Goal: Task Accomplishment & Management: Complete application form

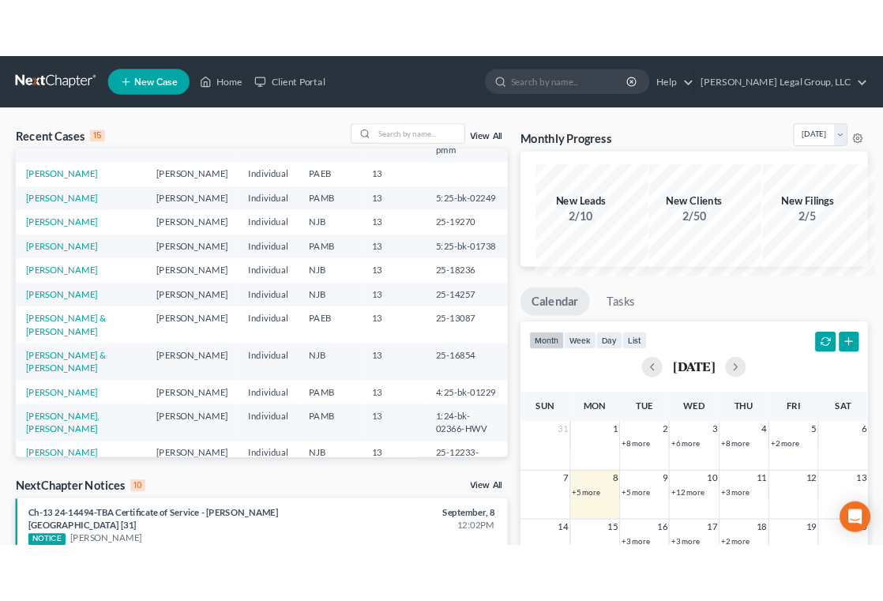
scroll to position [143, 0]
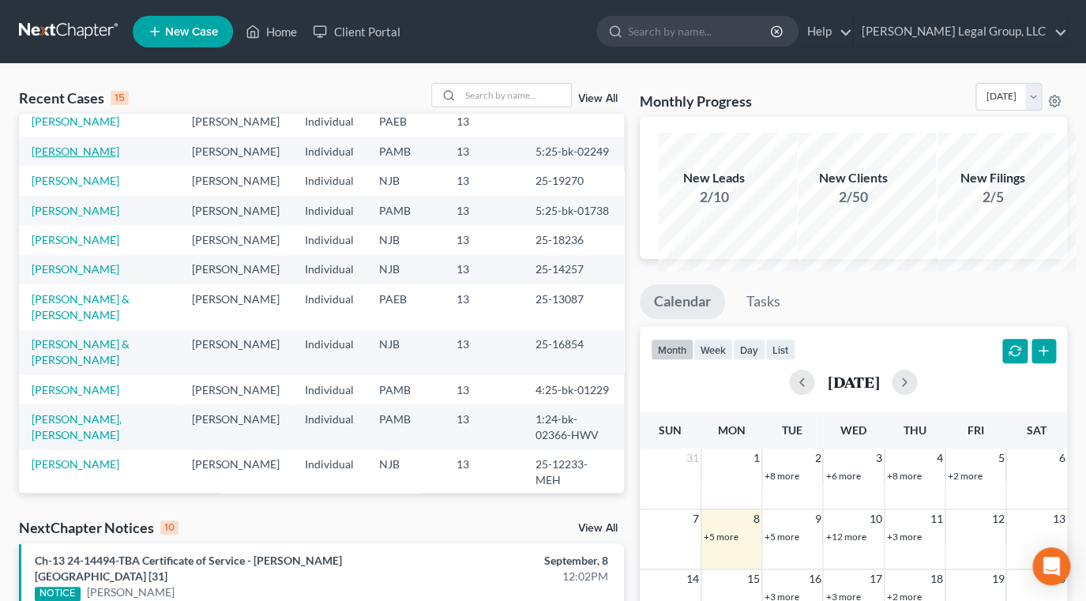
click at [58, 158] on link "[PERSON_NAME]" at bounding box center [76, 150] width 88 height 13
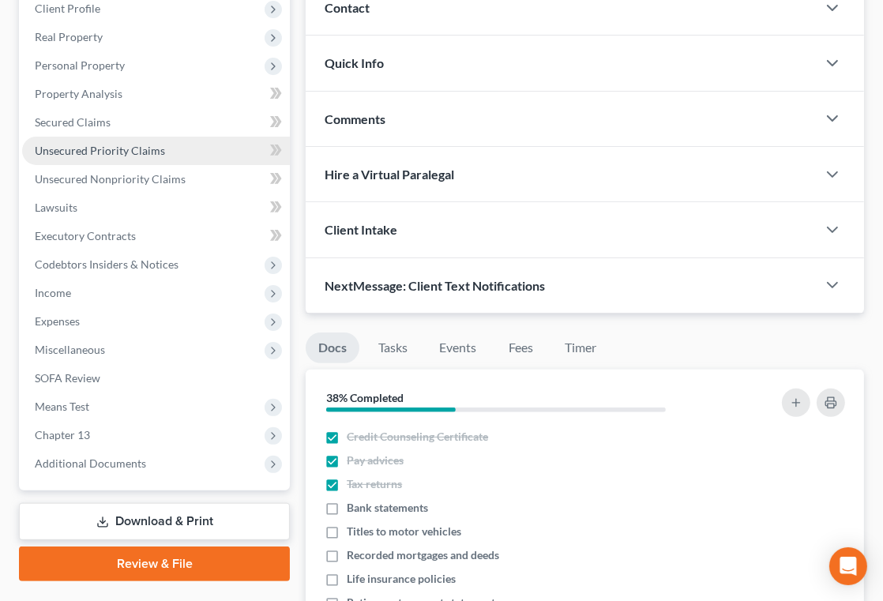
scroll to position [287, 0]
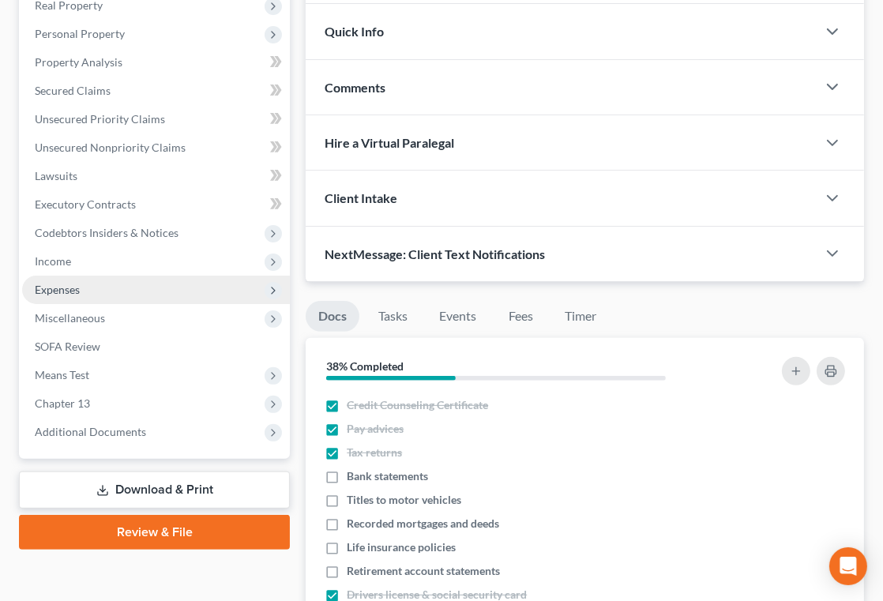
click at [147, 304] on span "Expenses" at bounding box center [156, 290] width 268 height 28
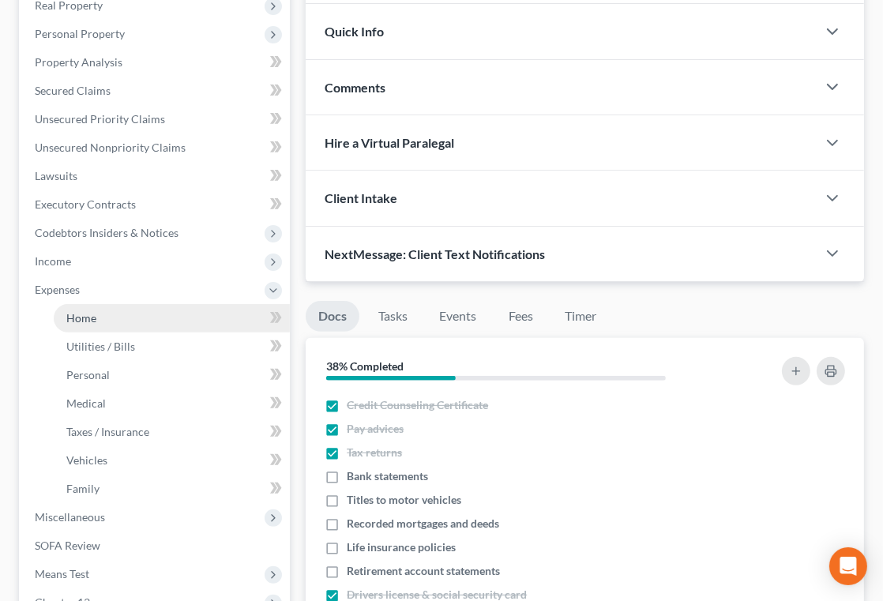
click at [129, 332] on link "Home" at bounding box center [172, 318] width 236 height 28
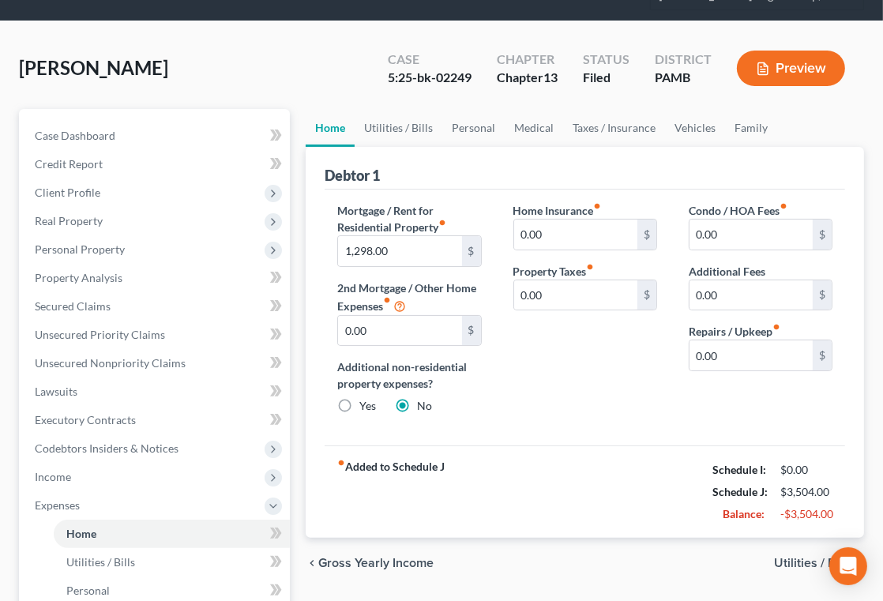
scroll to position [143, 0]
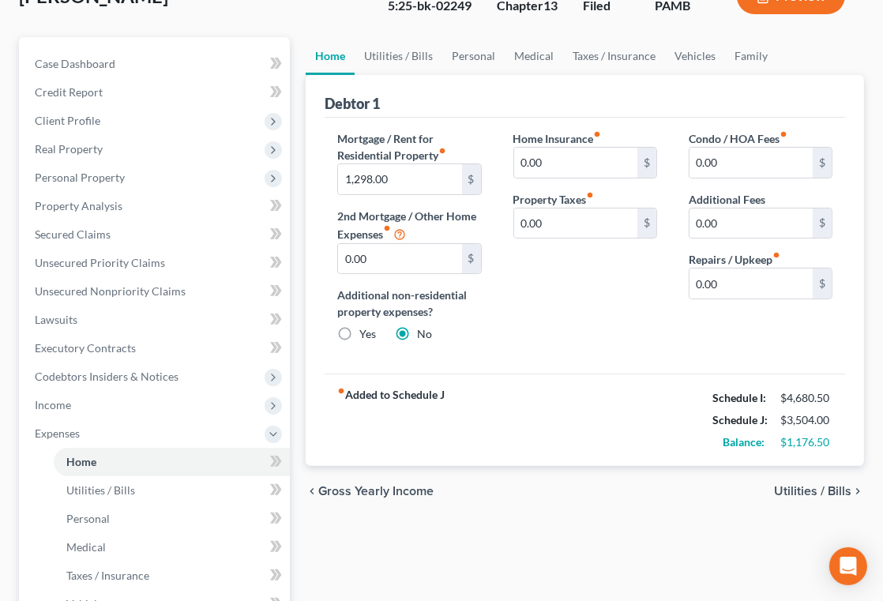
drag, startPoint x: 626, startPoint y: 145, endPoint x: 614, endPoint y: 149, distance: 13.2
click at [626, 75] on ul "Home Utilities / Bills Personal Medical Taxes / Insurance Vehicles Family" at bounding box center [585, 56] width 558 height 38
click at [402, 194] on input "1,298.00" at bounding box center [399, 179] width 123 height 30
type input "1,177.06"
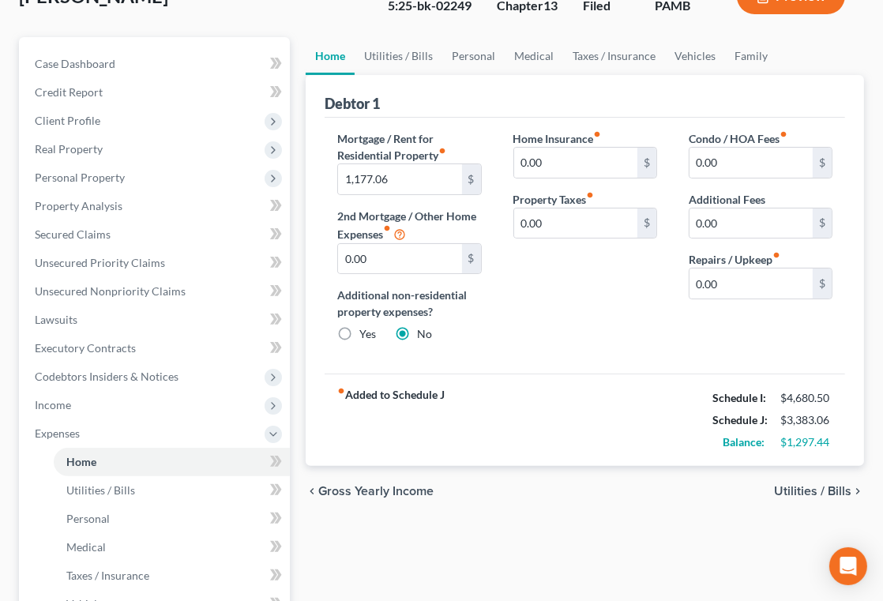
click at [549, 355] on div "Home Insurance fiber_manual_record 0.00 $ Property Taxes fiber_manual_record 0.…" at bounding box center [584, 242] width 175 height 225
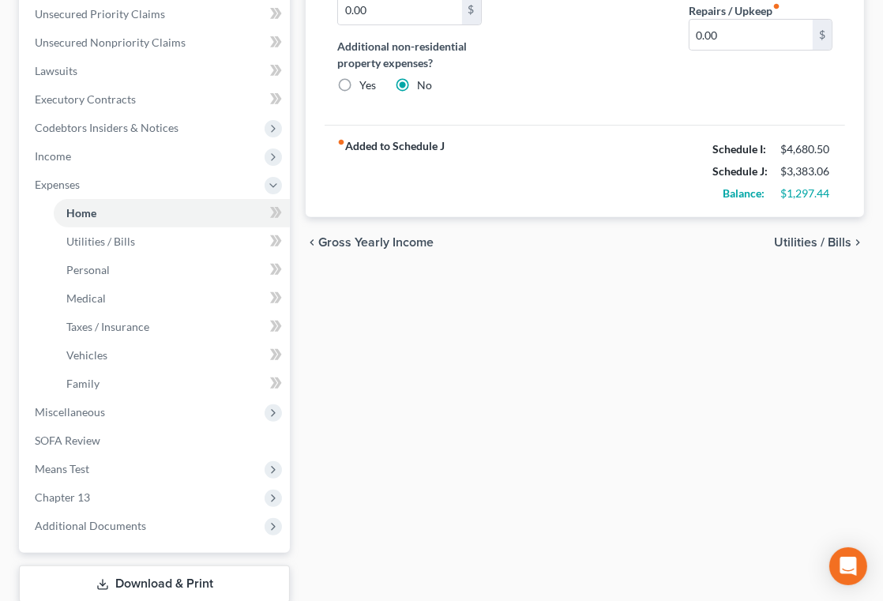
scroll to position [358, 0]
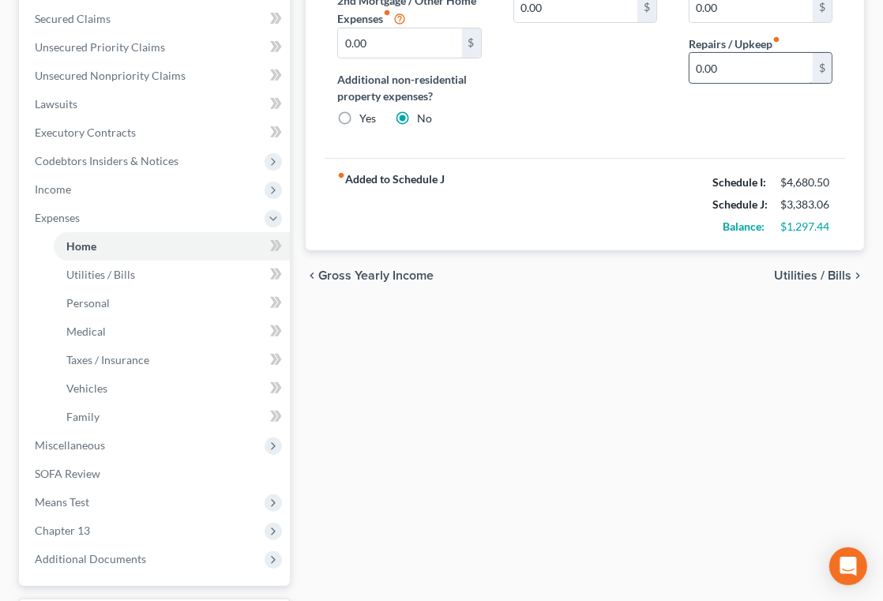
click at [749, 83] on input "0.00" at bounding box center [750, 68] width 123 height 30
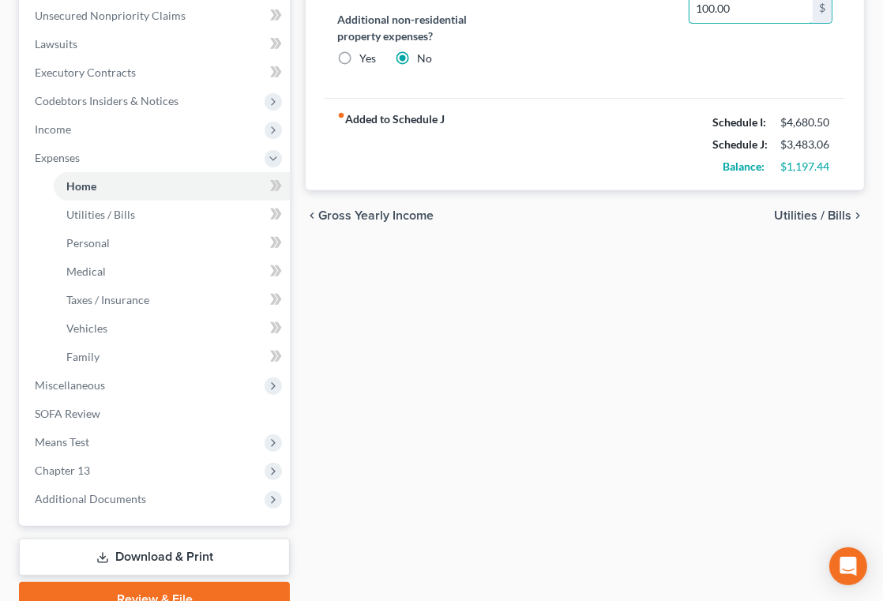
scroll to position [430, 0]
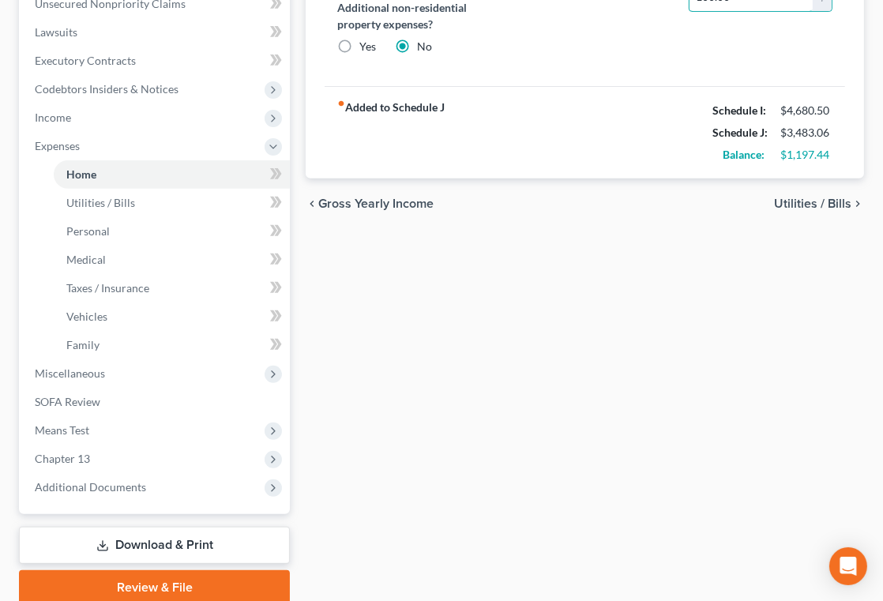
type input "100.00"
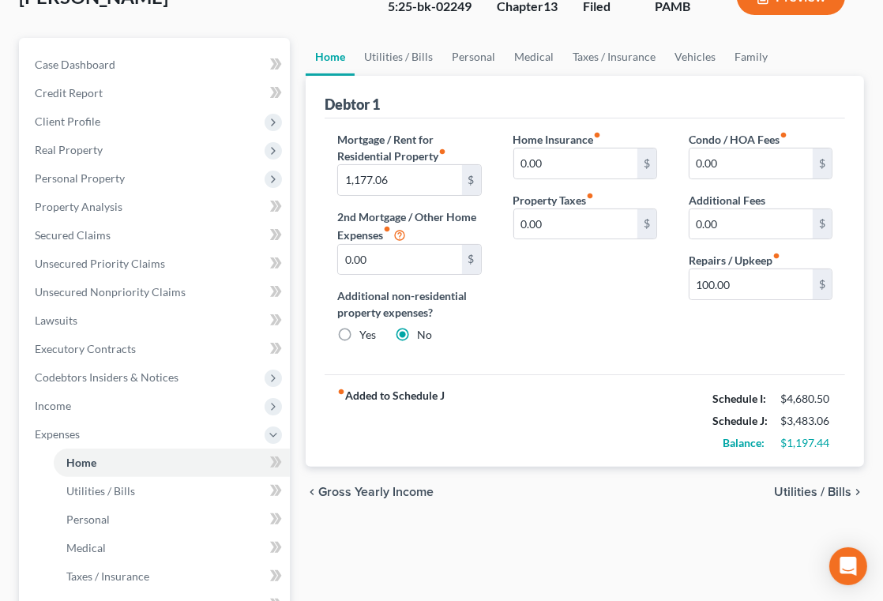
scroll to position [143, 0]
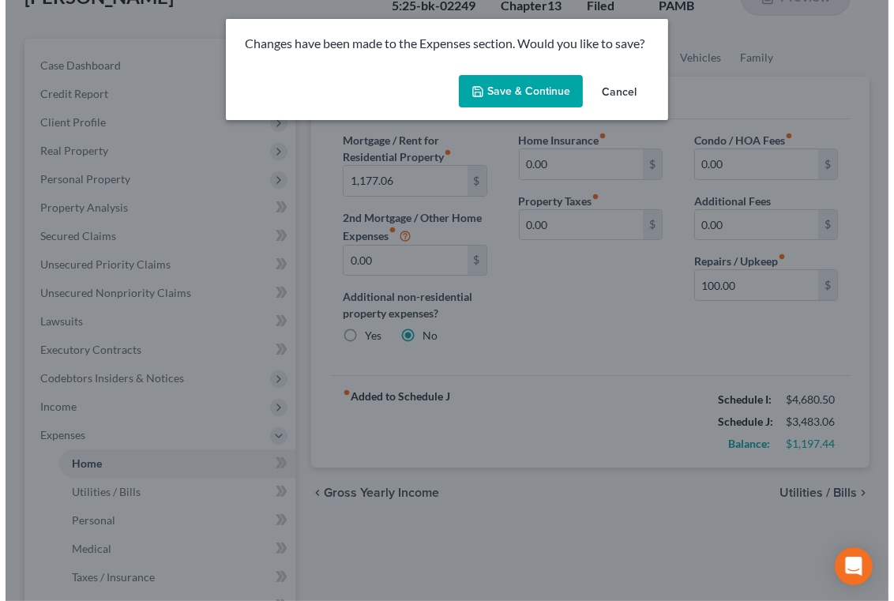
scroll to position [144, 0]
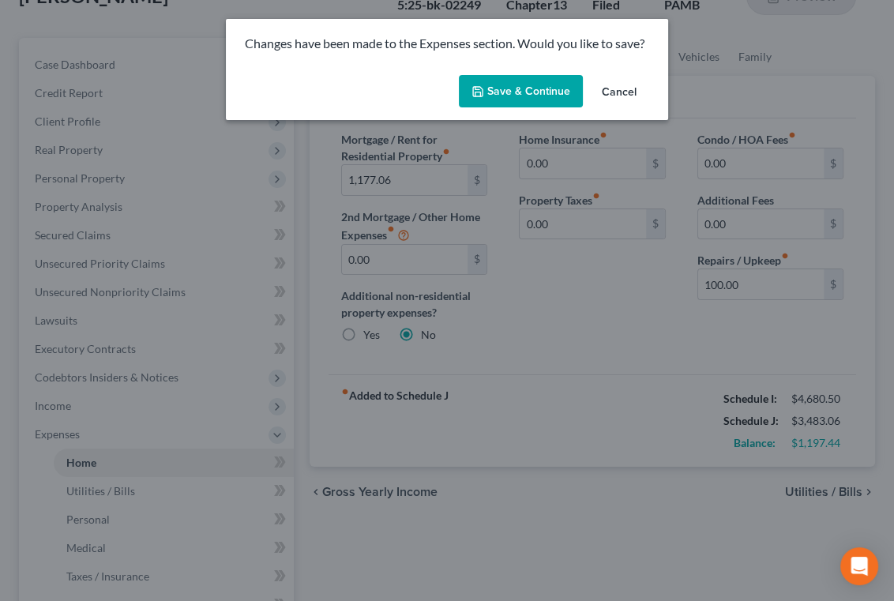
click at [533, 104] on button "Save & Continue" at bounding box center [521, 91] width 124 height 33
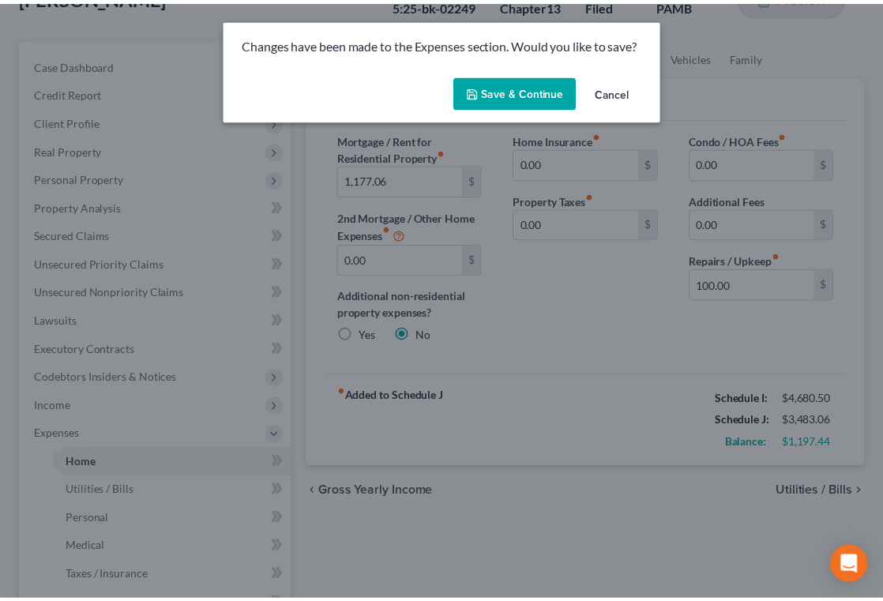
scroll to position [143, 0]
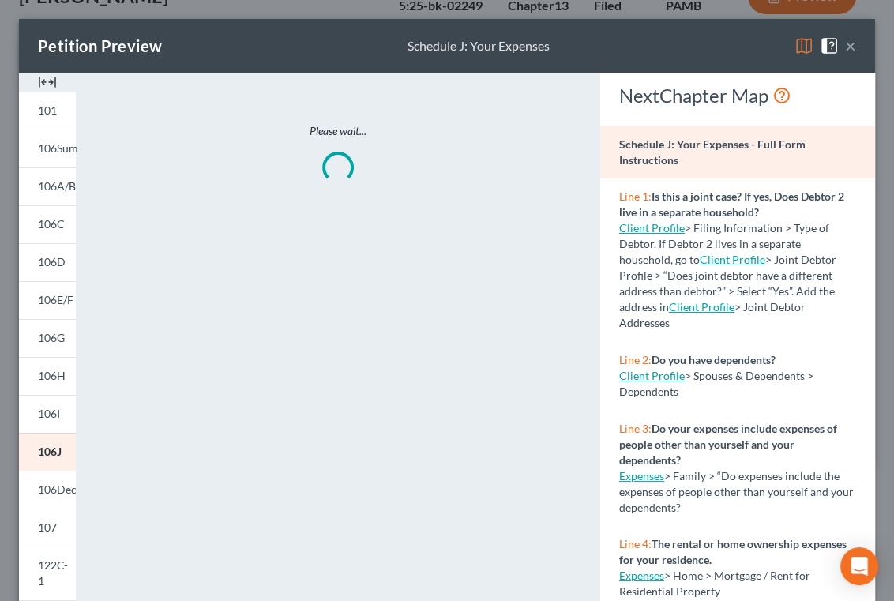
click at [794, 45] on div "×" at bounding box center [825, 45] width 62 height 19
click at [794, 52] on img at bounding box center [803, 45] width 19 height 19
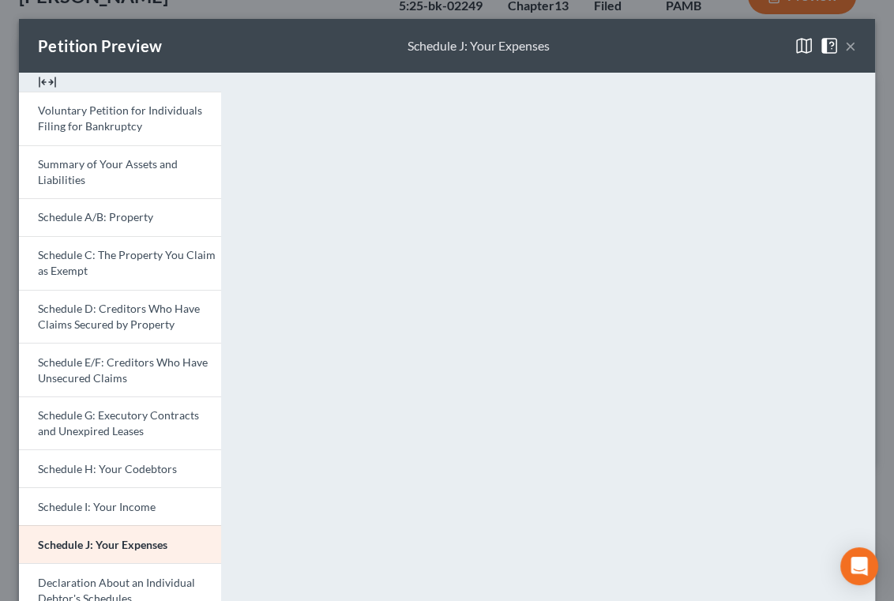
click at [845, 55] on button "×" at bounding box center [850, 45] width 11 height 19
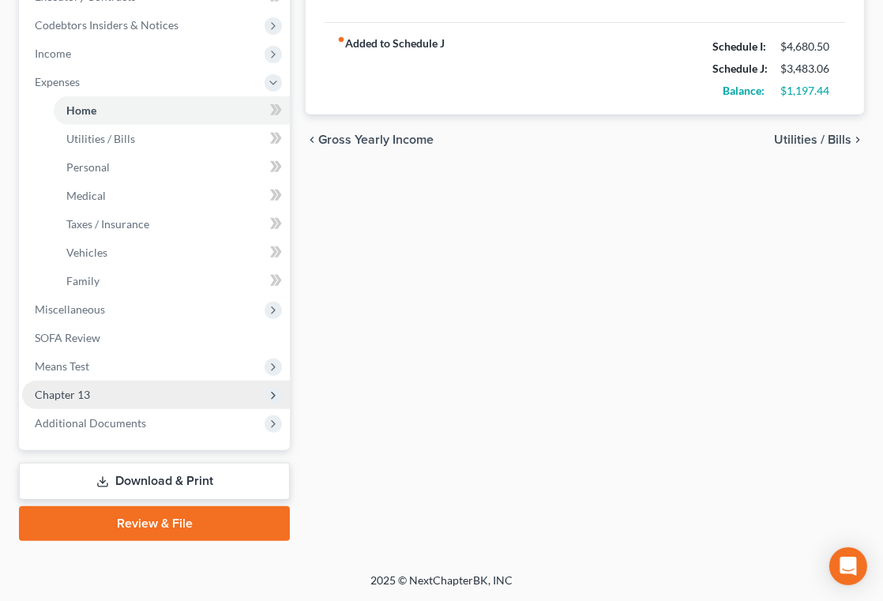
click at [167, 381] on span "Chapter 13" at bounding box center [156, 395] width 268 height 28
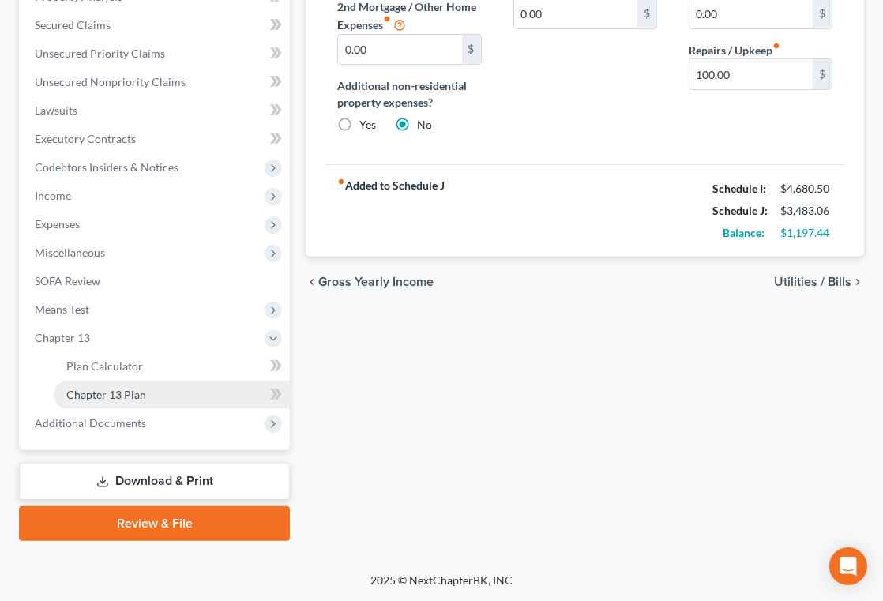
click at [192, 381] on link "Chapter 13 Plan" at bounding box center [172, 395] width 236 height 28
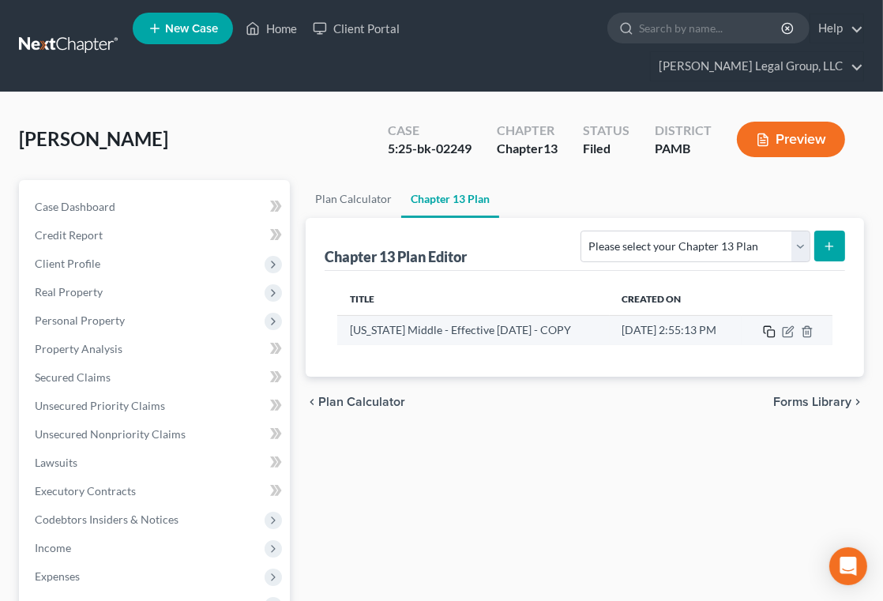
click at [768, 338] on icon "button" at bounding box center [769, 331] width 13 height 13
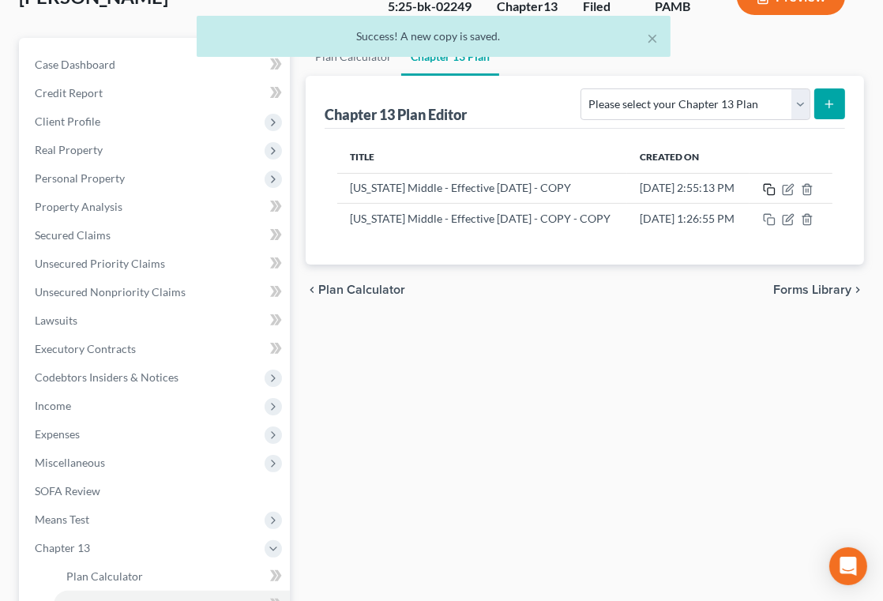
scroll to position [143, 0]
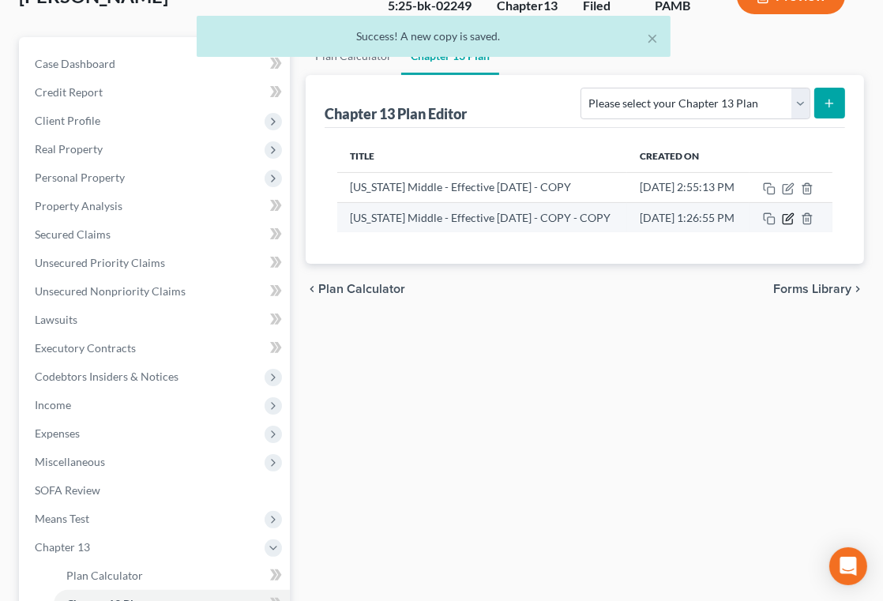
click at [792, 224] on icon "button" at bounding box center [786, 219] width 9 height 9
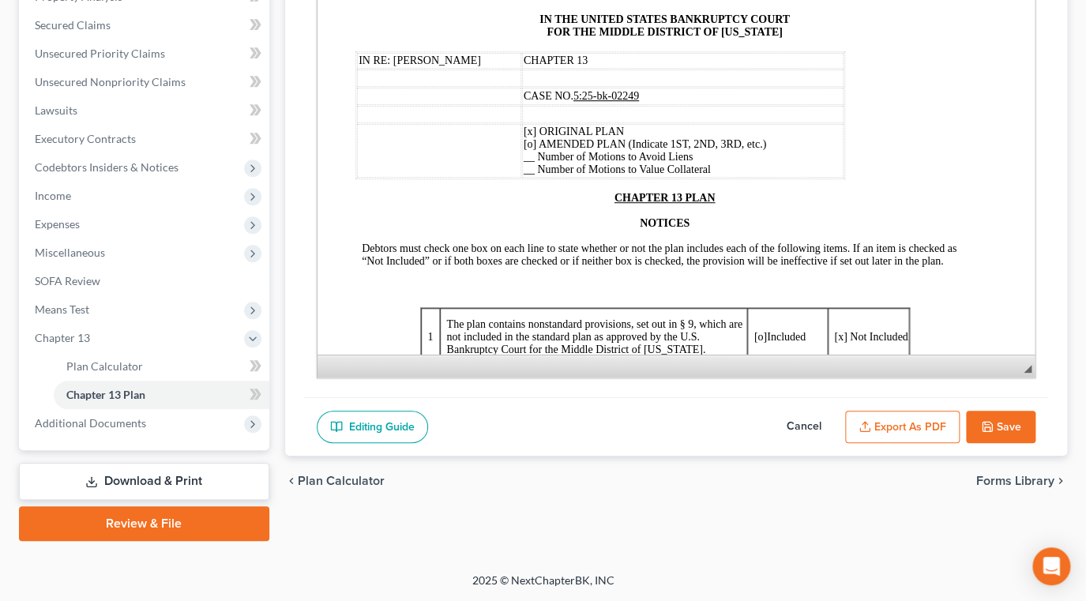
scroll to position [0, 0]
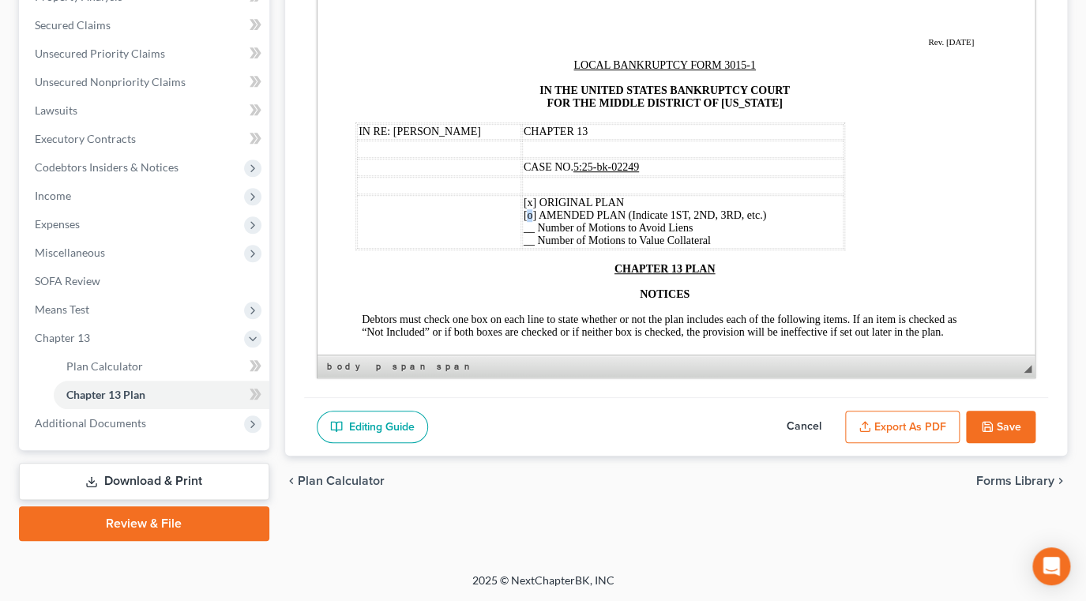
click at [530, 240] on span "[x] ORIGINAL PLAN [o] AMENDED PLAN (Indicate 1ST, 2ND, 3RD, etc.) __ Number of …" at bounding box center [644, 222] width 242 height 50
click at [530, 221] on span "[x] ORIGINAL PLAN [x] AMENDED PLAN (Indicate 1ST, 2ND, 3RD, etc.) __ Number of …" at bounding box center [644, 222] width 242 height 50
click at [538, 240] on span "[o] ORIGINAL PLAN [x] AMENDED PLAN (Indicate 1ST, 2ND, 3RD, etc.) __ Number of …" at bounding box center [644, 222] width 242 height 50
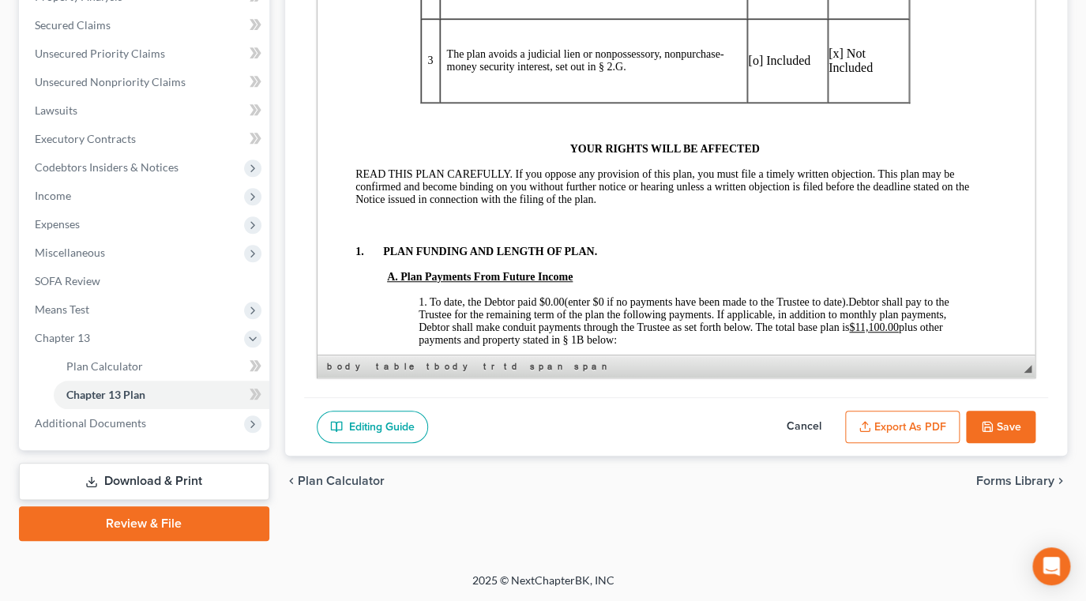
scroll to position [574, 0]
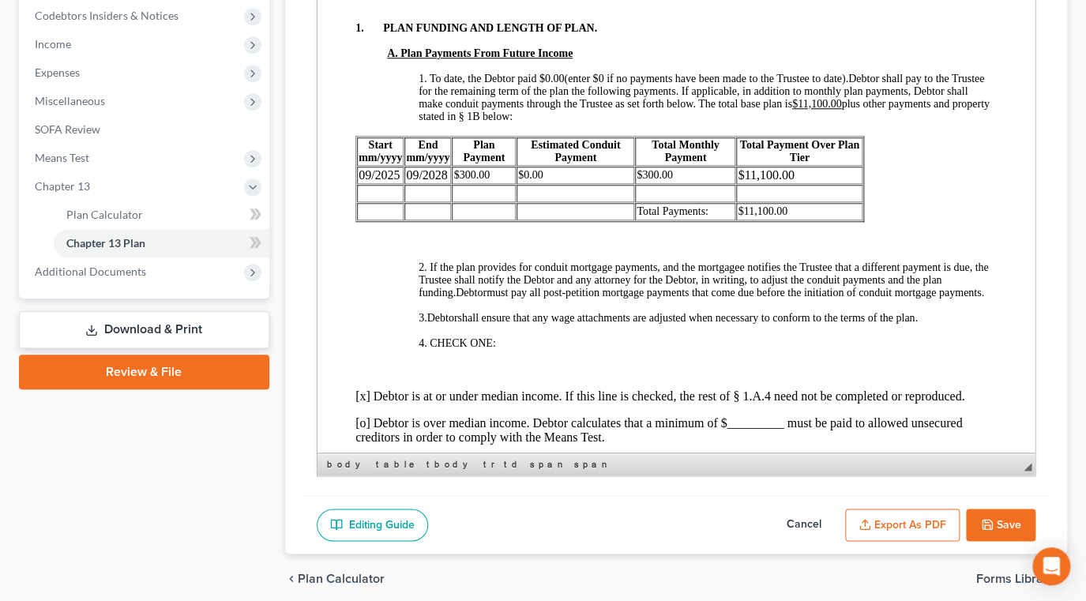
drag, startPoint x: 1334, startPoint y: 126, endPoint x: 1002, endPoint y: 445, distance: 460.2
drag, startPoint x: 504, startPoint y: 309, endPoint x: 475, endPoint y: 305, distance: 28.7
click at [475, 181] on span "$300.00" at bounding box center [470, 175] width 36 height 12
click at [673, 181] on span "$300.00" at bounding box center [654, 175] width 36 height 12
drag, startPoint x: 829, startPoint y: 305, endPoint x: 745, endPoint y: 313, distance: 84.9
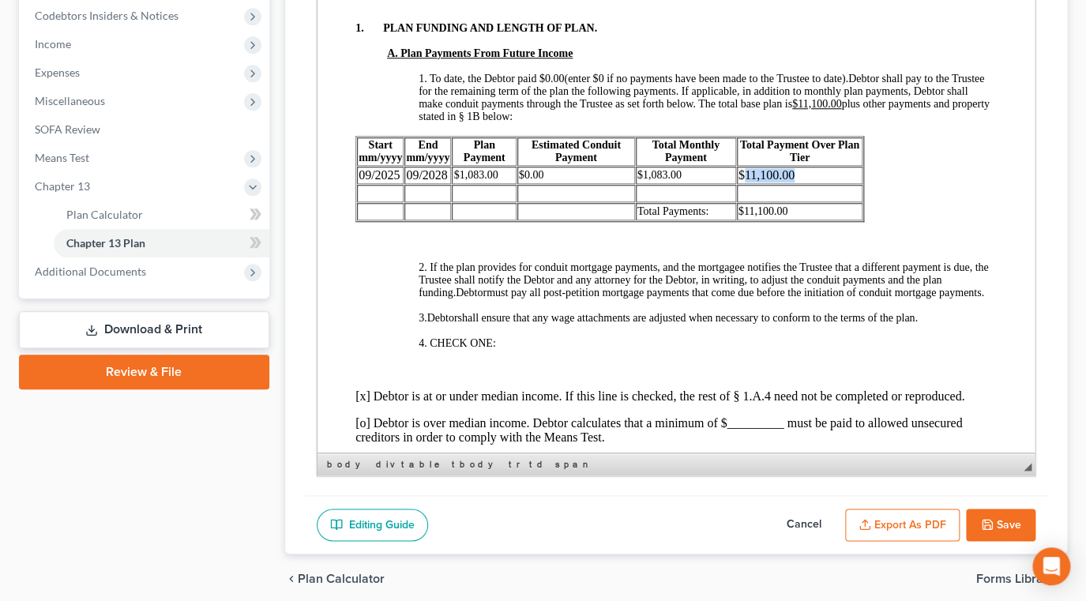
click at [745, 184] on td "$11,100.00" at bounding box center [799, 175] width 126 height 17
drag, startPoint x: 791, startPoint y: 358, endPoint x: 747, endPoint y: 355, distance: 44.3
click at [747, 220] on td "$11,100.00" at bounding box center [799, 211] width 126 height 17
drag, startPoint x: 818, startPoint y: 305, endPoint x: 737, endPoint y: 310, distance: 81.5
click at [737, 184] on td "$64,980.00" at bounding box center [799, 175] width 126 height 17
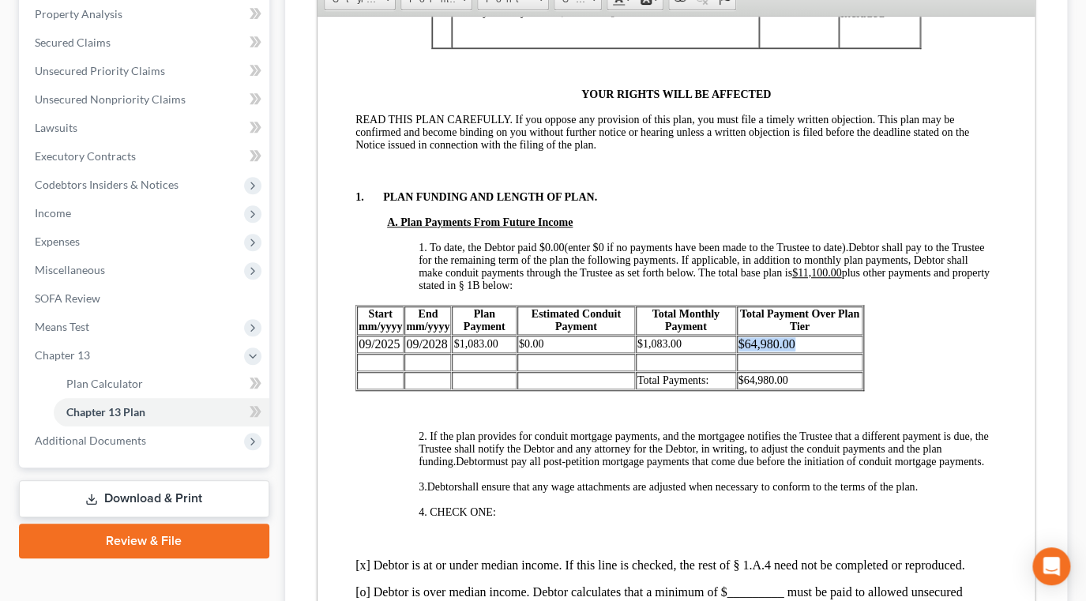
scroll to position [332, 0]
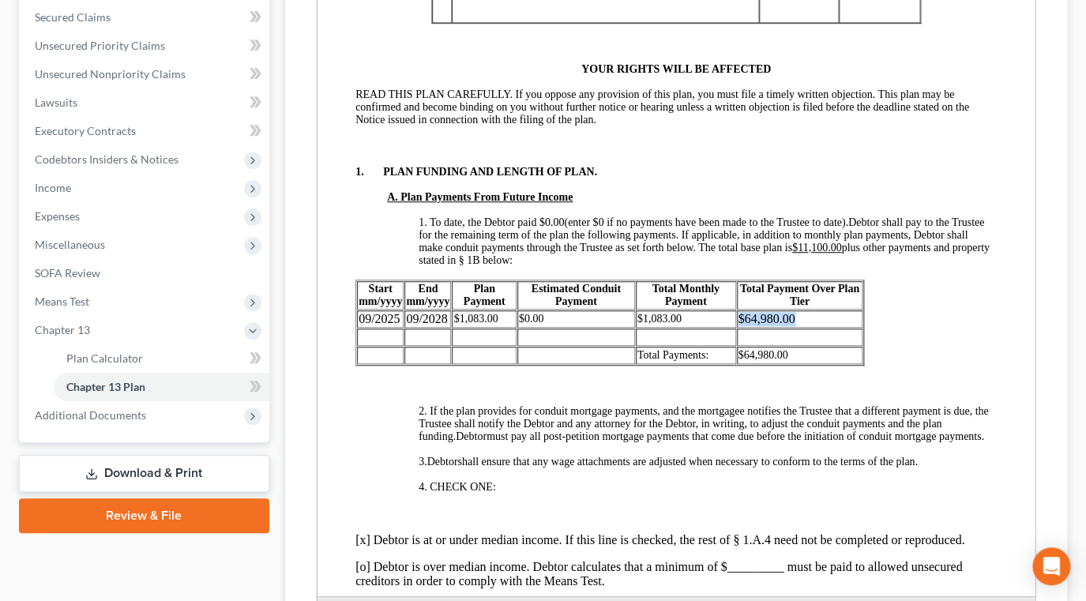
click at [658, 176] on html "Font Size 8 9 10 11 12 14 16 18 20 22 24 26 28 36 48 72" at bounding box center [611, 298] width 95 height 502
click at [617, 164] on link "14" at bounding box center [611, 154] width 90 height 21
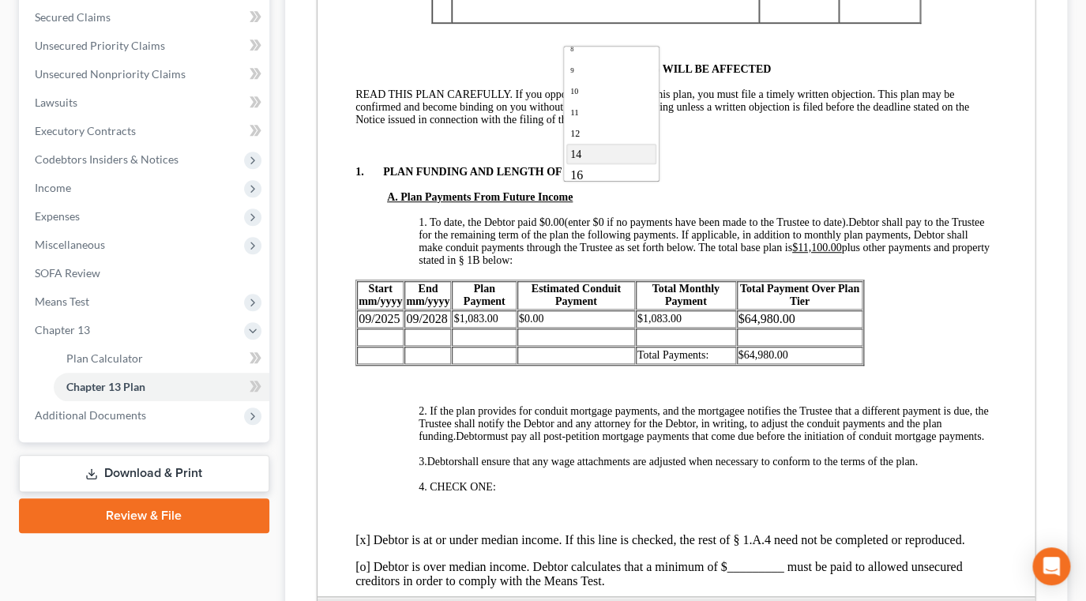
scroll to position [0, 0]
click at [814, 178] on p "1. PLAN FUNDING AND LENGTH OF PLAN." at bounding box center [675, 172] width 641 height 13
click at [840, 253] on u "$11,100.00" at bounding box center [815, 248] width 49 height 12
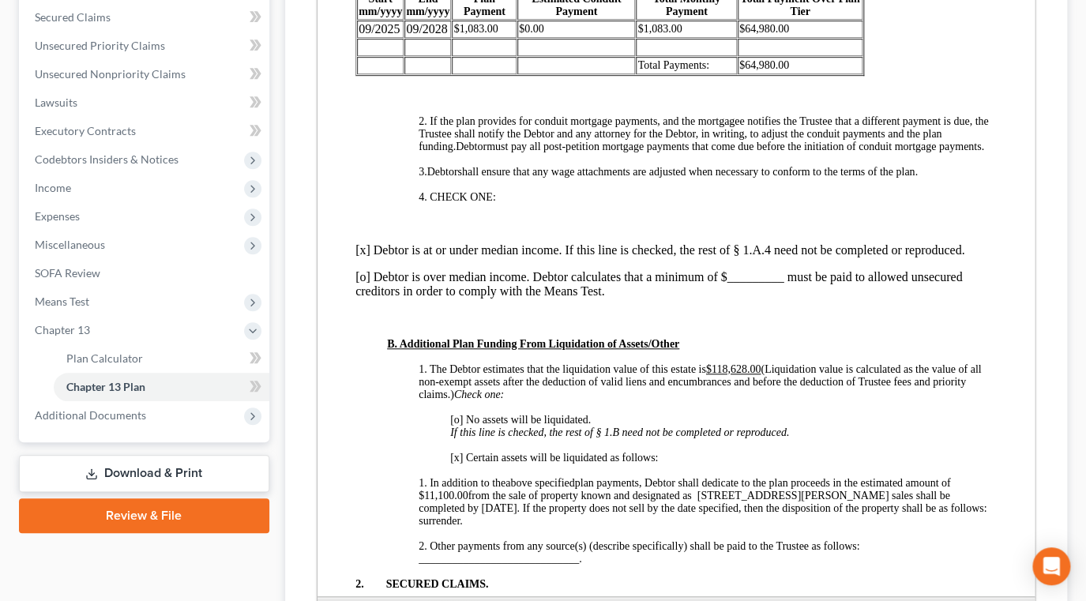
scroll to position [861, 0]
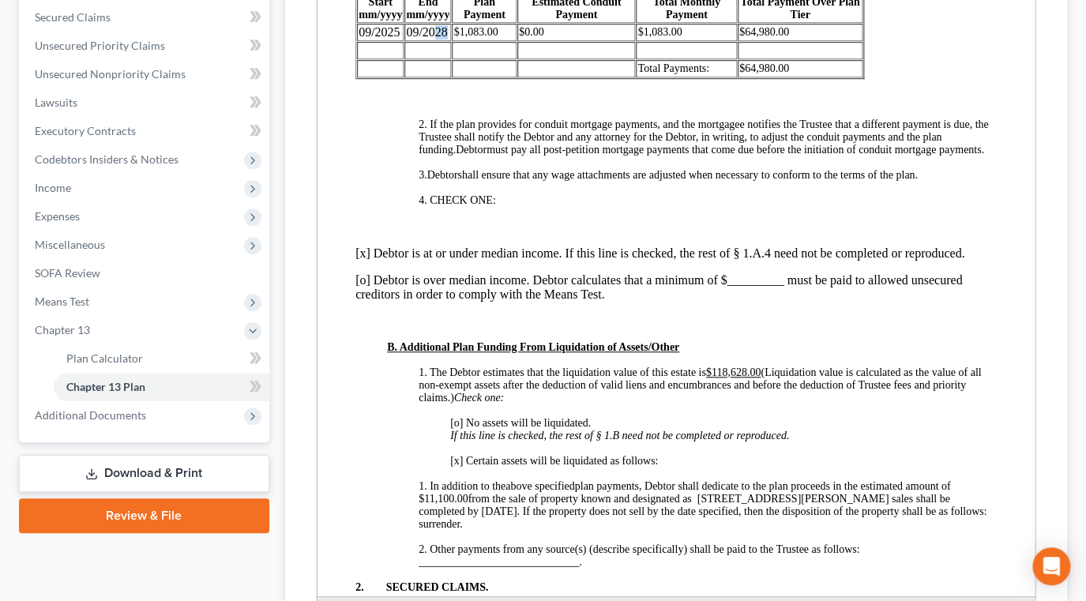
drag, startPoint x: 451, startPoint y: 163, endPoint x: 463, endPoint y: 169, distance: 13.8
click at [450, 41] on td "09/2028" at bounding box center [426, 32] width 47 height 17
click at [425, 41] on td "09/2030" at bounding box center [426, 32] width 47 height 17
drag, startPoint x: 461, startPoint y: 164, endPoint x: 360, endPoint y: 159, distance: 101.2
click at [360, 41] on tr "09/2025 08/2030 $1,083.00 $0.00 $1,083.00 $64,980.00" at bounding box center [608, 32] width 505 height 17
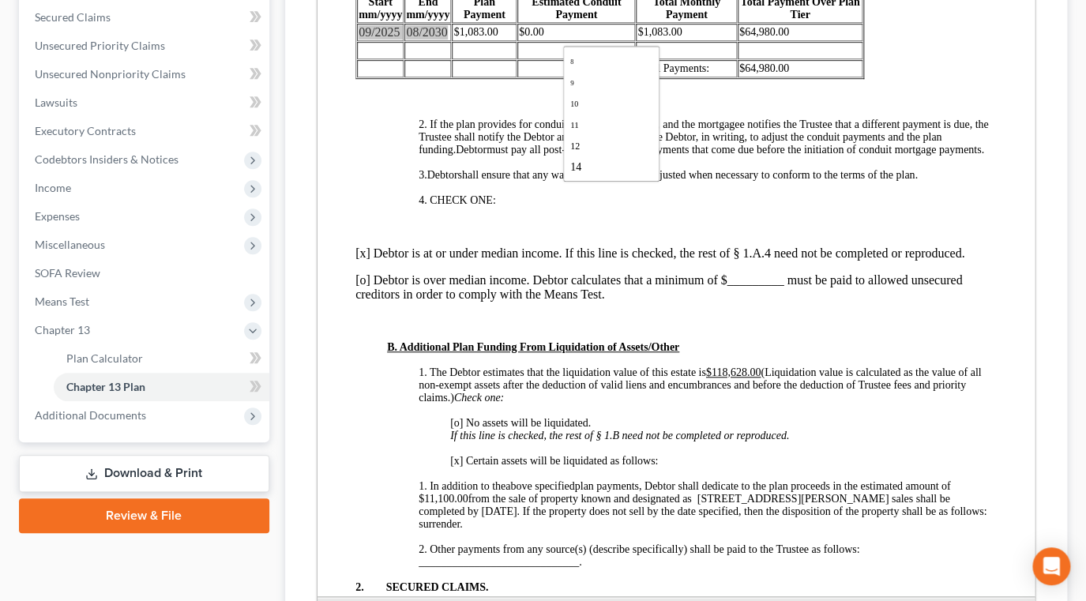
scroll to position [28, 0]
click at [624, 164] on link "14" at bounding box center [611, 154] width 90 height 21
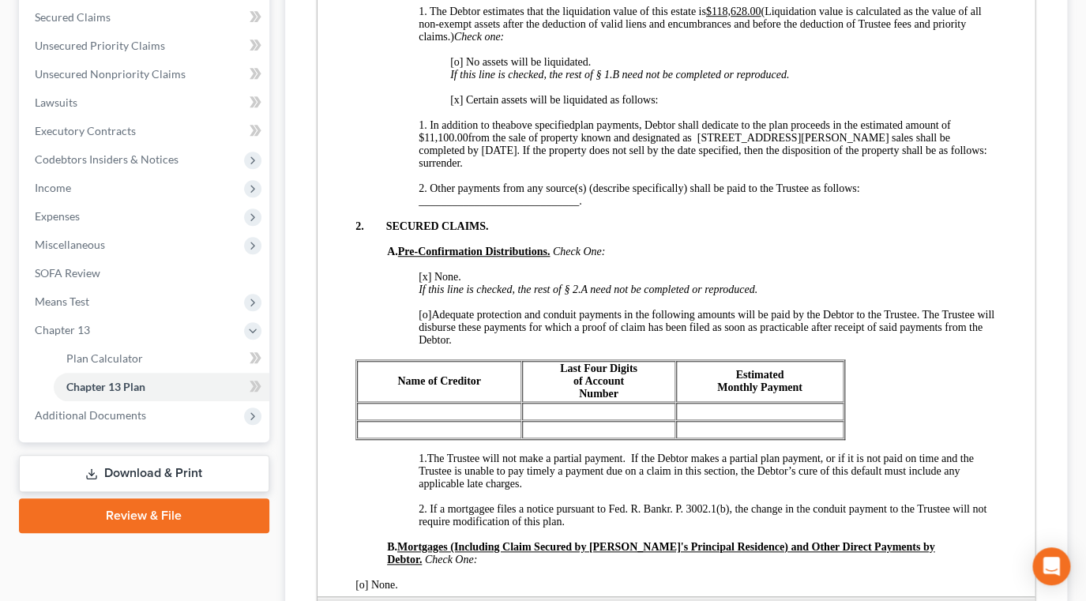
scroll to position [1292, 0]
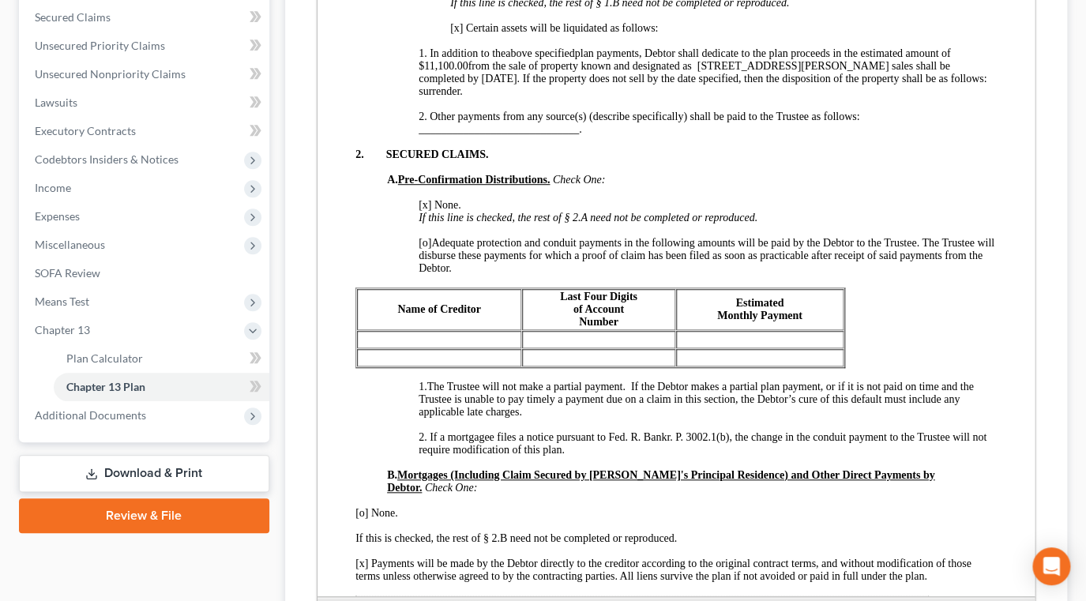
click at [456, 34] on span "[x] Certain assets will be liquidated as follows:" at bounding box center [553, 28] width 208 height 12
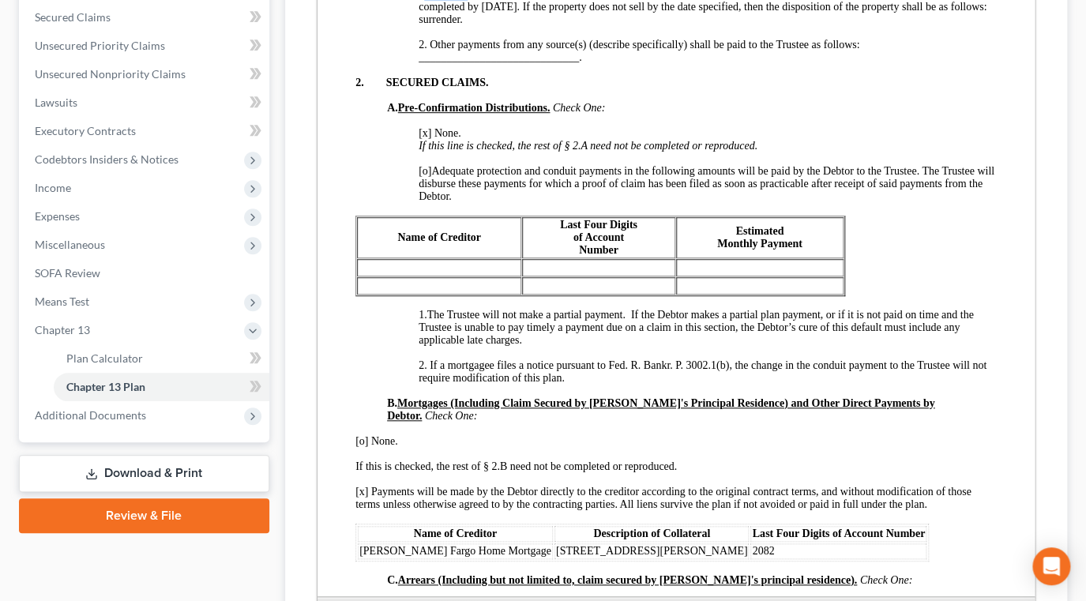
drag, startPoint x: 466, startPoint y: 236, endPoint x: 422, endPoint y: 236, distance: 43.4
drag, startPoint x: 704, startPoint y: 238, endPoint x: 917, endPoint y: 239, distance: 212.4
click at [917, 25] on span "plan payments, Debtor shall dedicate to the plan proceeds in the estimated amou…" at bounding box center [702, 1] width 568 height 50
drag, startPoint x: 547, startPoint y: 254, endPoint x: 482, endPoint y: 250, distance: 64.9
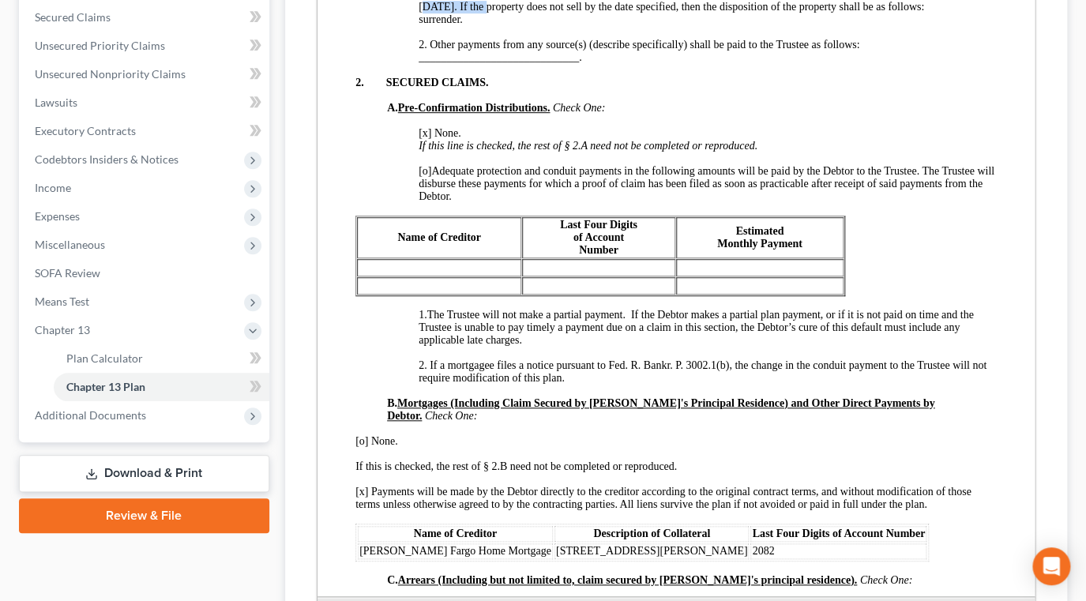
click at [482, 25] on span "plan payments, Debtor shall dedicate to the plan proceeds in the estimated amou…" at bounding box center [699, 1] width 562 height 50
drag, startPoint x: 459, startPoint y: 280, endPoint x: 415, endPoint y: 276, distance: 43.6
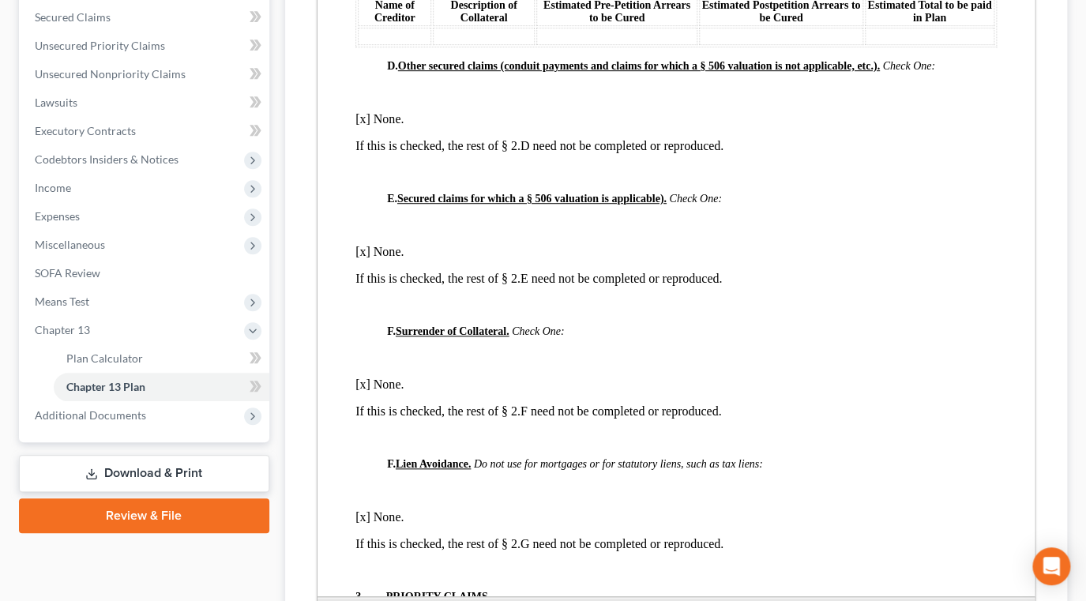
scroll to position [2153, 0]
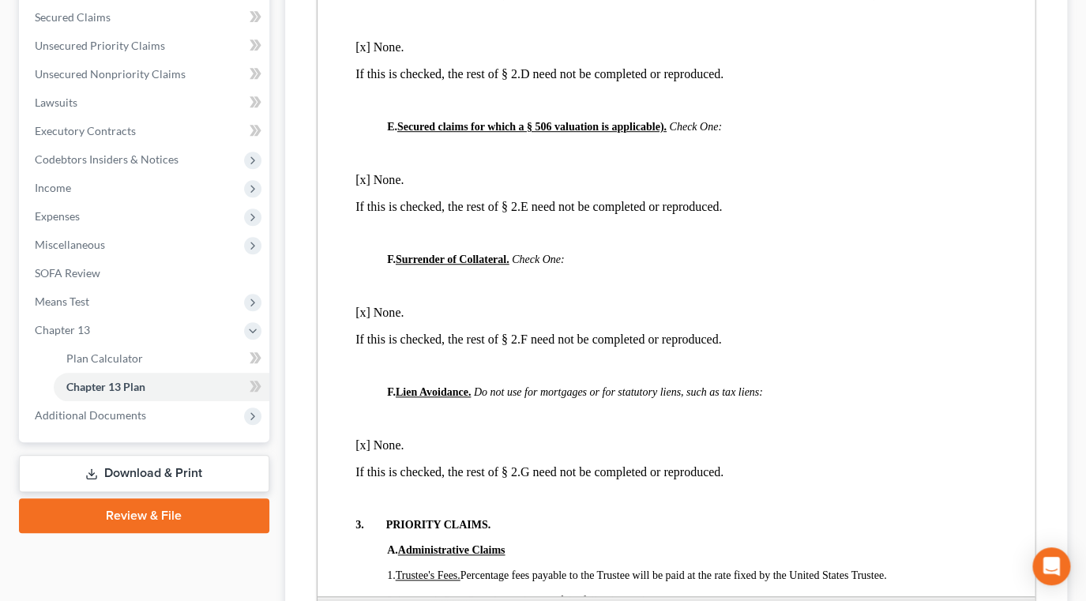
drag, startPoint x: 488, startPoint y: 71, endPoint x: 360, endPoint y: 66, distance: 128.0
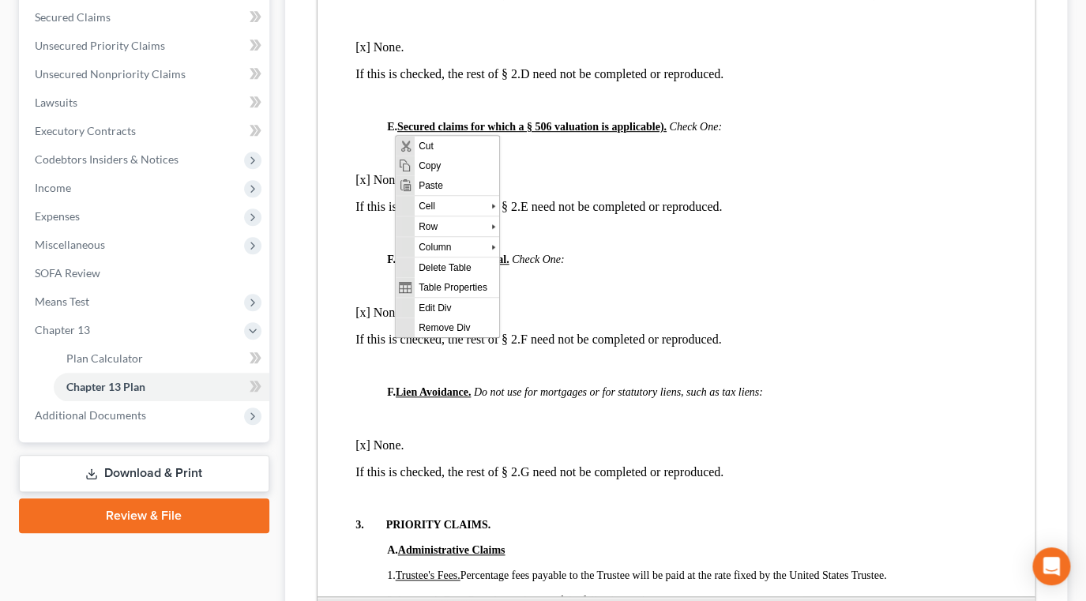
scroll to position [0, 0]
click at [428, 156] on span "Copy" at bounding box center [456, 165] width 84 height 20
copy span "[PERSON_NAME] Fargo Home Mortgage"
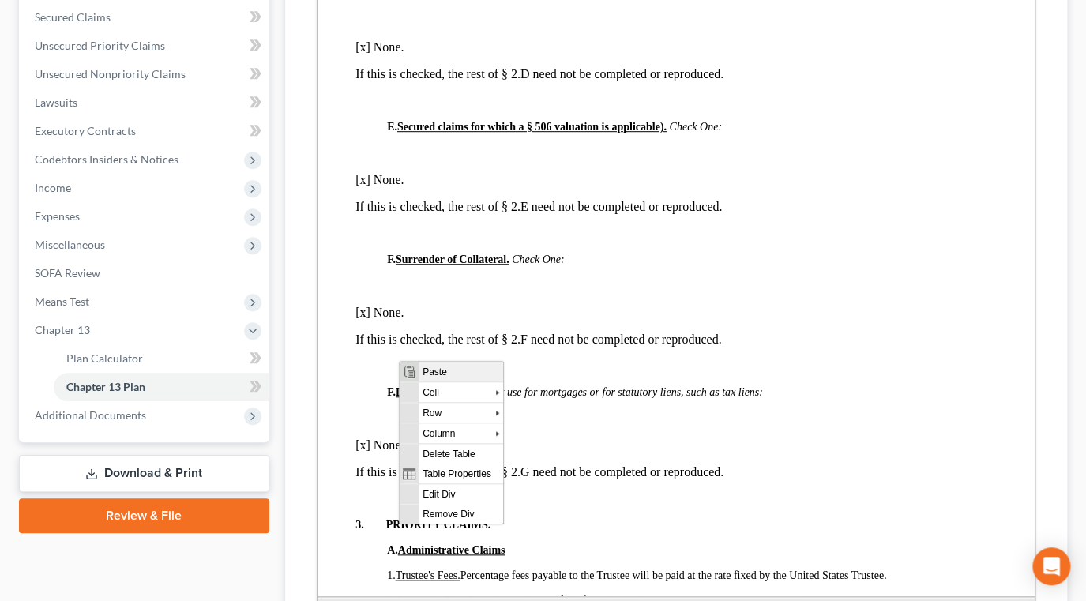
click at [438, 367] on span "Paste" at bounding box center [460, 371] width 84 height 20
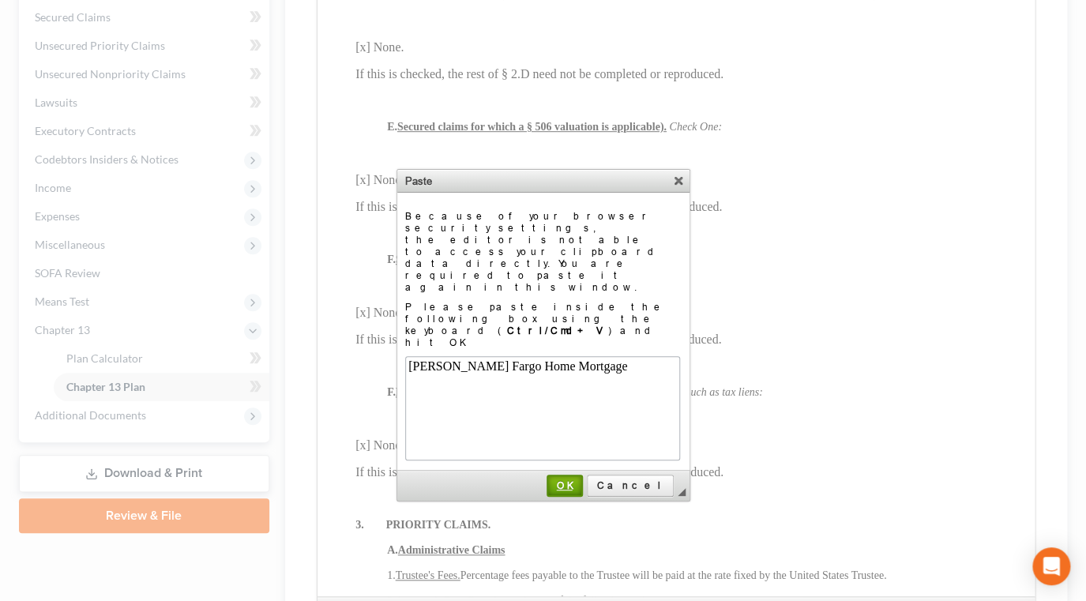
click at [581, 479] on span "OK" at bounding box center [564, 485] width 33 height 12
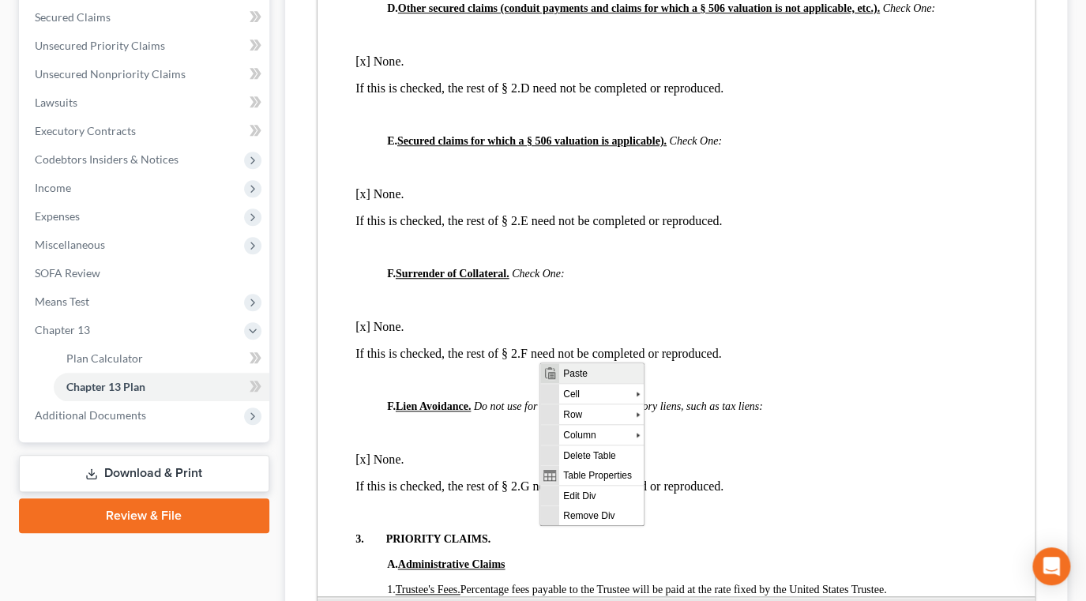
drag, startPoint x: 587, startPoint y: 370, endPoint x: 1121, endPoint y: 737, distance: 647.4
click at [587, 370] on span "Paste" at bounding box center [600, 372] width 84 height 20
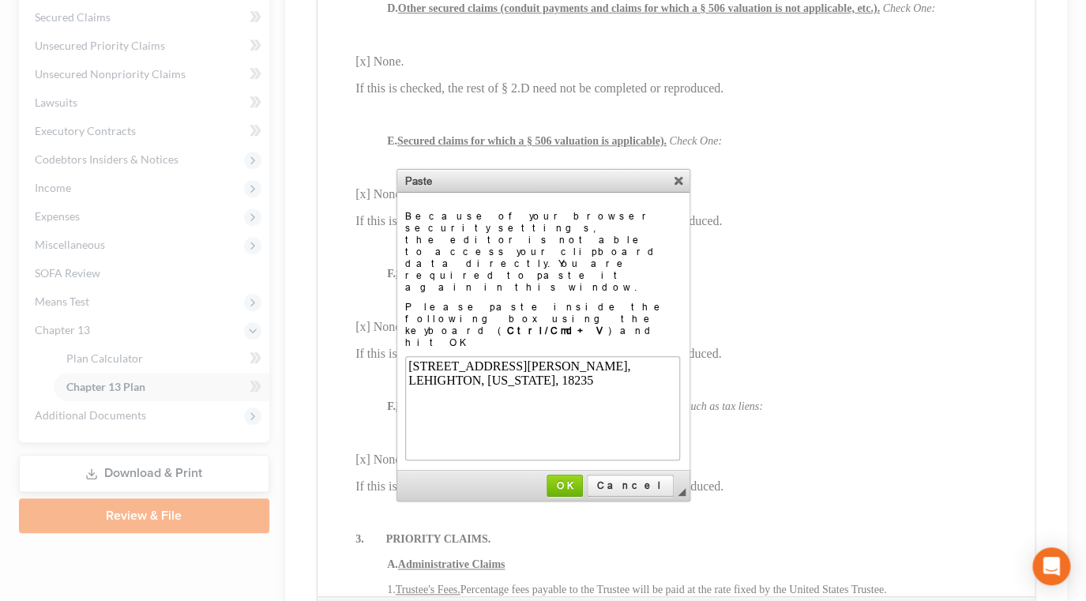
click at [546, 385] on div "LEHIGHTON, [US_STATE], 18235" at bounding box center [541, 379] width 268 height 14
click at [578, 358] on div "[STREET_ADDRESS][PERSON_NAME]," at bounding box center [541, 365] width 268 height 14
drag, startPoint x: 610, startPoint y: 413, endPoint x: 283, endPoint y: 360, distance: 331.9
click at [582, 479] on span "OK" at bounding box center [564, 485] width 35 height 12
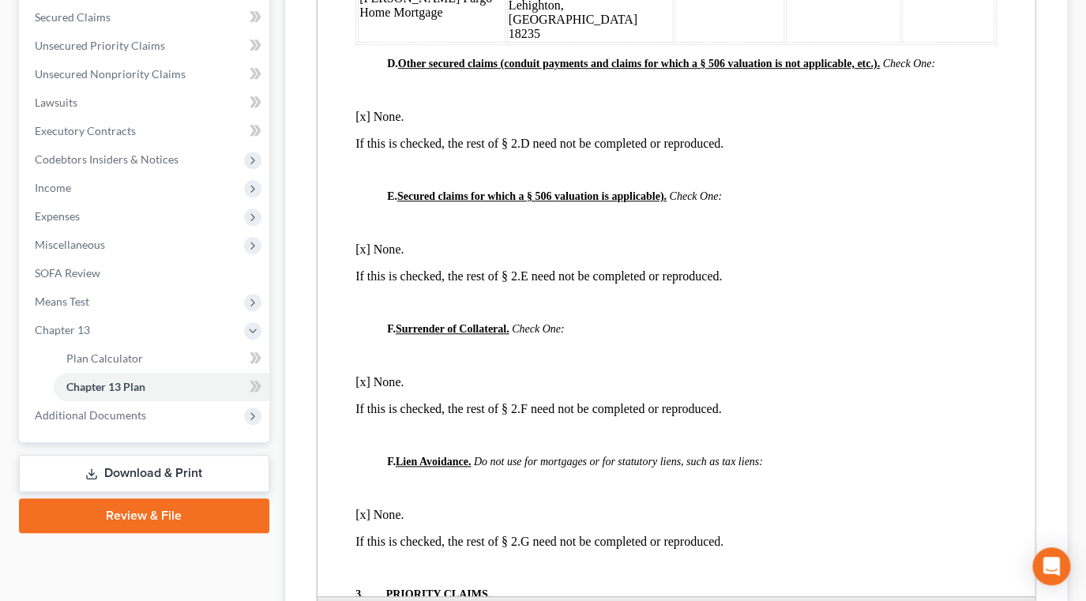
click at [674, 43] on td at bounding box center [728, 5] width 109 height 74
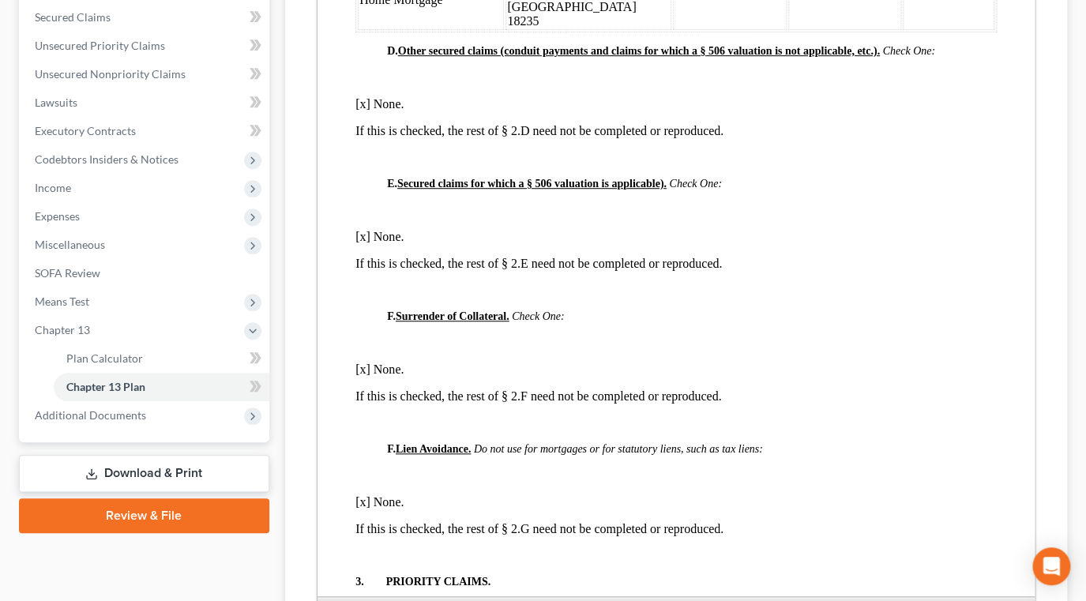
drag, startPoint x: 918, startPoint y: 325, endPoint x: 356, endPoint y: 319, distance: 562.2
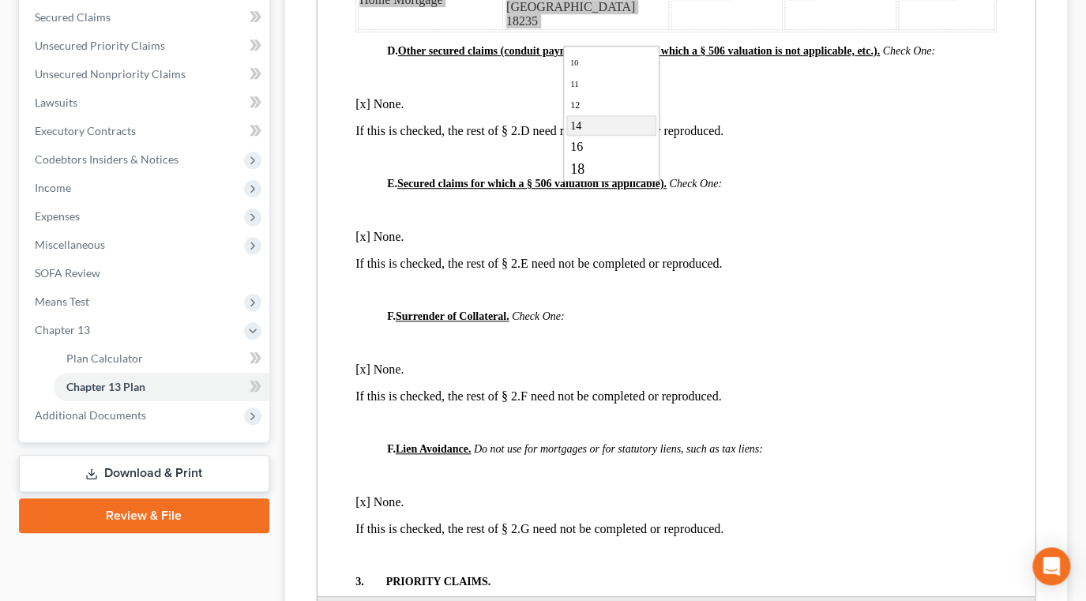
click at [622, 136] on link "14" at bounding box center [611, 125] width 90 height 21
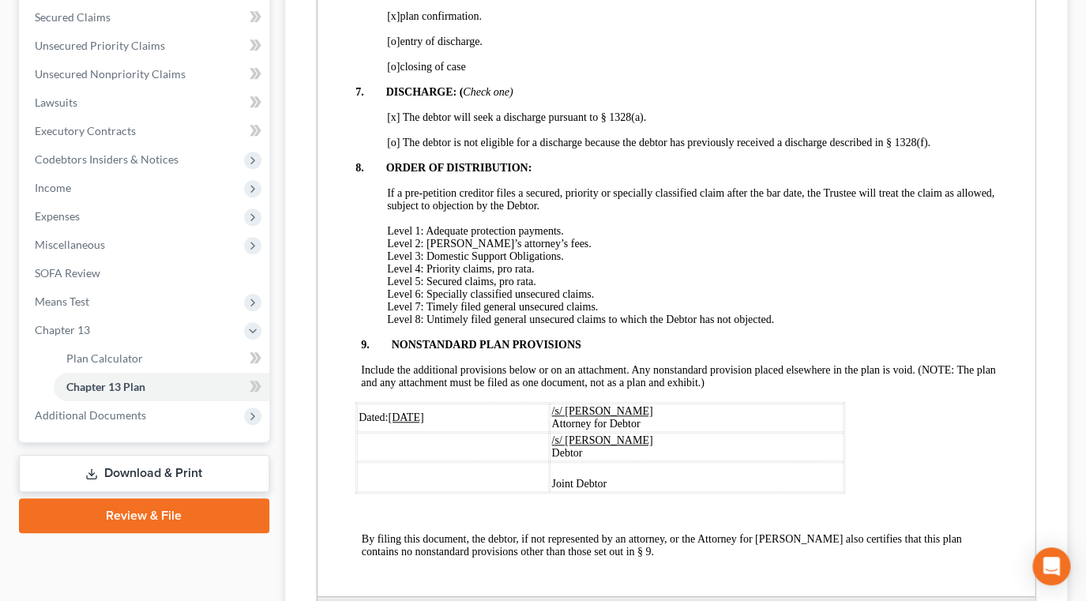
scroll to position [4235, 0]
click at [394, 47] on span "[o]" at bounding box center [392, 42] width 13 height 12
click at [391, 22] on span "[x]" at bounding box center [392, 16] width 13 height 12
click at [411, 411] on u "[DATE]" at bounding box center [405, 417] width 36 height 12
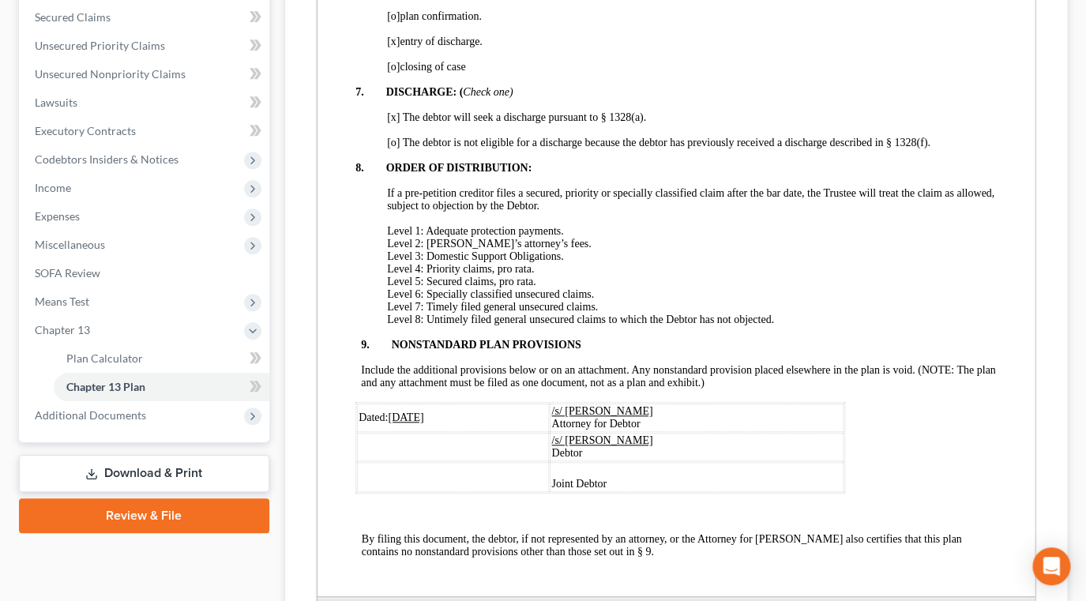
click at [411, 411] on u "[DATE]" at bounding box center [405, 417] width 36 height 12
drag, startPoint x: 413, startPoint y: 399, endPoint x: 395, endPoint y: 398, distance: 18.2
click at [395, 411] on u "[DATE]" at bounding box center [405, 417] width 36 height 12
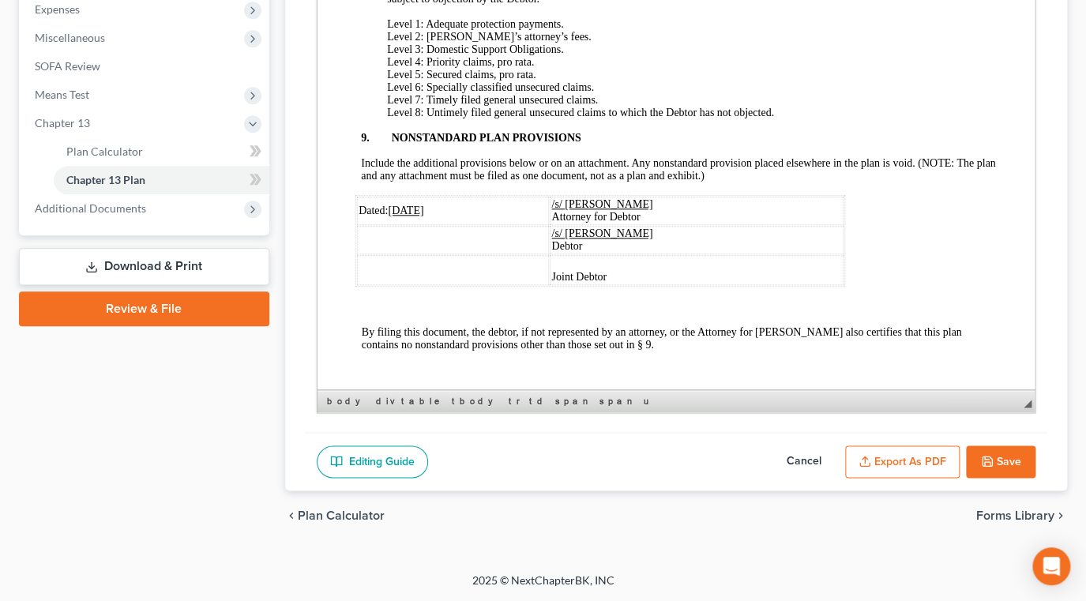
scroll to position [619, 0]
click at [966, 445] on button "Save" at bounding box center [1000, 461] width 69 height 33
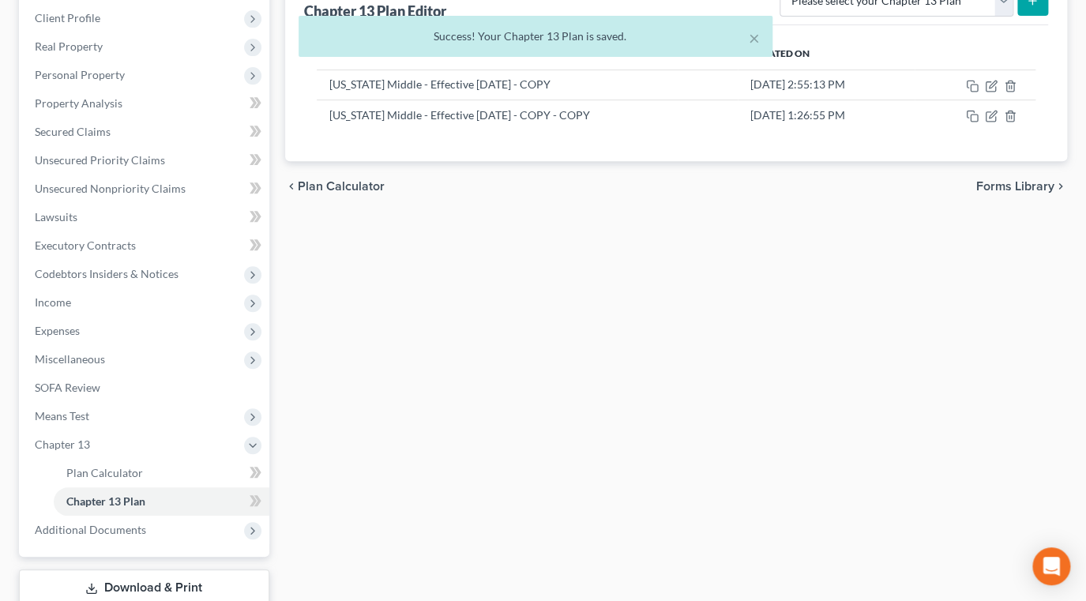
scroll to position [192, 0]
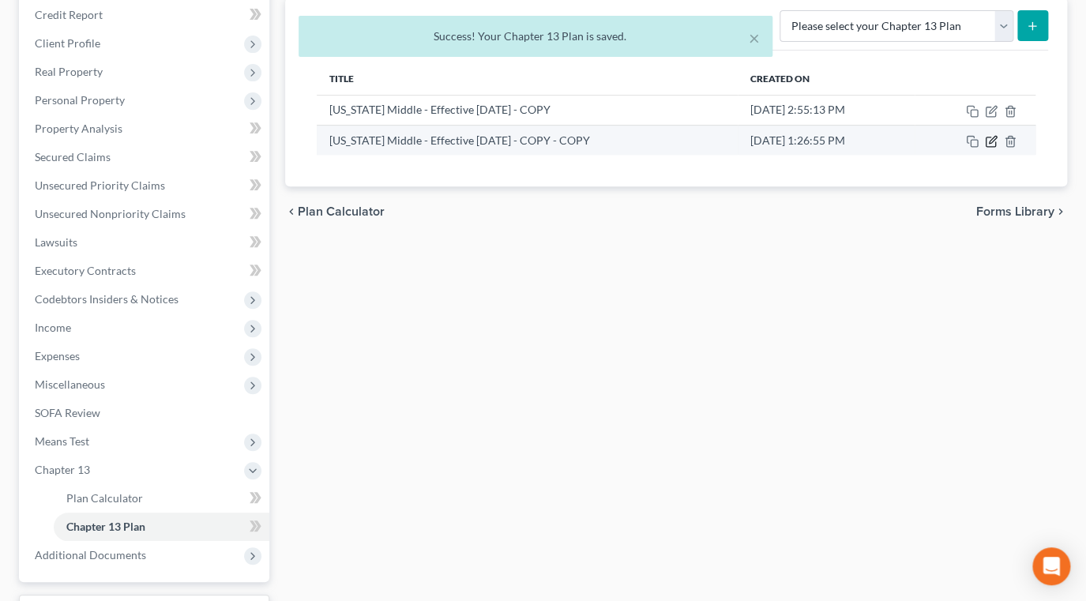
click at [985, 148] on icon "button" at bounding box center [991, 141] width 13 height 13
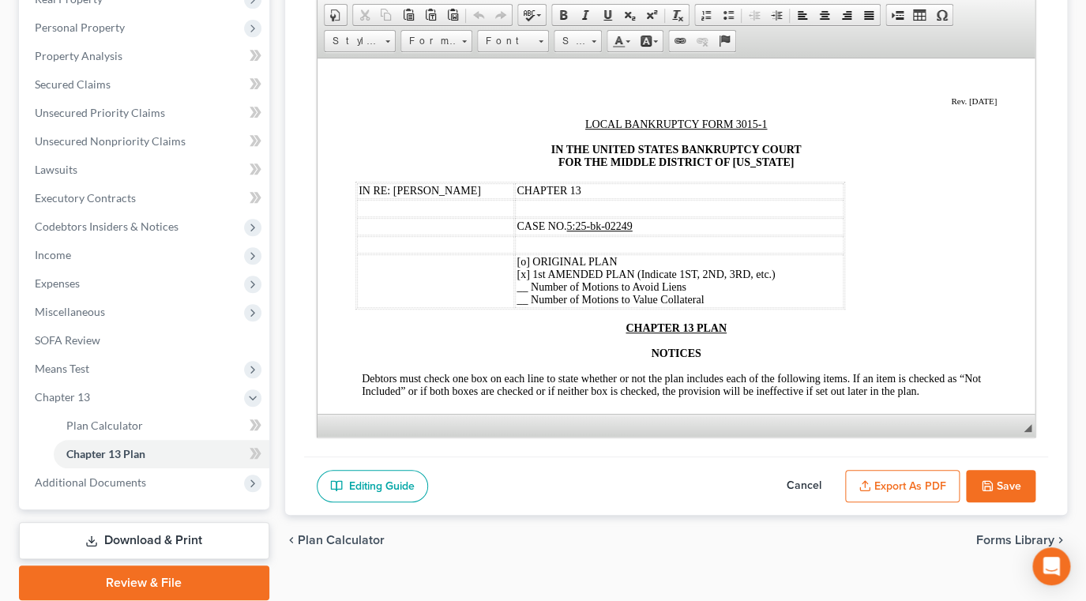
scroll to position [264, 0]
click at [664, 235] on td "CASE NO. 5:25-bk-02249" at bounding box center [678, 226] width 328 height 17
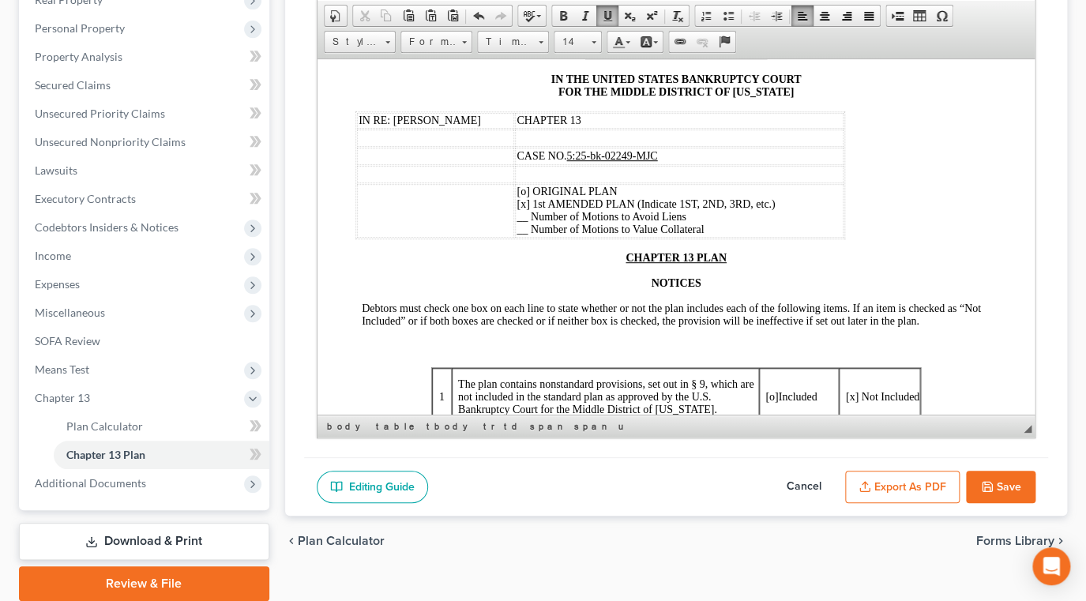
click at [980, 504] on button "Save" at bounding box center [1000, 487] width 69 height 33
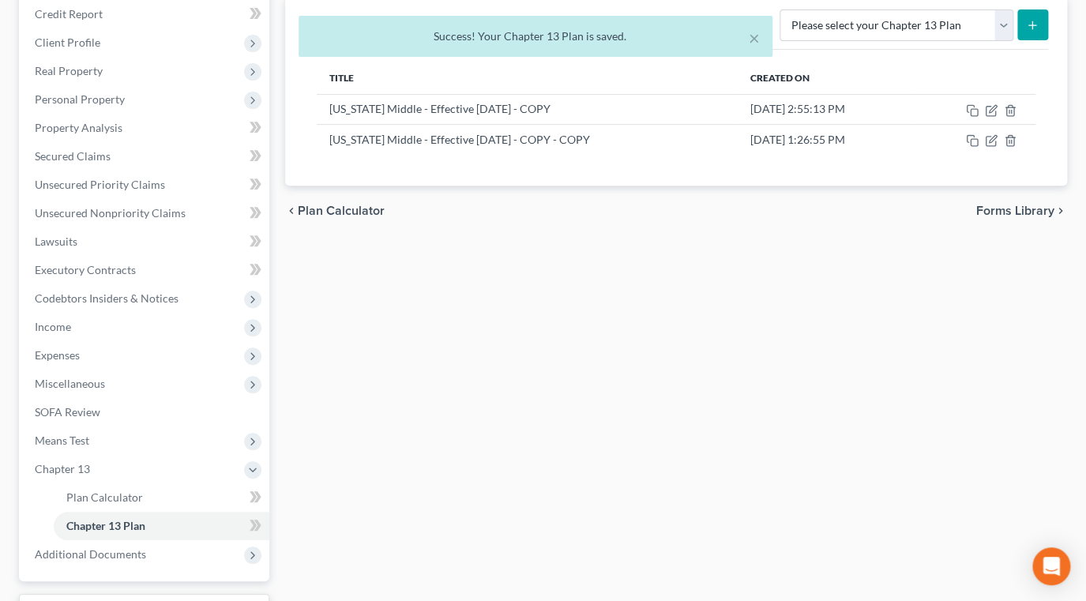
scroll to position [192, 0]
click at [989, 143] on icon "button" at bounding box center [992, 139] width 7 height 7
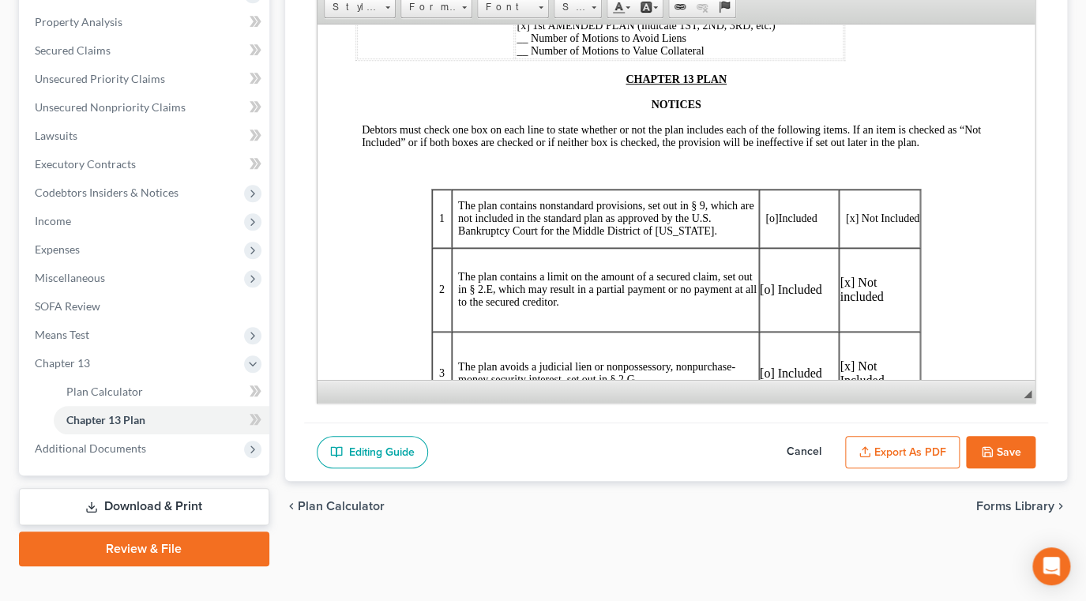
scroll to position [407, 0]
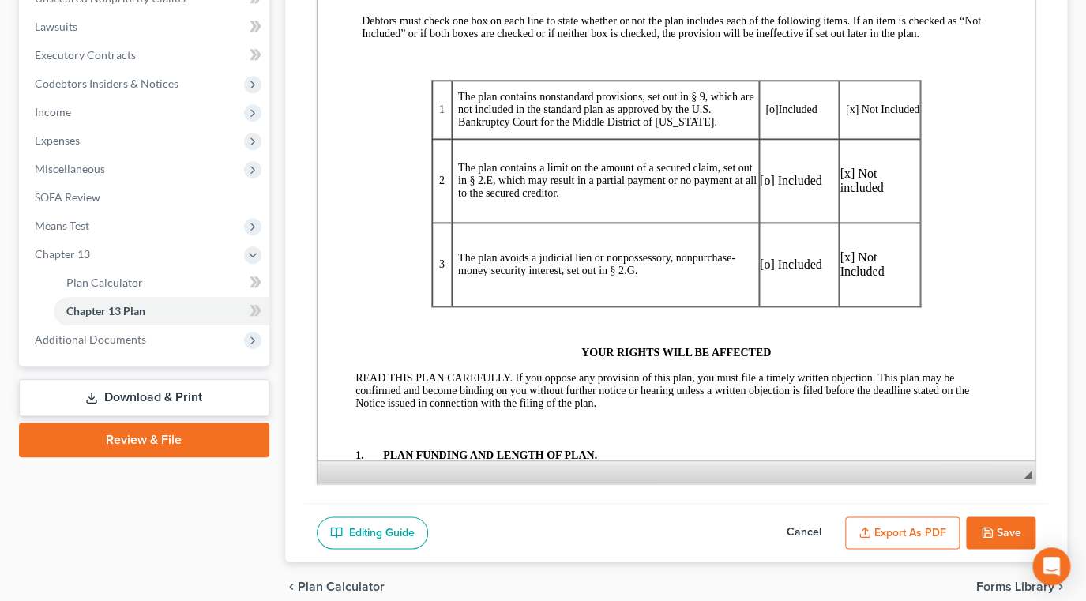
drag, startPoint x: 1018, startPoint y: 343, endPoint x: 1031, endPoint y: 516, distance: 172.7
click at [1031, 503] on div "Chapter 13 Plan Name [US_STATE] Middle - Effective [DATE] - COPY - COPY Rich Te…" at bounding box center [676, 142] width 744 height 721
drag, startPoint x: 874, startPoint y: 355, endPoint x: 929, endPoint y: 274, distance: 97.7
click at [745, 306] on tr "3 The plan avoids a judicial lien or nonpossessory, nonpurchase-money security …" at bounding box center [675, 265] width 488 height 84
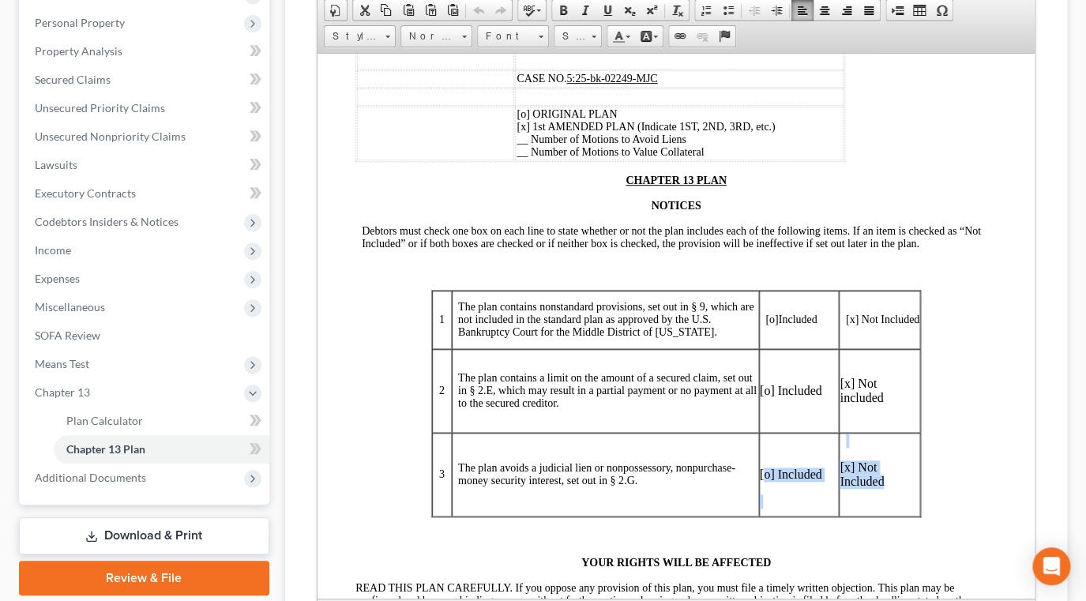
scroll to position [264, 0]
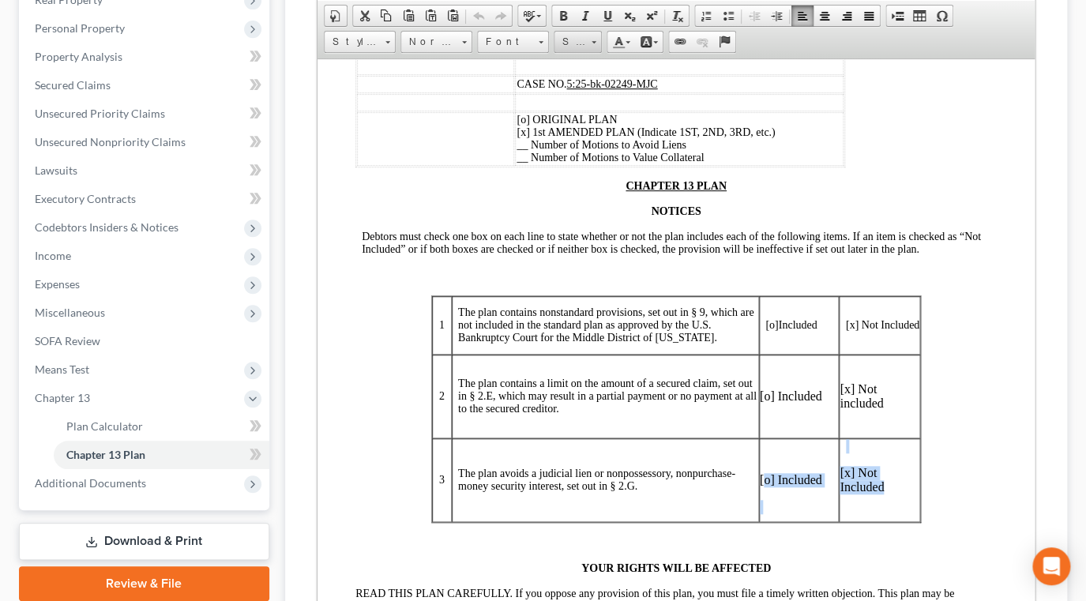
click at [595, 47] on span at bounding box center [593, 39] width 4 height 15
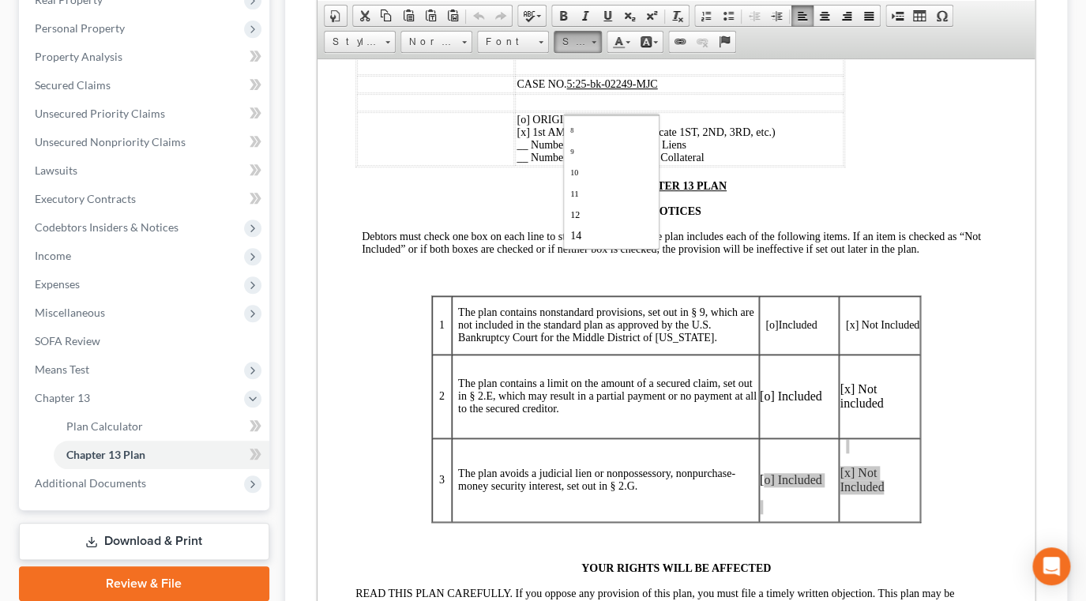
scroll to position [28, 0]
click at [636, 232] on link "14" at bounding box center [611, 222] width 90 height 21
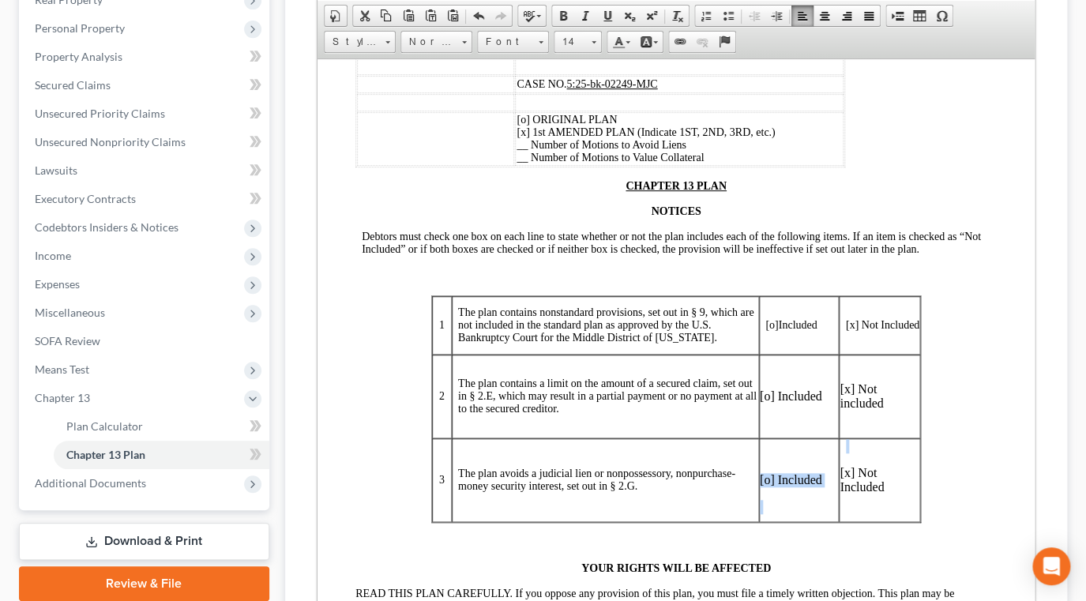
scroll to position [328, 0]
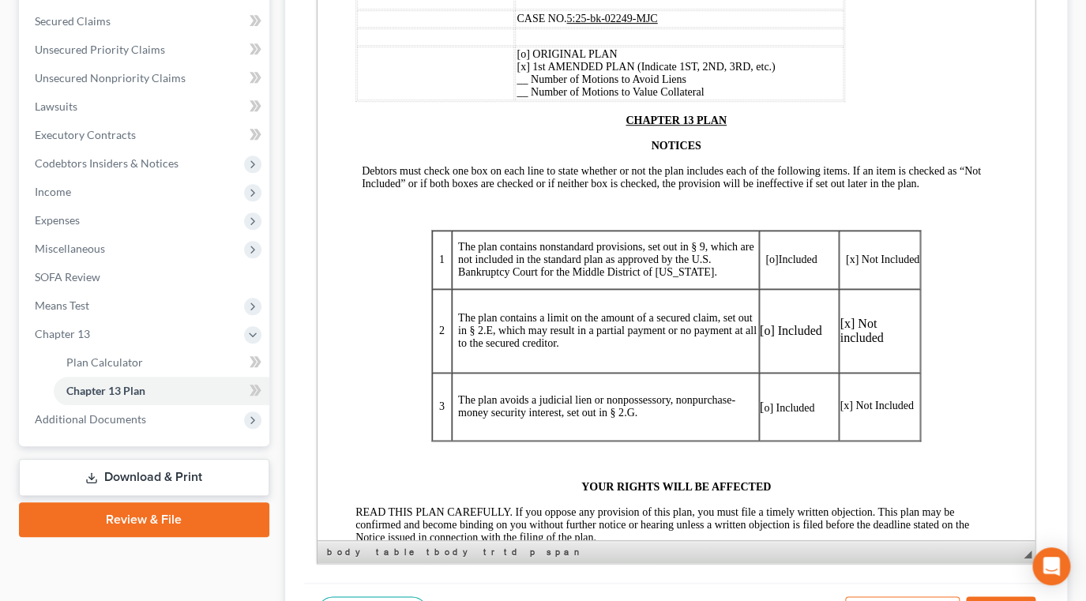
click at [882, 345] on p "[x] Not included" at bounding box center [879, 331] width 80 height 28
drag, startPoint x: 883, startPoint y: 396, endPoint x: 743, endPoint y: 379, distance: 140.8
click at [743, 373] on tr "2 The plan contains a limit on the amount of a secured claim, set out in § 2.E,…" at bounding box center [675, 331] width 488 height 84
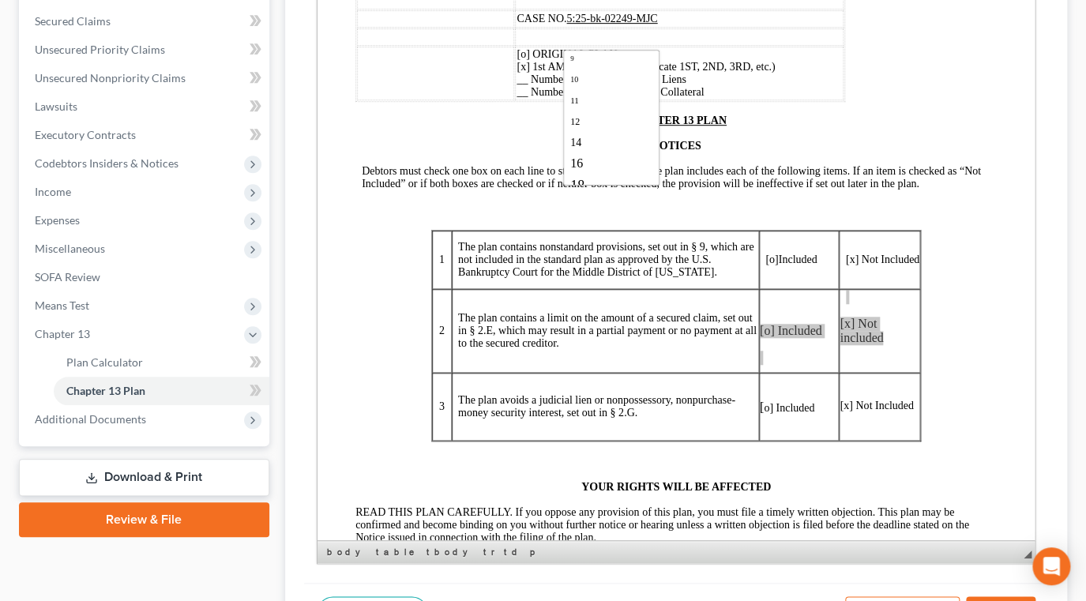
scroll to position [57, 0]
click at [617, 140] on link "14" at bounding box center [611, 129] width 90 height 21
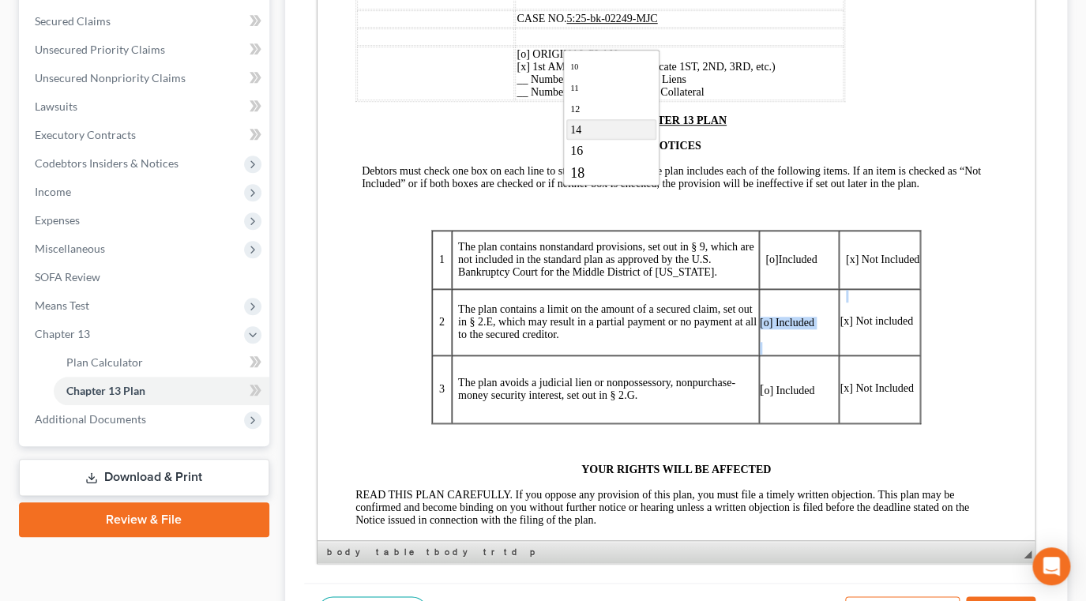
scroll to position [0, 0]
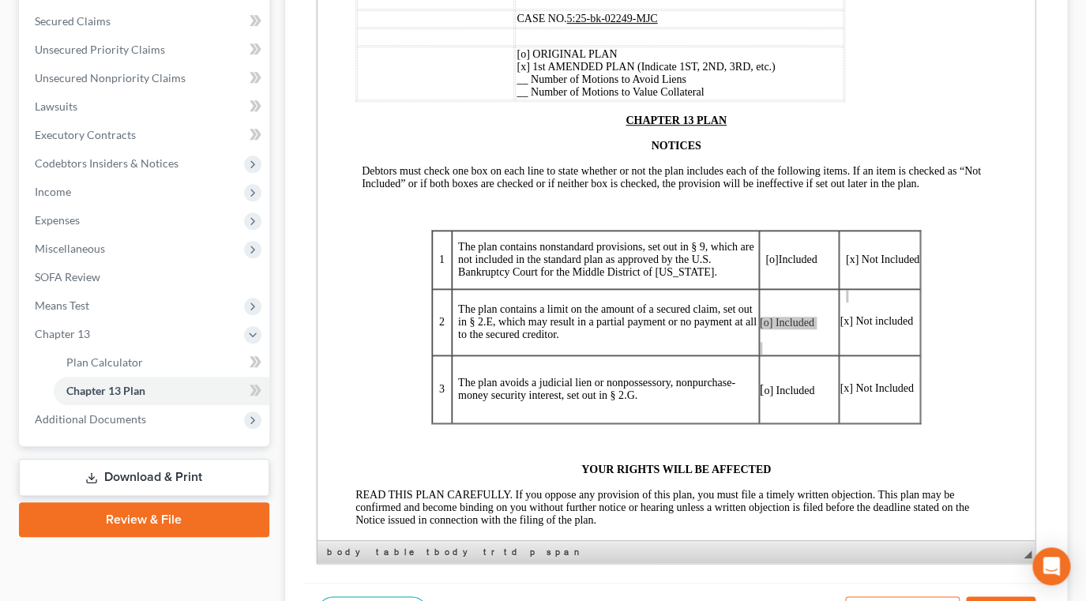
drag, startPoint x: 1048, startPoint y: 333, endPoint x: 692, endPoint y: 265, distance: 361.9
click at [1048, 333] on div "Chapter 13 Plan Name [US_STATE] Middle - Effective [DATE] - COPY - COPY Rich Te…" at bounding box center [676, 251] width 782 height 779
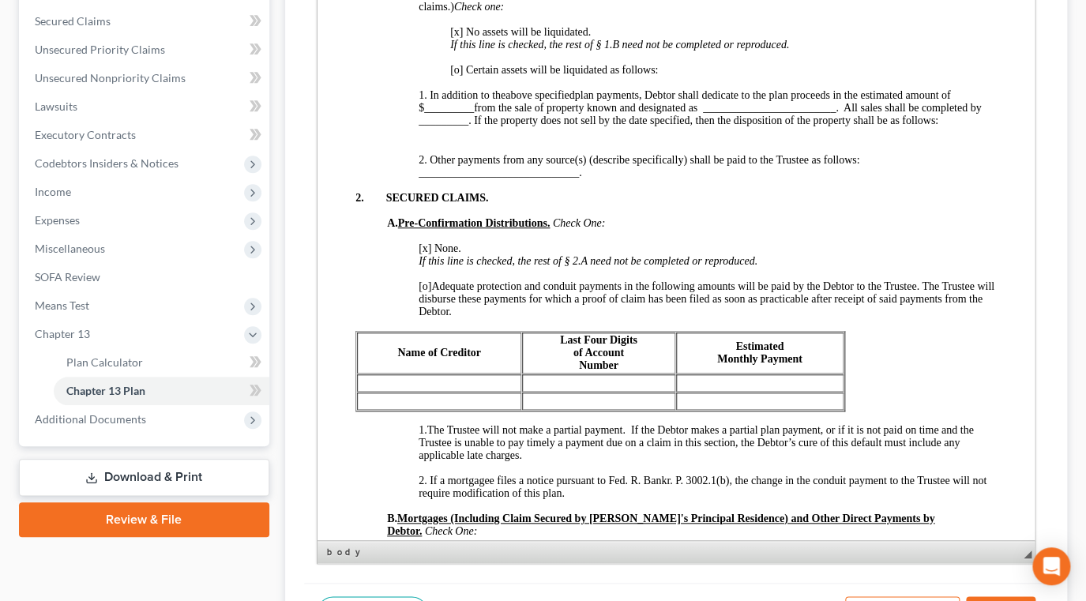
scroll to position [1221, 0]
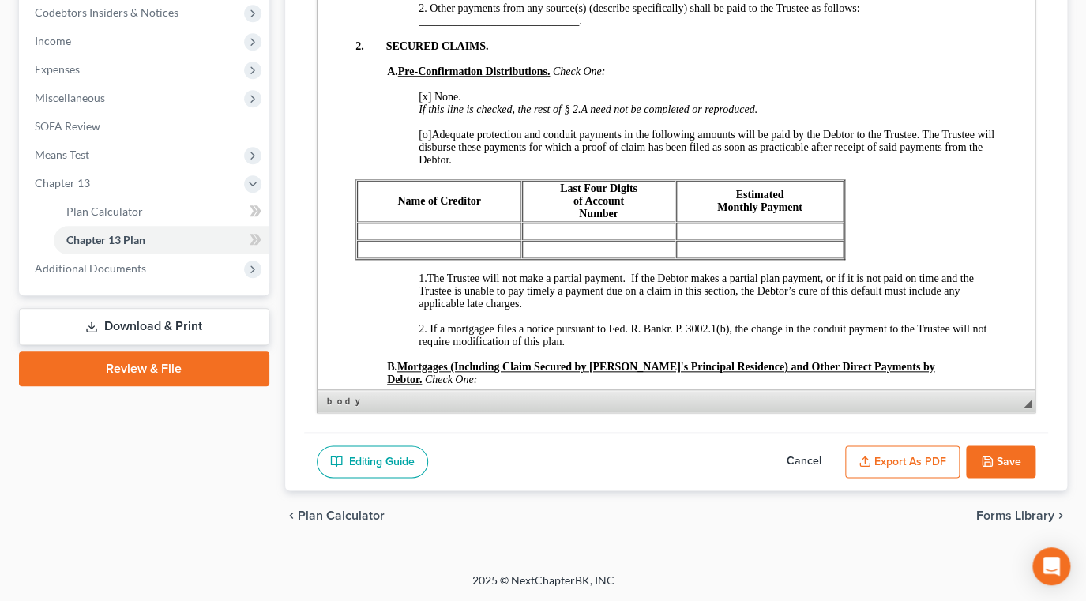
click at [1004, 445] on button "Save" at bounding box center [1000, 461] width 69 height 33
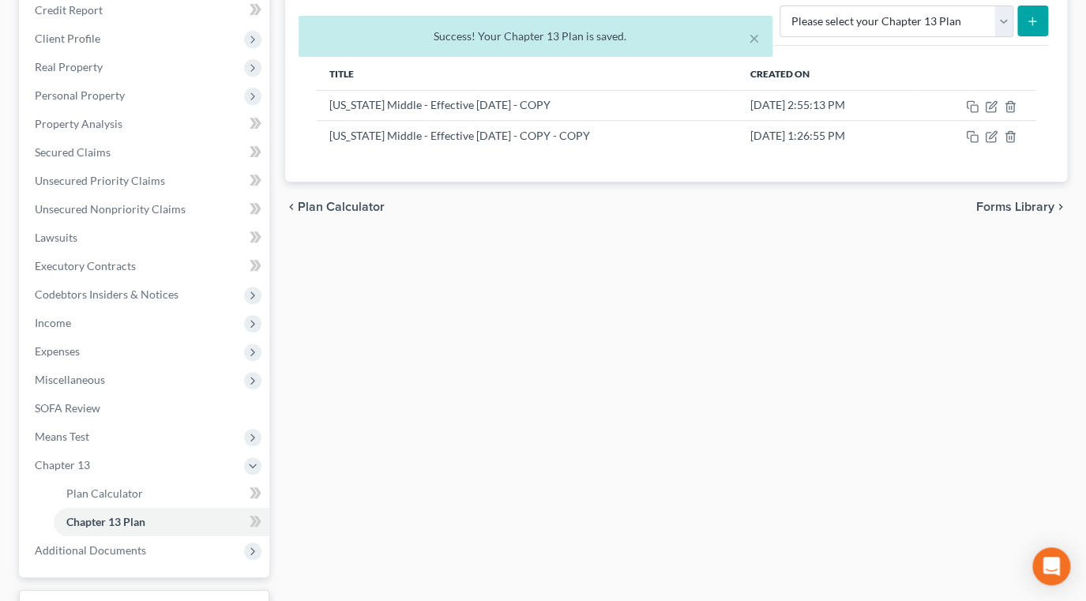
scroll to position [192, 0]
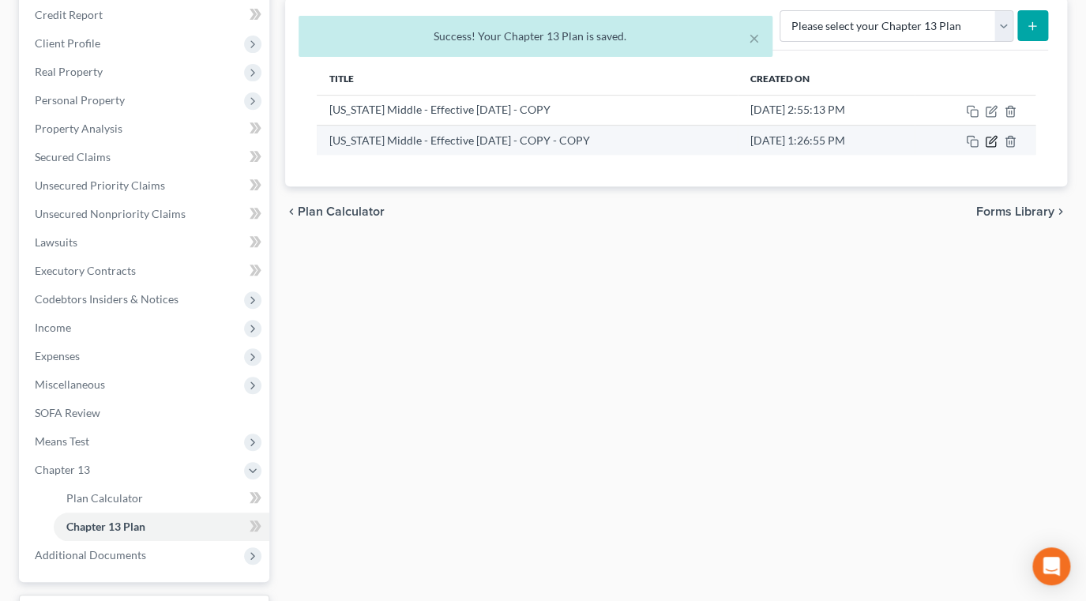
click at [985, 147] on icon "button" at bounding box center [989, 141] width 9 height 9
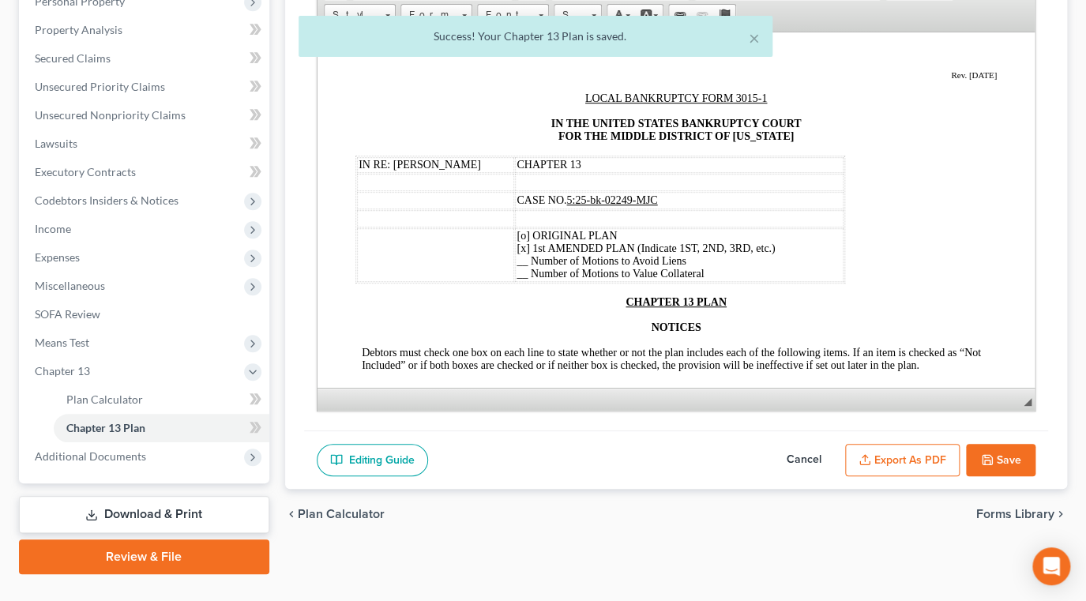
scroll to position [551, 0]
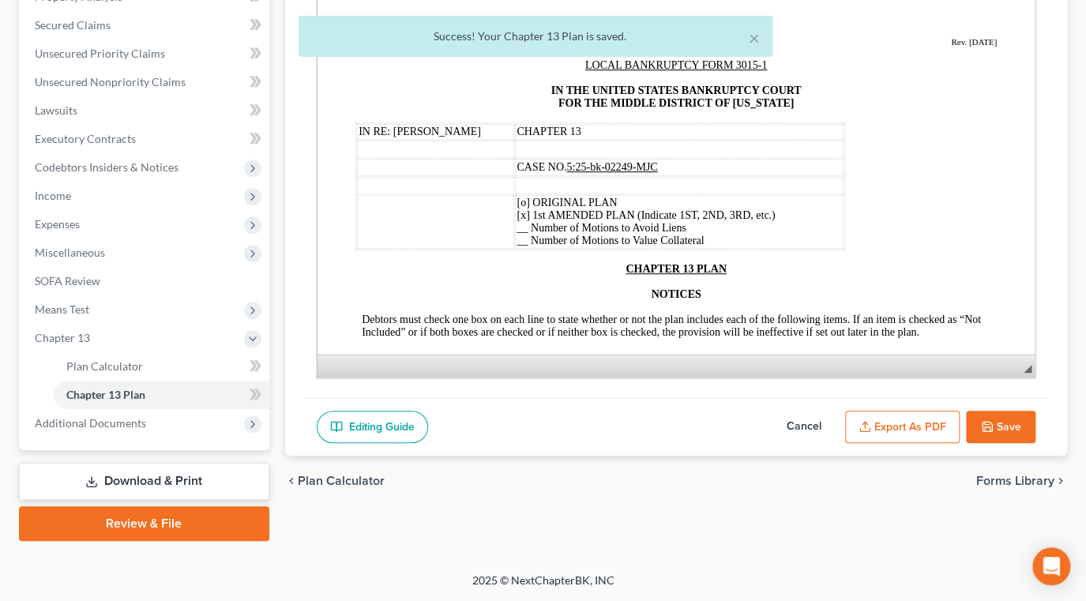
click at [878, 411] on button "Export as PDF" at bounding box center [902, 427] width 114 height 33
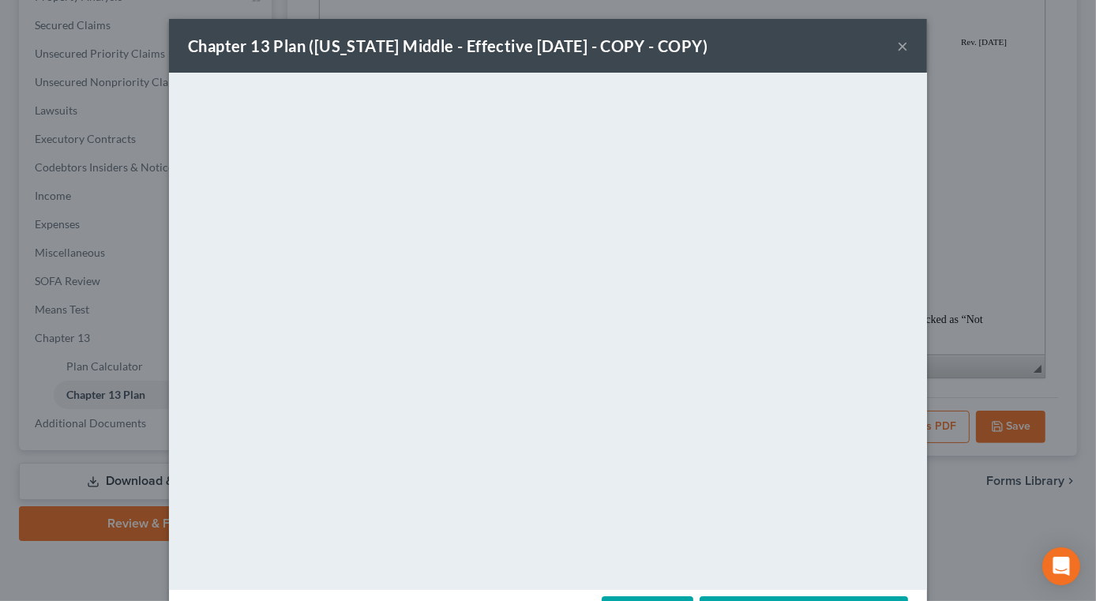
click at [908, 55] on button "×" at bounding box center [902, 45] width 11 height 19
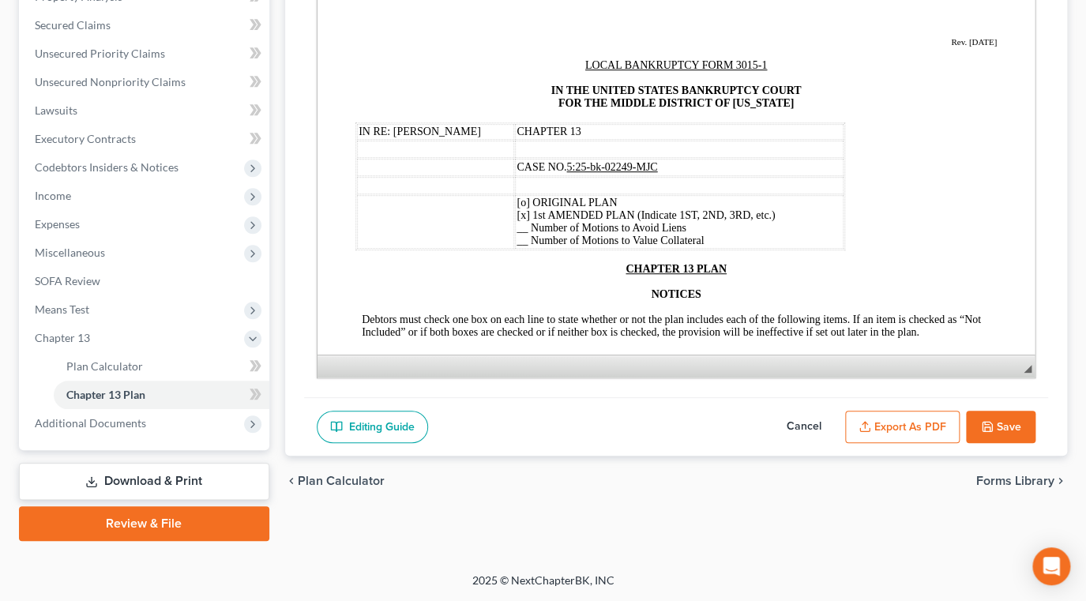
scroll to position [336, 0]
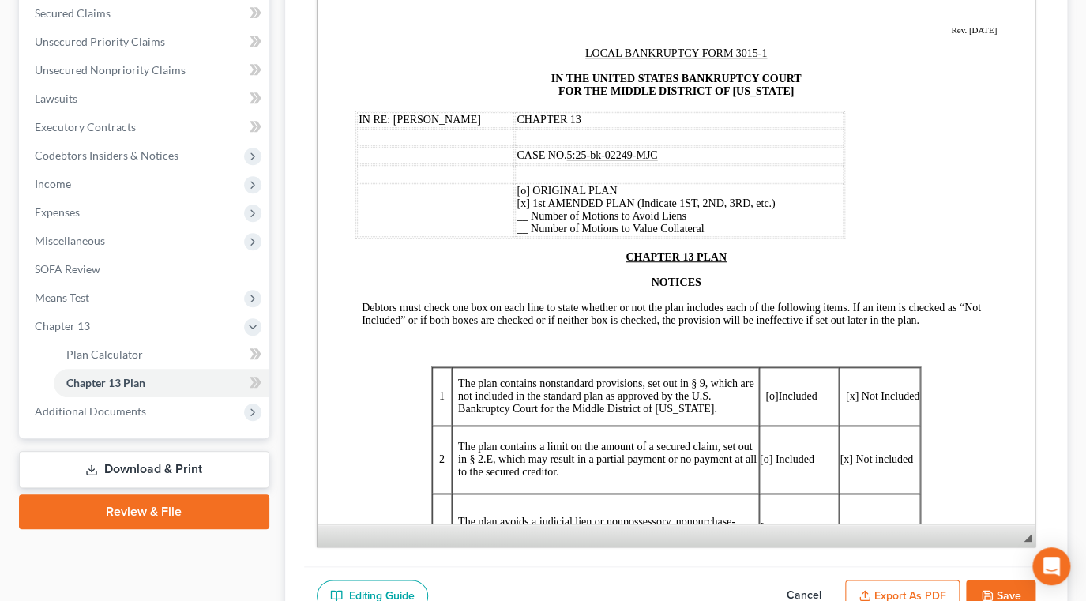
drag, startPoint x: 1012, startPoint y: 419, endPoint x: 677, endPoint y: 521, distance: 350.7
click at [1005, 546] on span "◢ Elements path" at bounding box center [675, 534] width 717 height 23
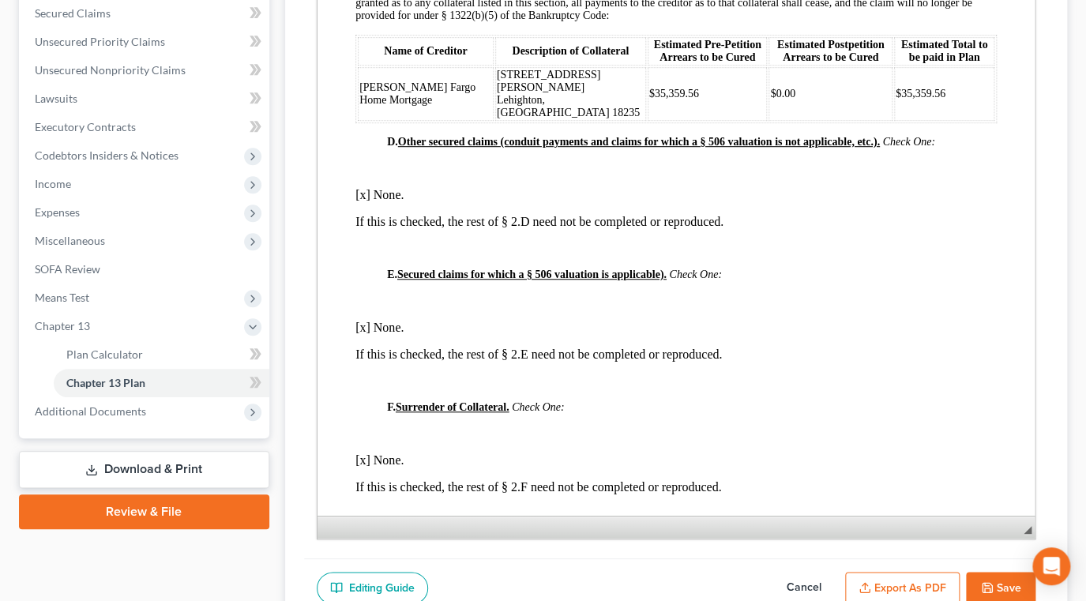
scroll to position [2153, 0]
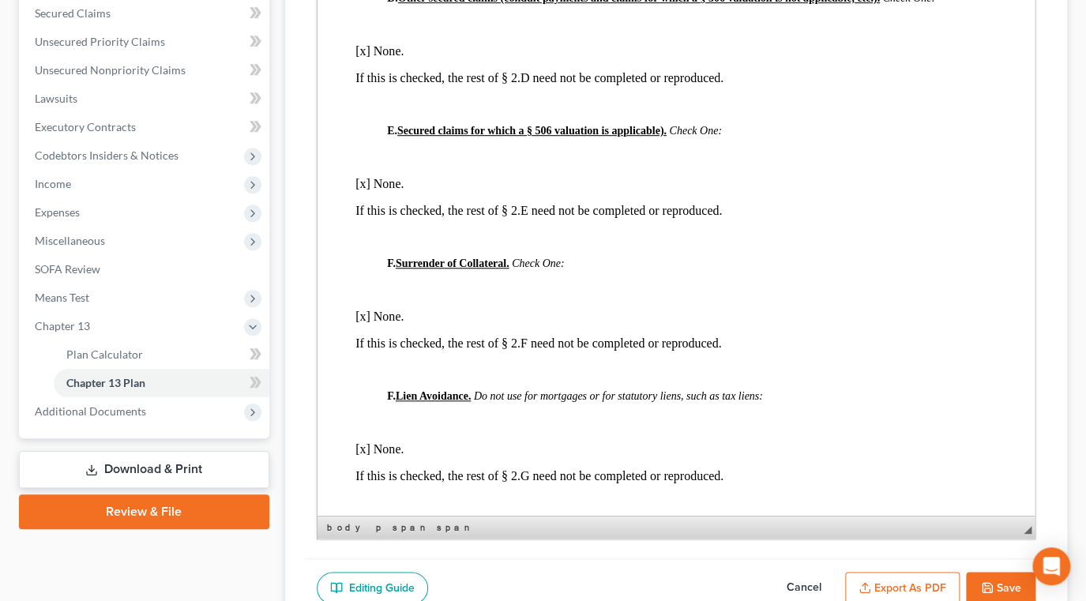
drag, startPoint x: 611, startPoint y: 271, endPoint x: 558, endPoint y: 268, distance: 53.0
drag, startPoint x: 899, startPoint y: 275, endPoint x: 849, endPoint y: 272, distance: 49.8
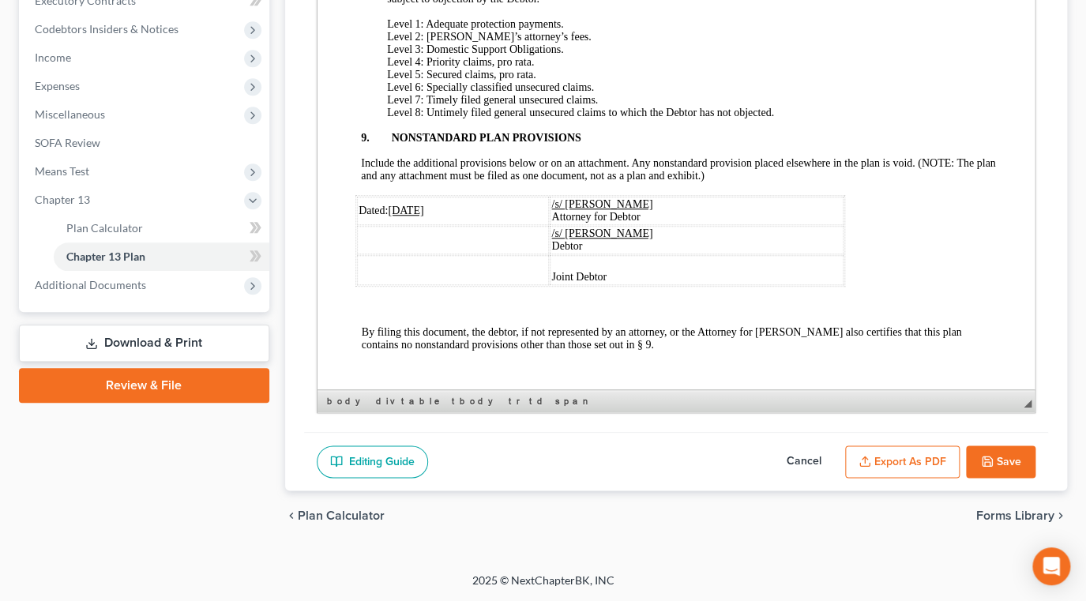
scroll to position [569, 0]
click at [754, 182] on p "Include the additional provisions below or on an attachment. Any nonstandard pr…" at bounding box center [678, 169] width 636 height 25
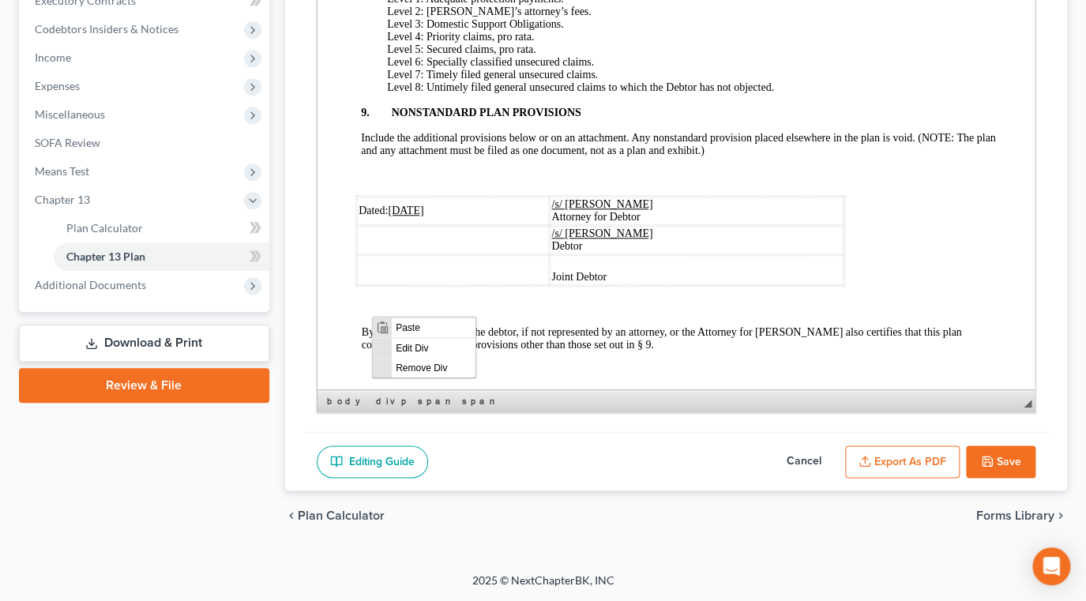
scroll to position [0, 0]
click at [409, 324] on span "Paste" at bounding box center [433, 327] width 84 height 20
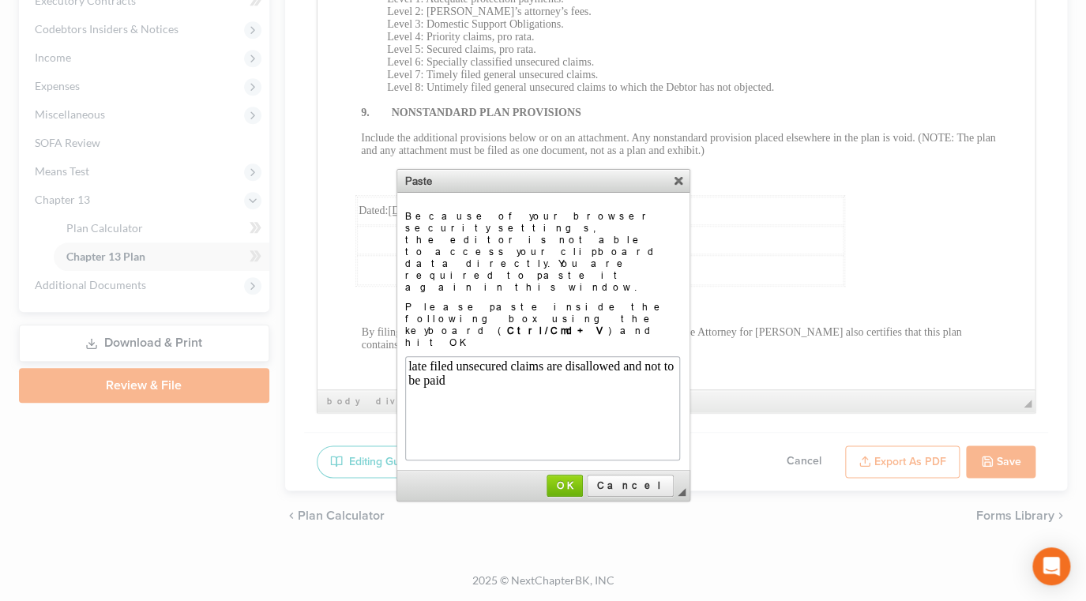
click at [411, 370] on body "late filed unsecured claims are disallowed and not to be paid" at bounding box center [541, 407] width 268 height 98
click at [505, 384] on body "Late filed unsecured claims are disallowed and not to be paid" at bounding box center [541, 407] width 268 height 98
click at [637, 386] on body "Late filed unsecured claims are disallowed and are not to be paid" at bounding box center [541, 407] width 268 height 98
click at [583, 475] on link "OK" at bounding box center [564, 486] width 36 height 22
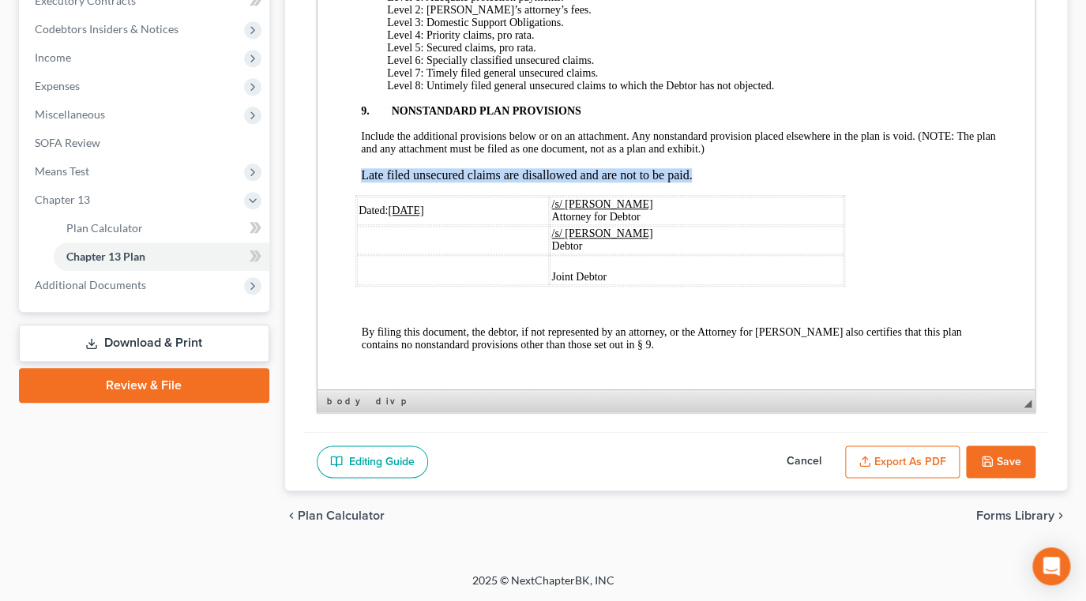
drag, startPoint x: 775, startPoint y: 261, endPoint x: 516, endPoint y: 205, distance: 264.2
click at [363, 182] on p "Late filed unsecured claims are disallowed and are not to be paid. ​" at bounding box center [678, 175] width 636 height 14
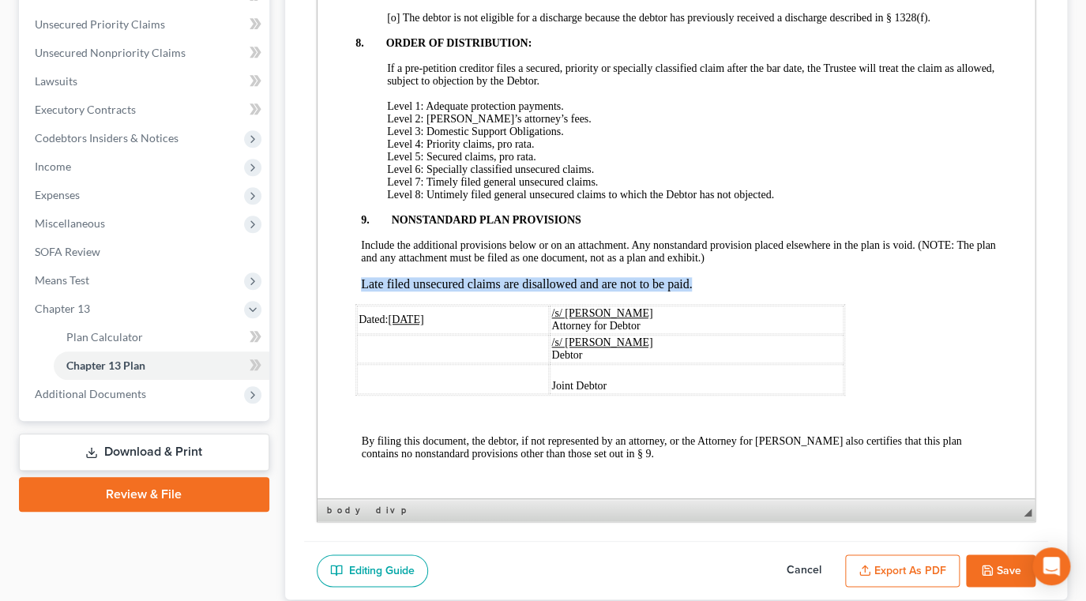
scroll to position [281, 0]
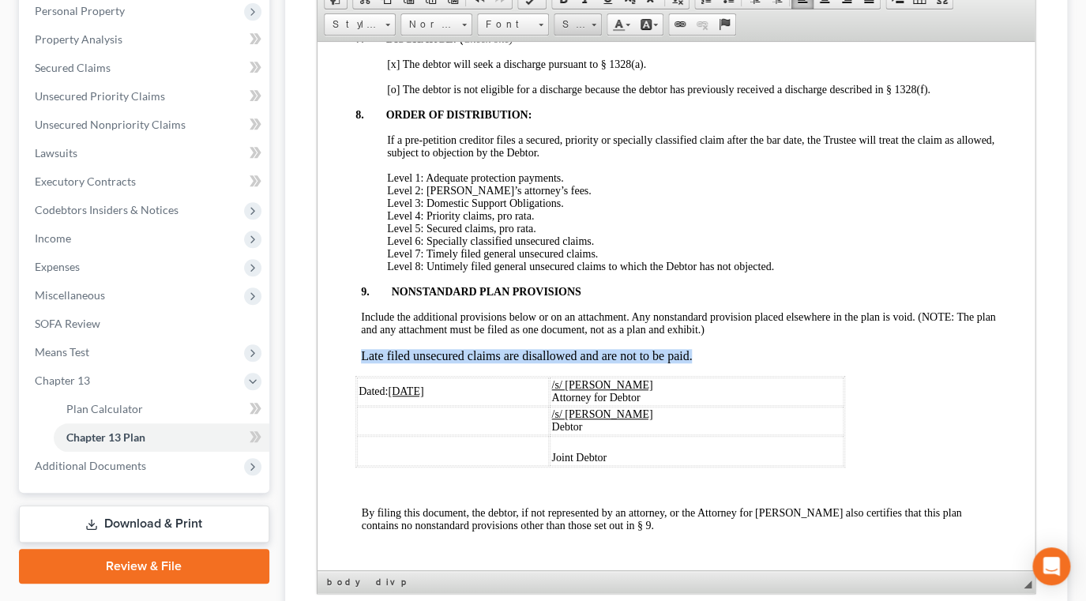
click at [599, 36] on link "Size" at bounding box center [577, 24] width 48 height 22
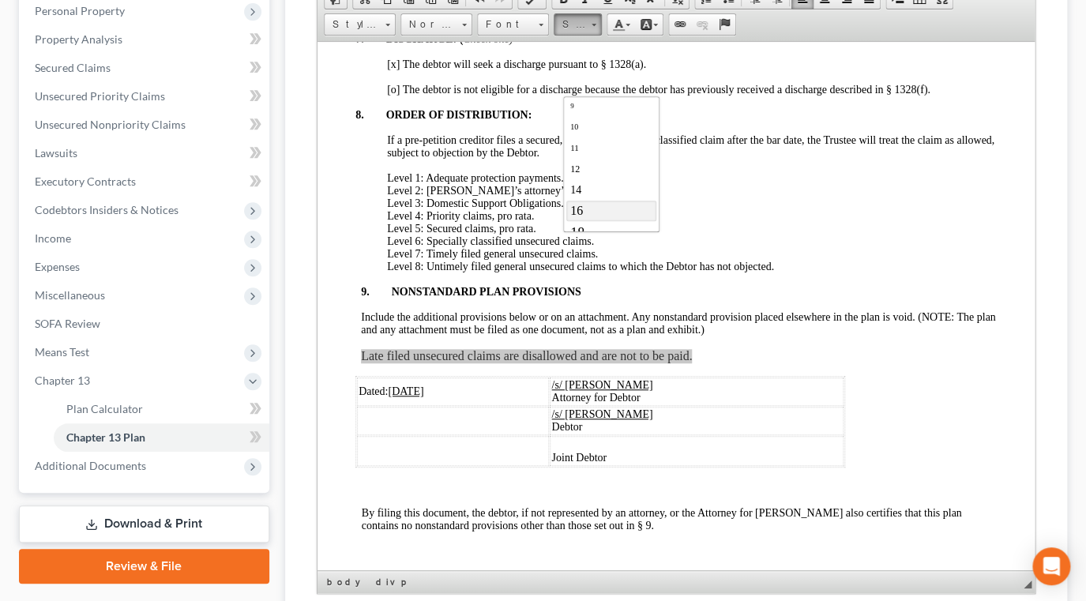
scroll to position [57, 0]
click at [618, 186] on link "14" at bounding box center [611, 176] width 90 height 21
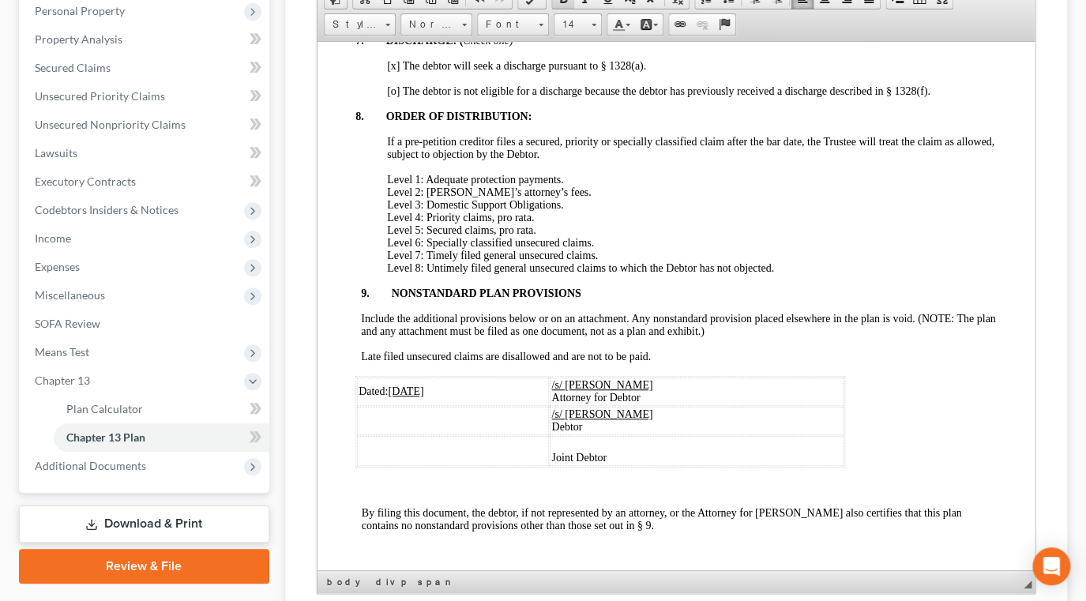
drag, startPoint x: 437, startPoint y: 402, endPoint x: 365, endPoint y: 424, distance: 75.2
click at [424, 336] on span "Include the additional provisions below or on an attachment. Any nonstandard pr…" at bounding box center [677, 324] width 634 height 24
click at [360, 362] on span "Late filed unsecured claims are disallowed and are not to be paid." at bounding box center [514, 356] width 308 height 12
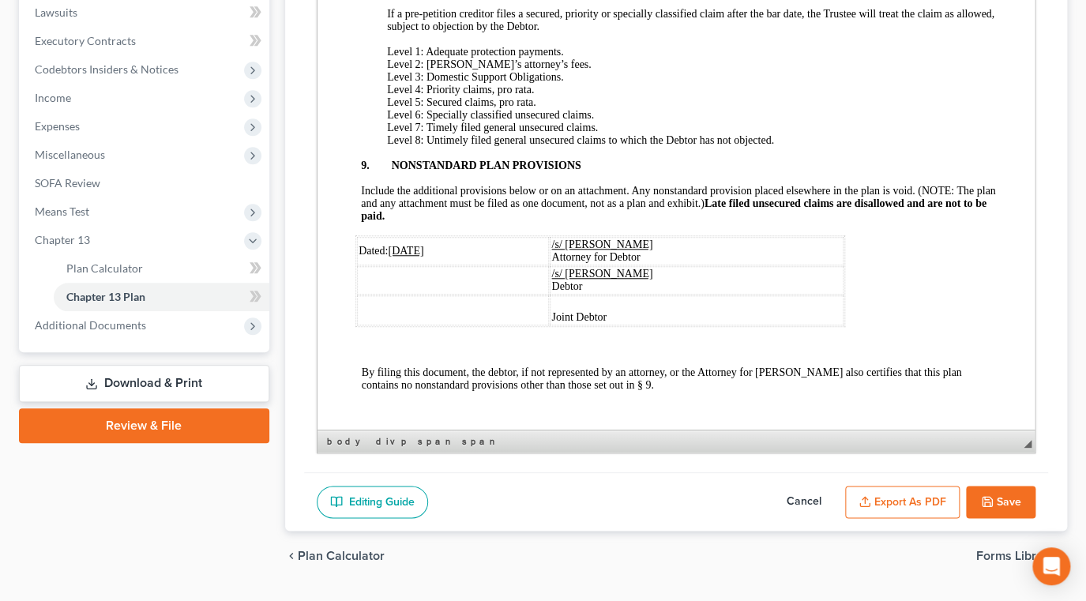
scroll to position [497, 0]
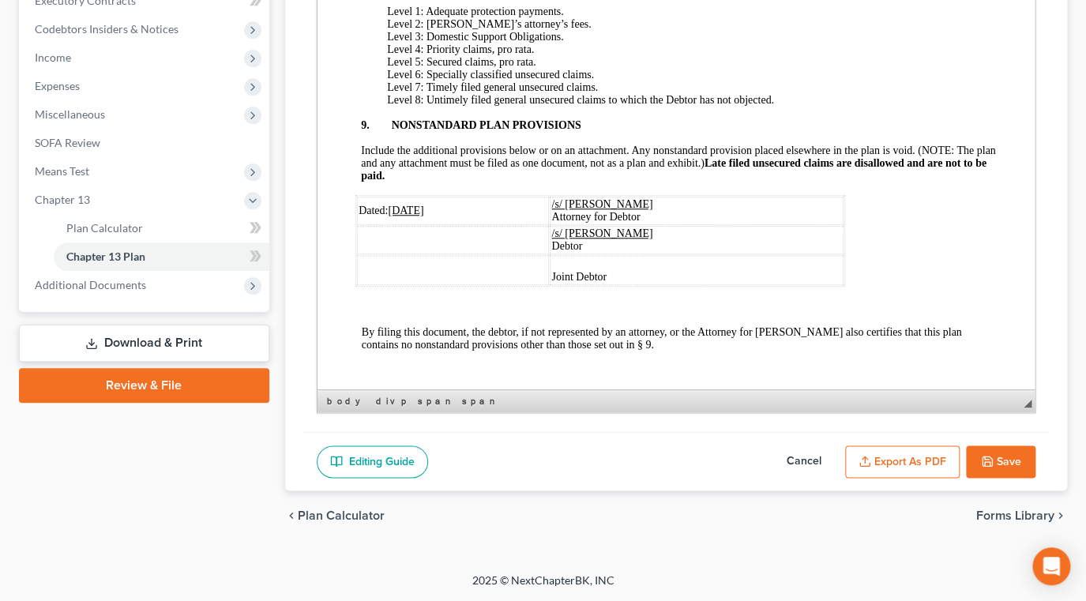
click at [985, 478] on button "Save" at bounding box center [1000, 461] width 69 height 33
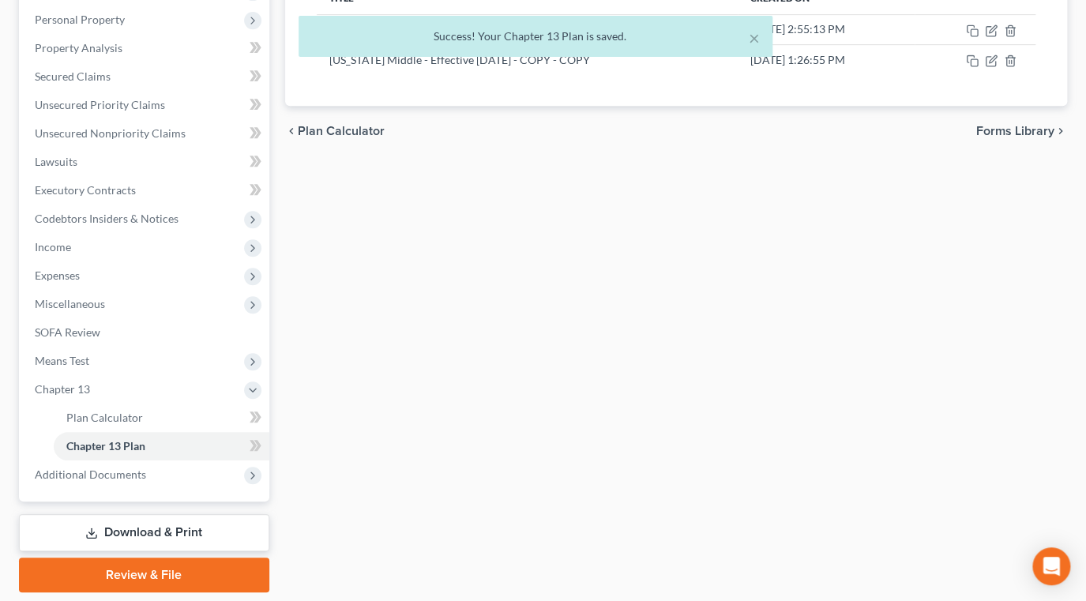
scroll to position [0, 0]
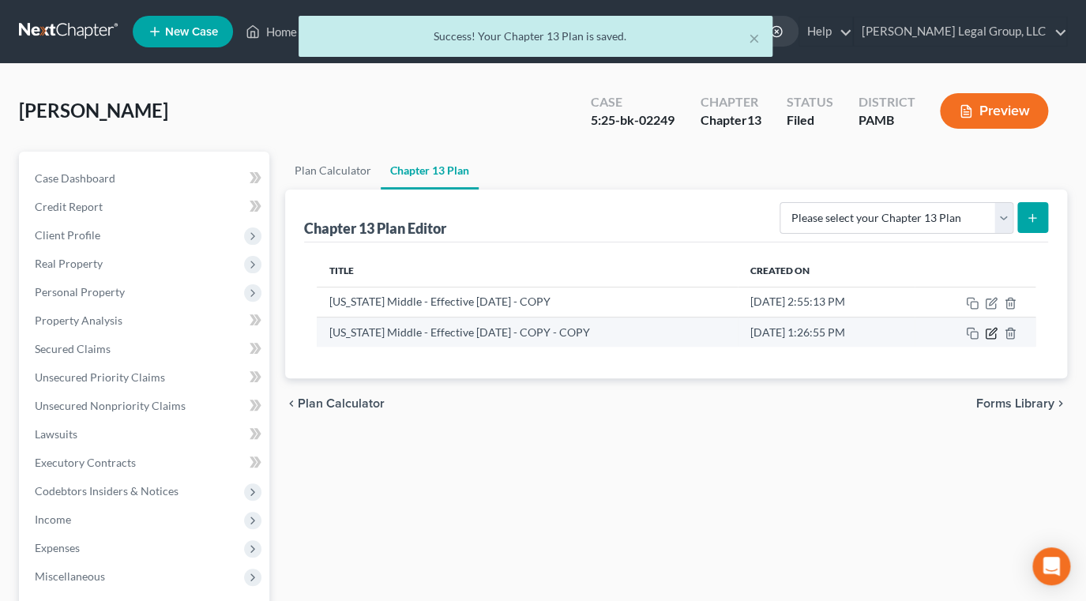
click at [985, 340] on icon "button" at bounding box center [991, 333] width 13 height 13
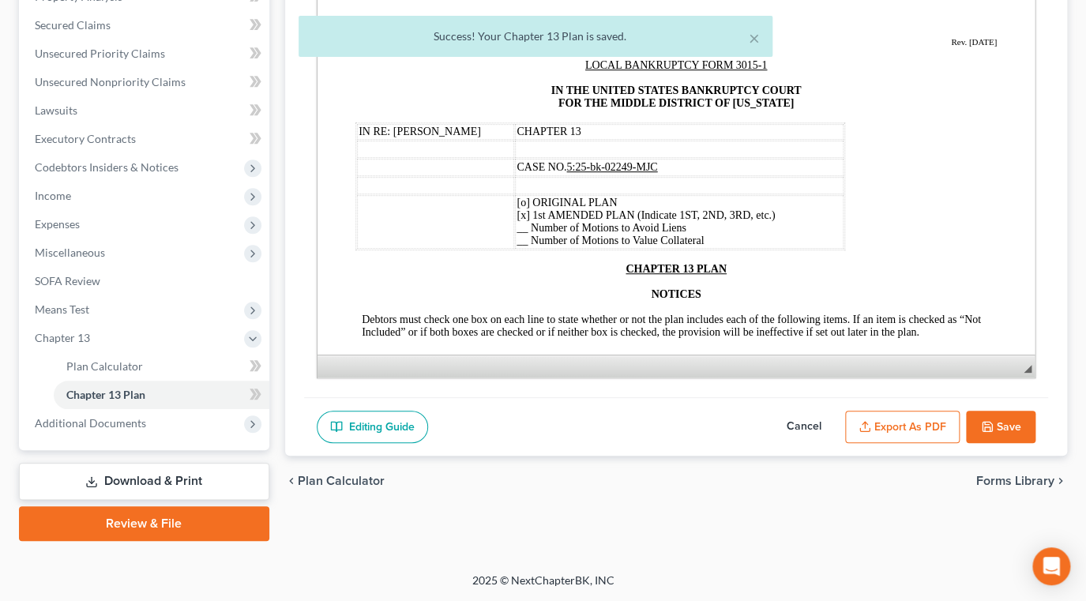
scroll to position [358, 0]
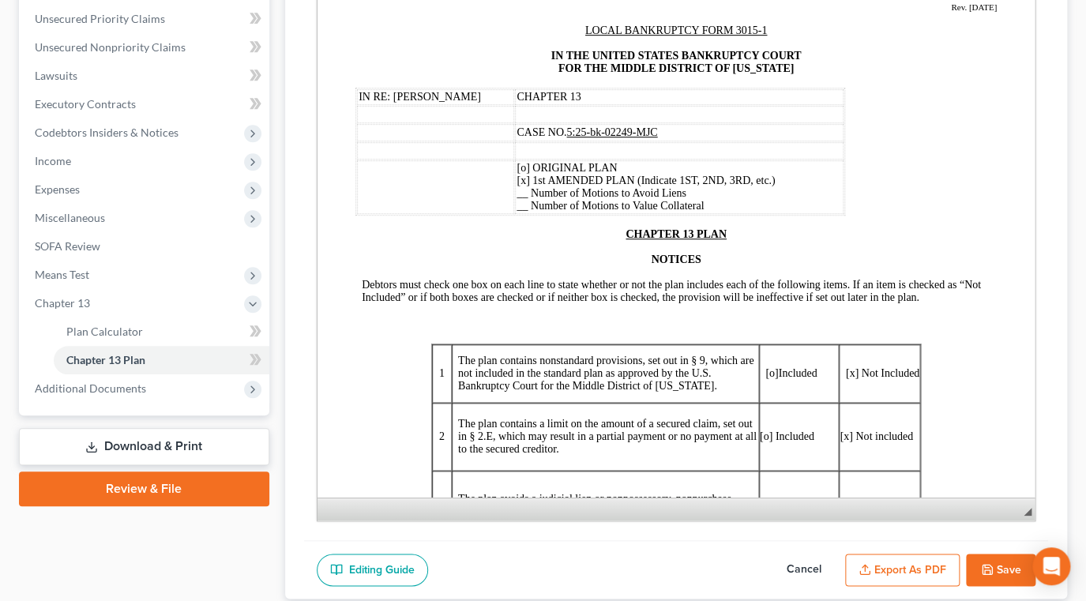
drag, startPoint x: 1013, startPoint y: 396, endPoint x: 1022, endPoint y: 530, distance: 133.7
click at [1032, 538] on div "Chapter 13 Plan Name [US_STATE] Middle - Effective [DATE] - COPY - COPY Rich Te…" at bounding box center [676, 185] width 744 height 709
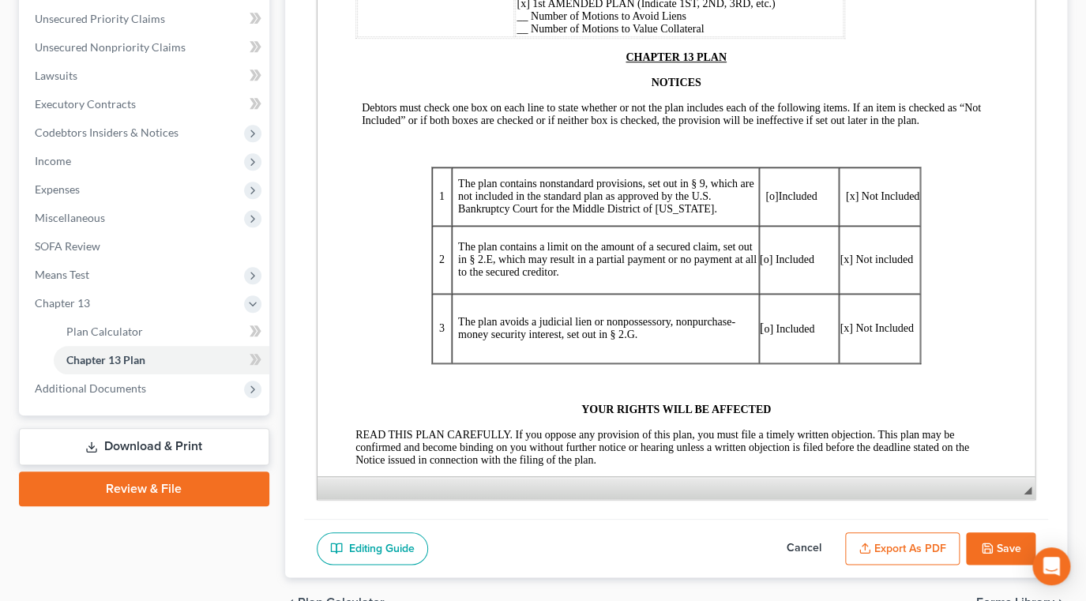
scroll to position [215, 0]
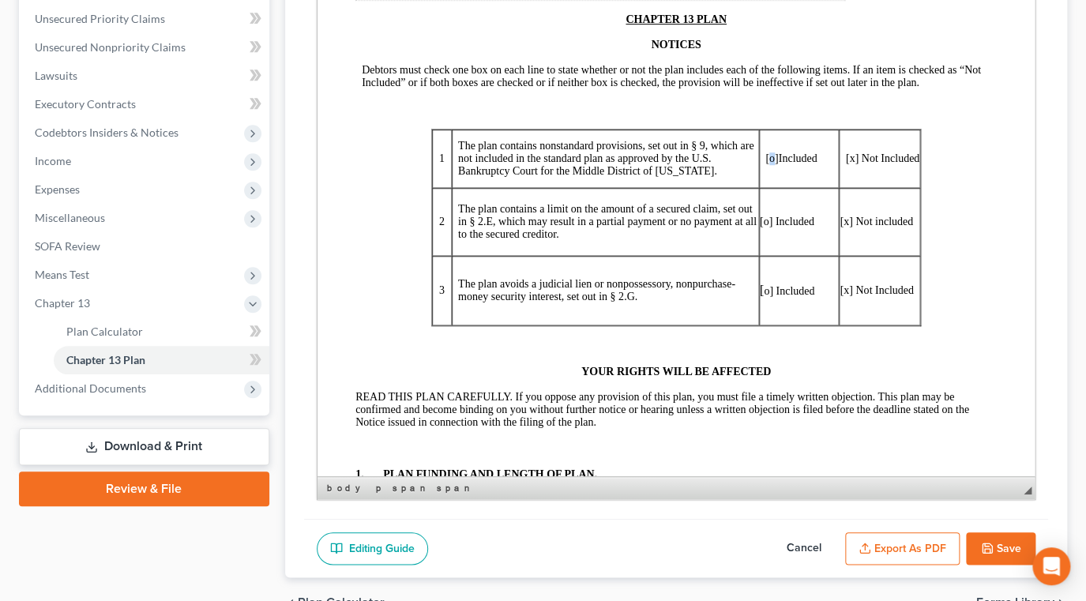
click at [764, 164] on span "[o]" at bounding box center [770, 158] width 13 height 12
click at [845, 164] on span "[x]" at bounding box center [851, 158] width 13 height 12
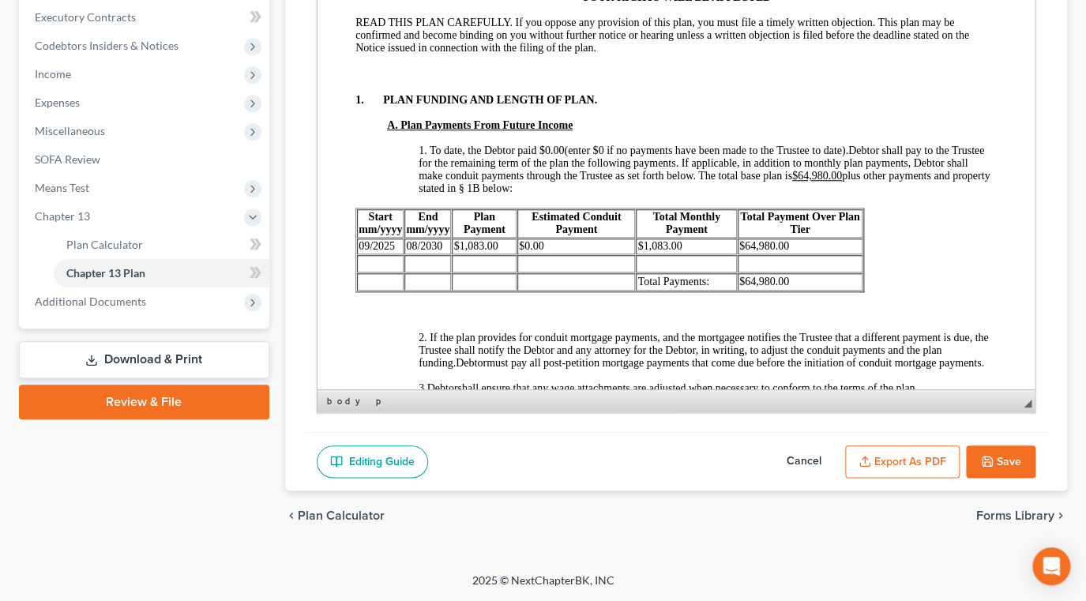
scroll to position [502, 0]
click at [999, 472] on button "Save" at bounding box center [1000, 461] width 69 height 33
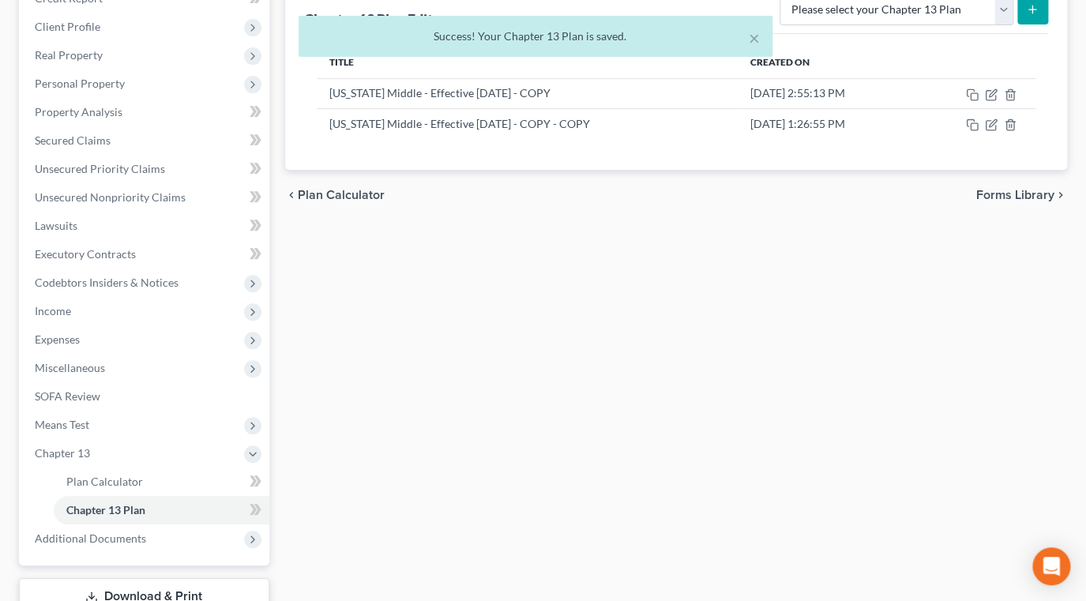
scroll to position [143, 0]
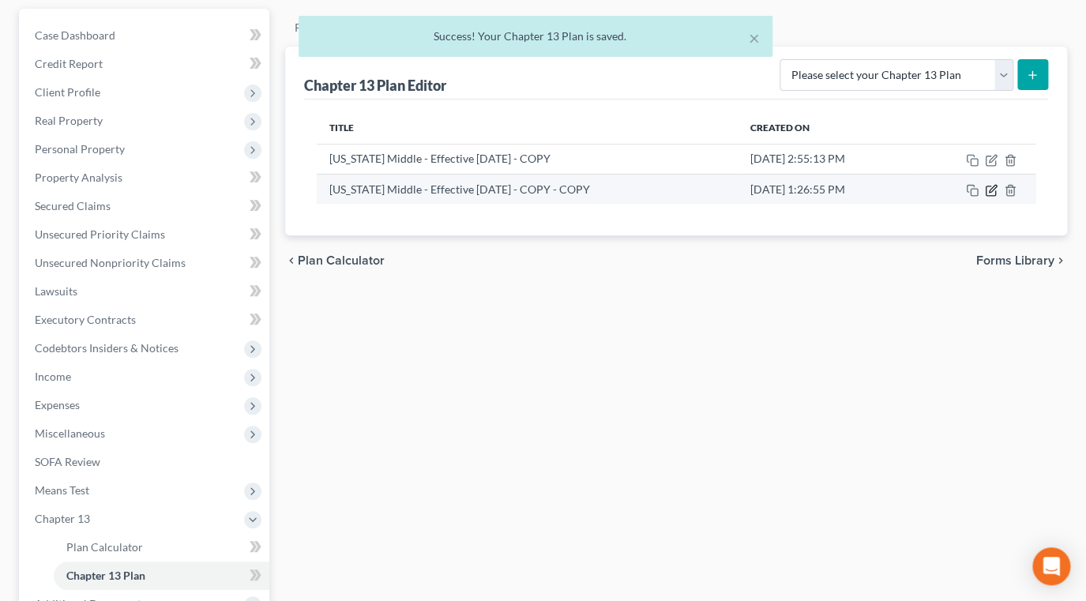
click at [989, 192] on icon "button" at bounding box center [992, 188] width 7 height 7
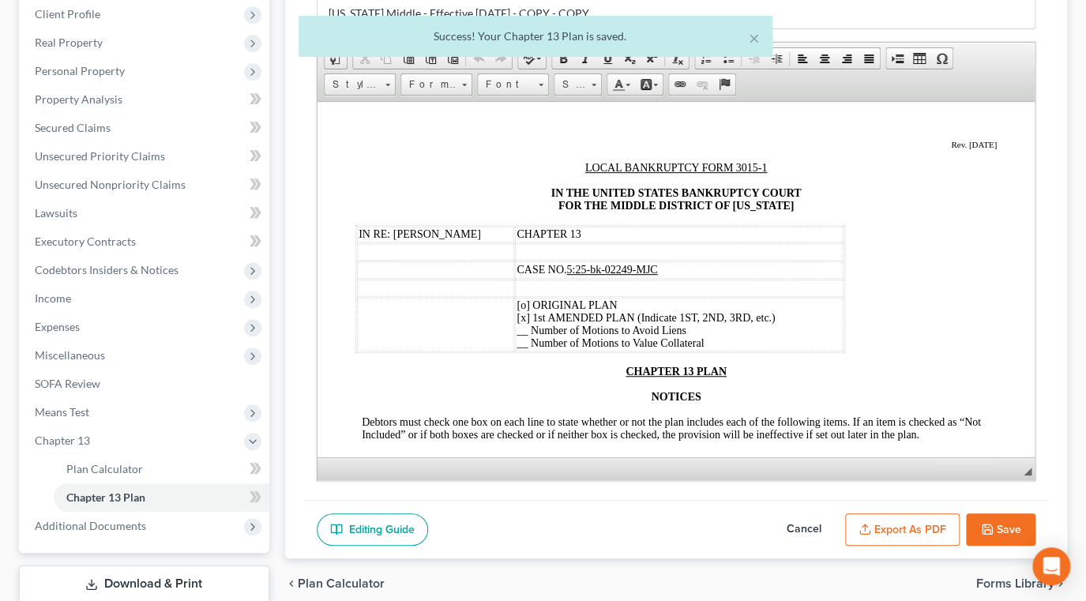
scroll to position [358, 0]
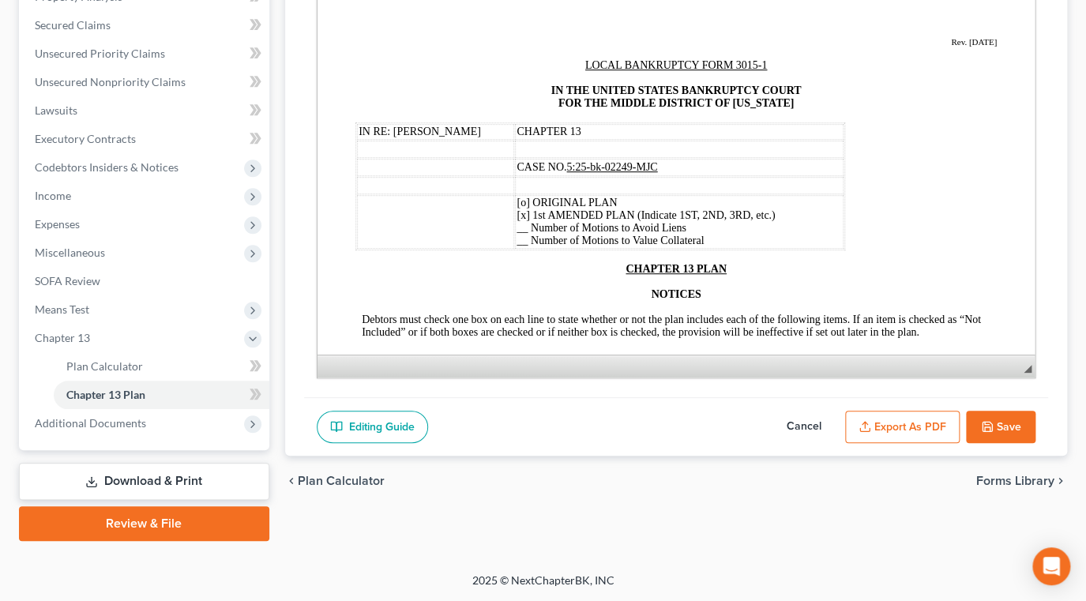
click at [863, 444] on button "Export as PDF" at bounding box center [902, 427] width 114 height 33
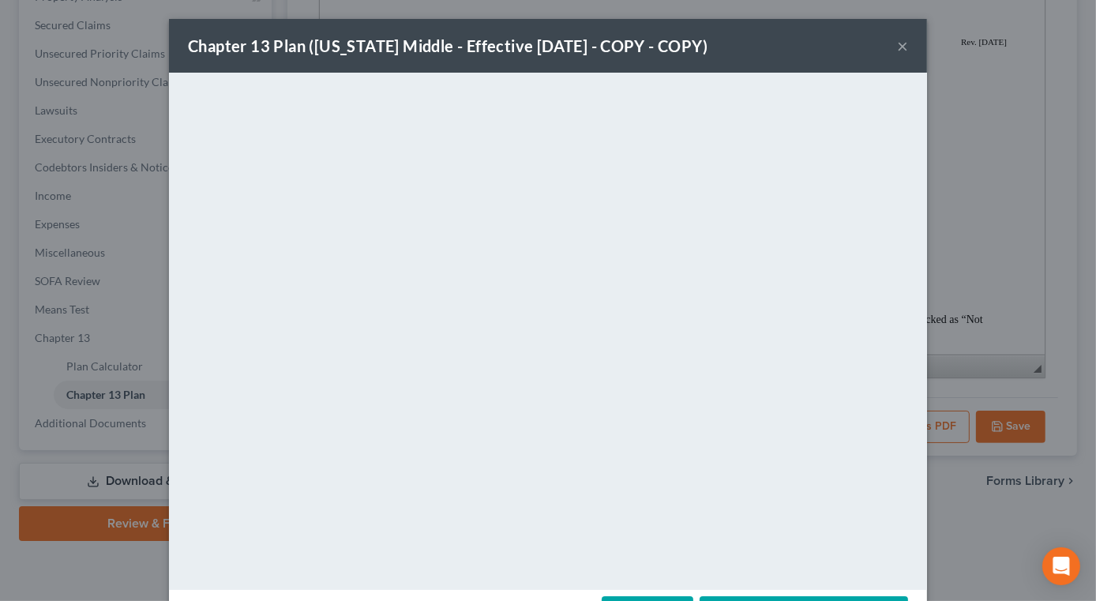
click at [927, 59] on div "Chapter 13 Plan ([US_STATE] Middle - Effective [DATE] - COPY - COPY) ×" at bounding box center [548, 46] width 758 height 54
click at [908, 55] on button "×" at bounding box center [902, 45] width 11 height 19
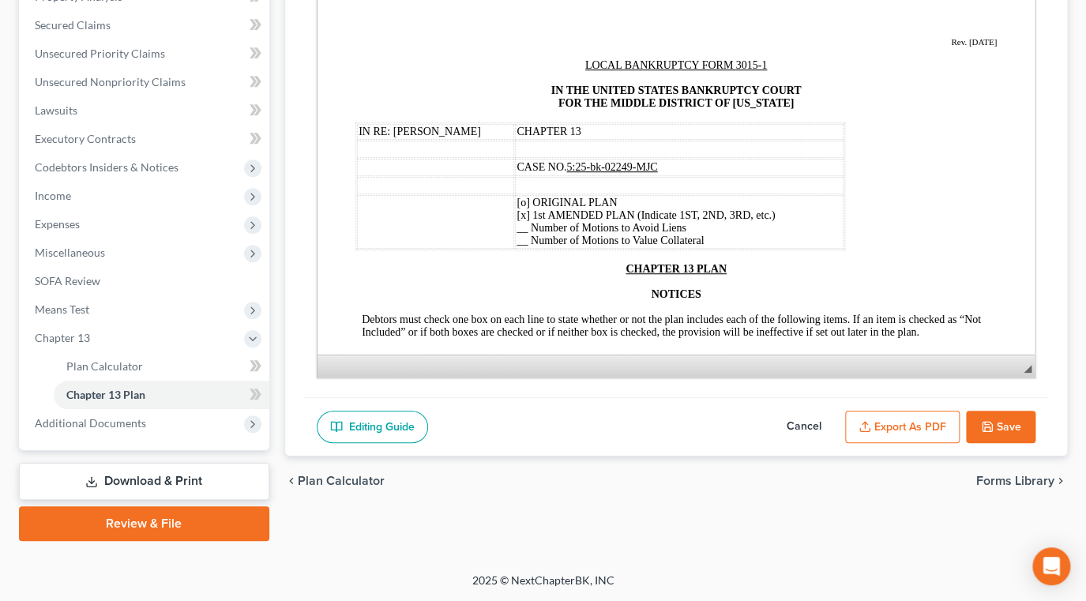
click at [1002, 444] on button "Save" at bounding box center [1000, 427] width 69 height 33
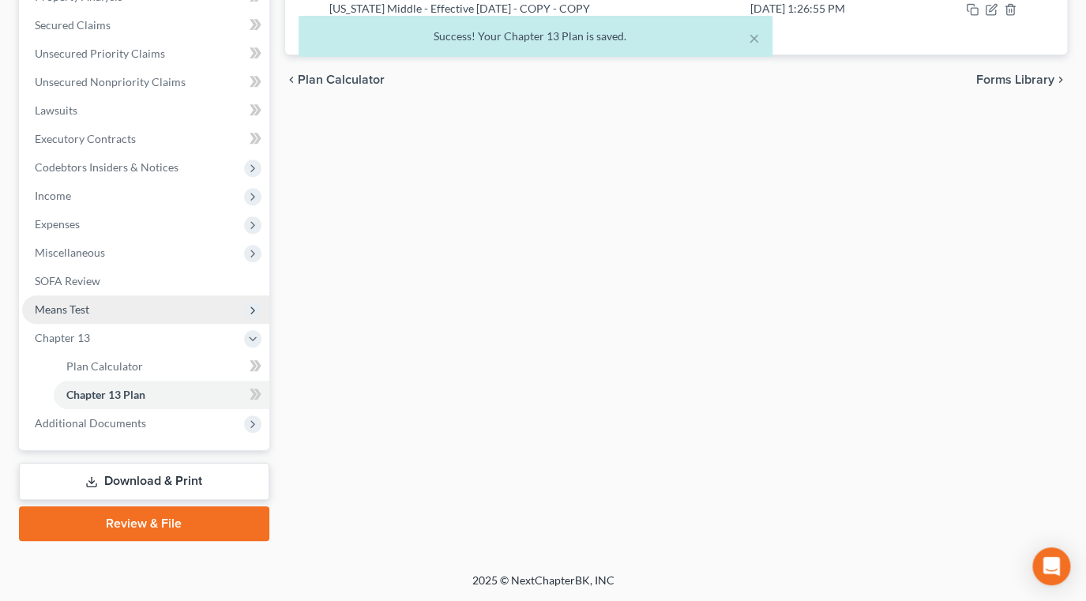
scroll to position [551, 0]
click at [150, 463] on link "Download & Print" at bounding box center [144, 481] width 250 height 37
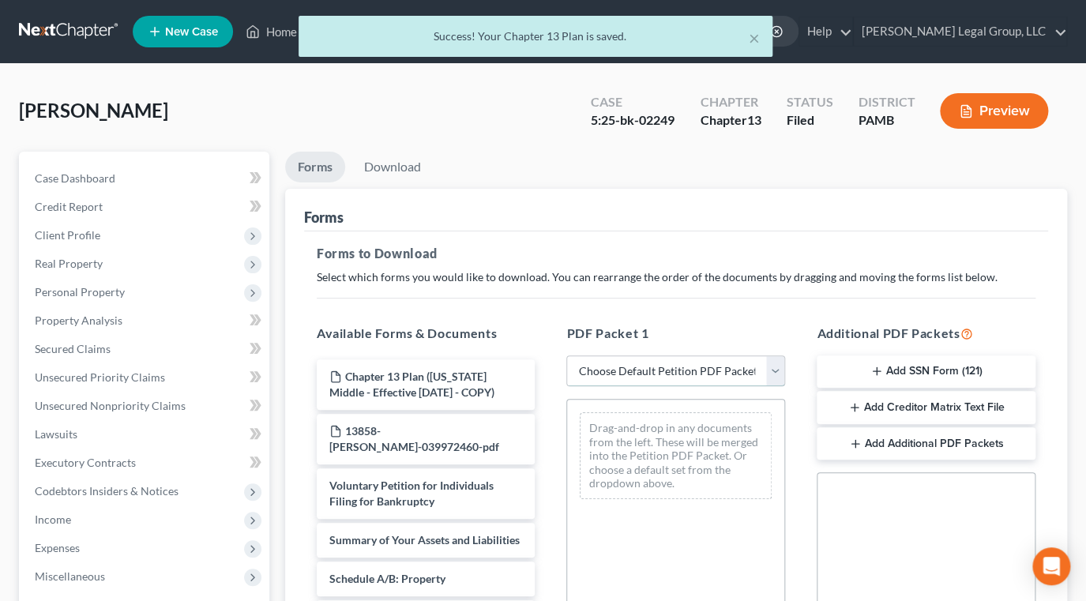
click at [765, 387] on select "Choose Default Petition PDF Packet Complete Bankruptcy Petition (all forms and …" at bounding box center [675, 371] width 219 height 32
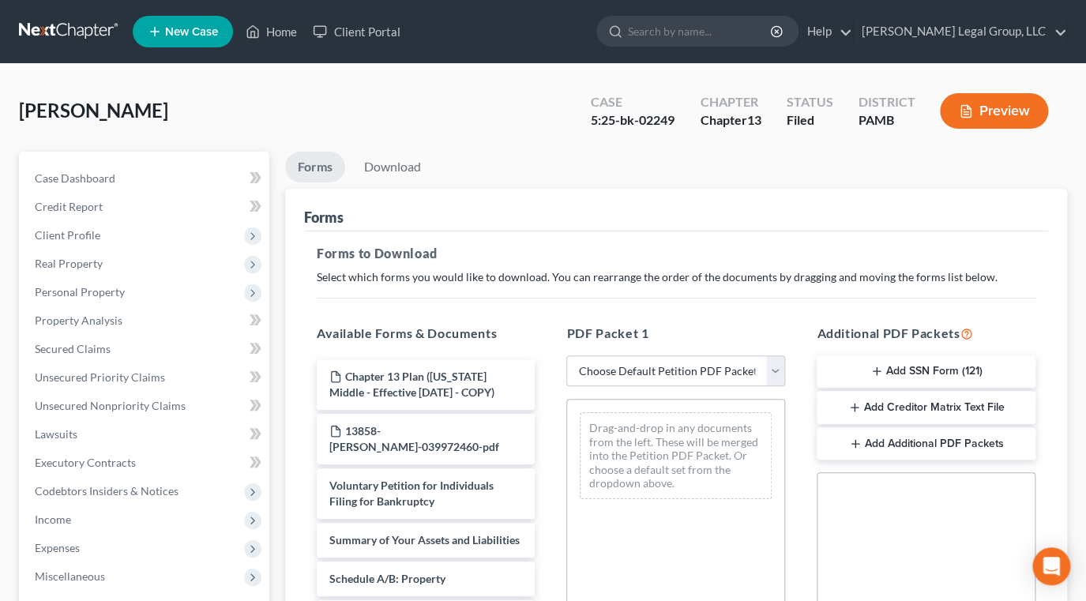
click at [505, 285] on p "Select which forms you would like to download. You can rearrange the order of t…" at bounding box center [676, 277] width 719 height 16
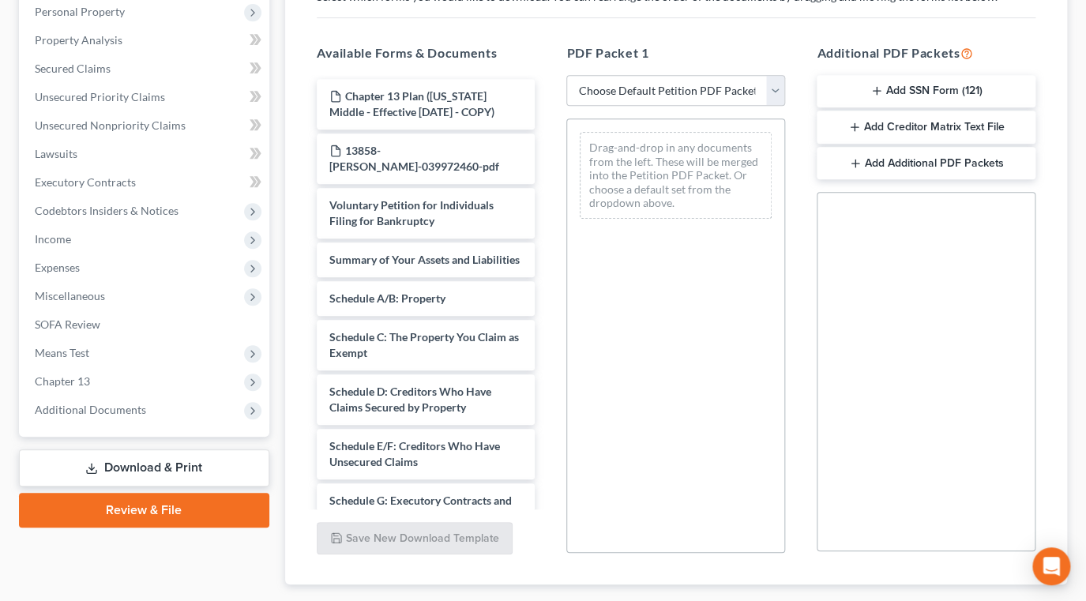
scroll to position [287, 0]
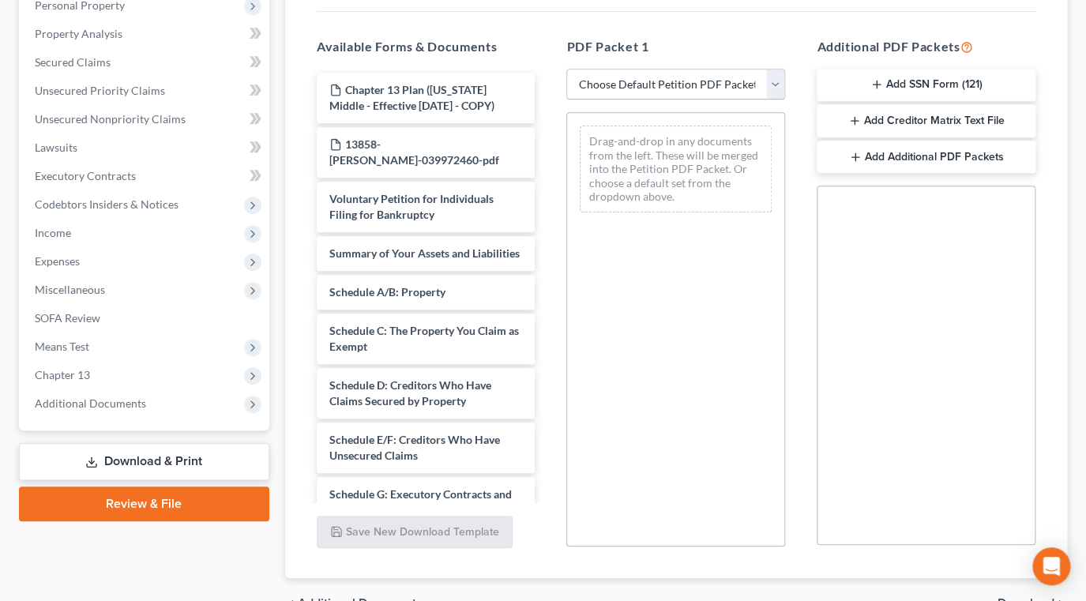
click at [762, 100] on select "Choose Default Petition PDF Packet Complete Bankruptcy Petition (all forms and …" at bounding box center [675, 85] width 219 height 32
select select "2"
click at [569, 100] on select "Choose Default Petition PDF Packet Complete Bankruptcy Petition (all forms and …" at bounding box center [675, 85] width 219 height 32
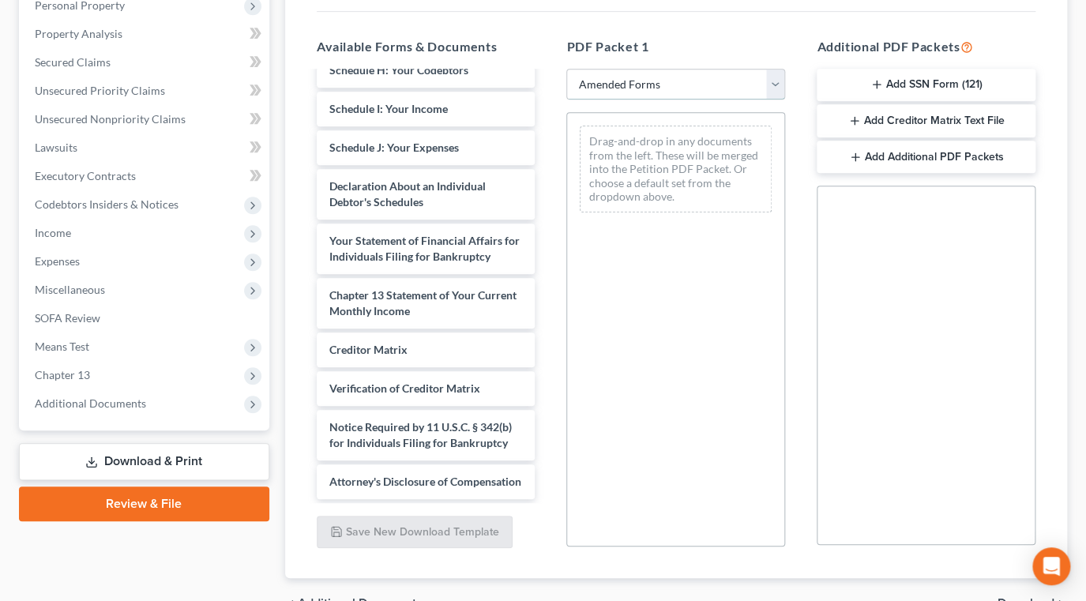
scroll to position [430, 0]
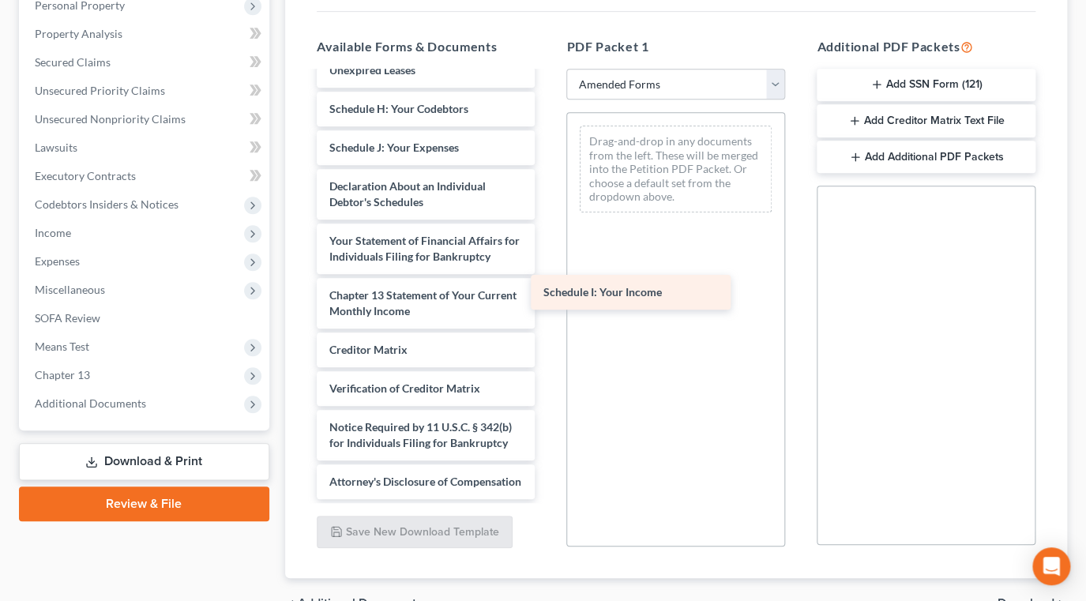
drag, startPoint x: 436, startPoint y: 383, endPoint x: 640, endPoint y: 293, distance: 222.7
click at [548, 293] on div "Schedule I: Your Income Voluntary Petition for Individuals Filing for Bankruptc…" at bounding box center [426, 120] width 244 height 757
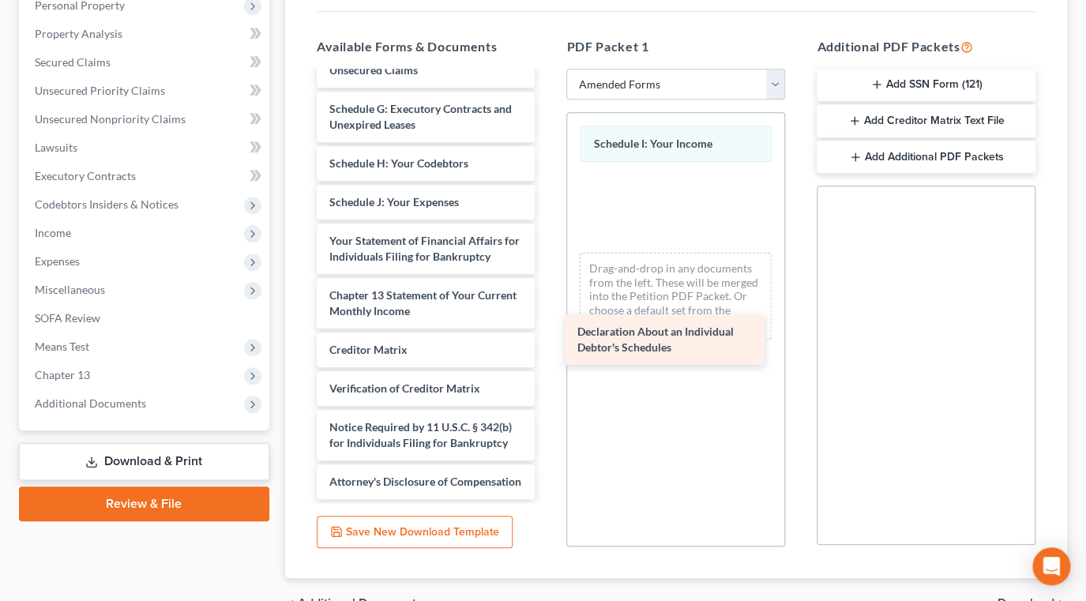
drag, startPoint x: 438, startPoint y: 441, endPoint x: 676, endPoint y: 343, distance: 257.0
click at [548, 343] on div "Declaration About an Individual Debtor's Schedules Voluntary Petition for Indiv…" at bounding box center [426, 147] width 244 height 703
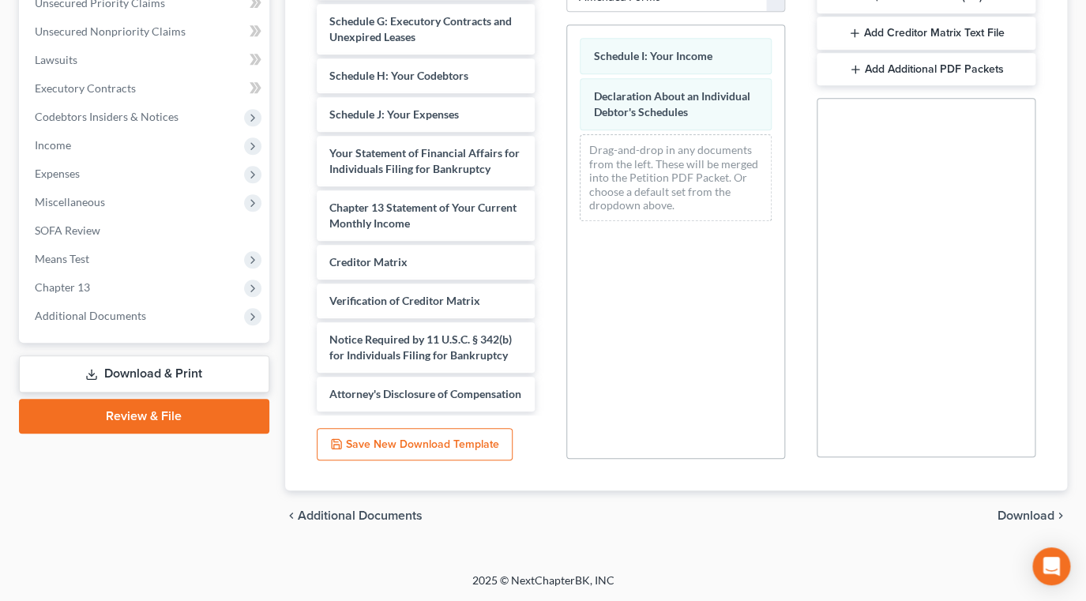
scroll to position [539, 0]
click at [1026, 509] on span "Download" at bounding box center [1025, 515] width 57 height 13
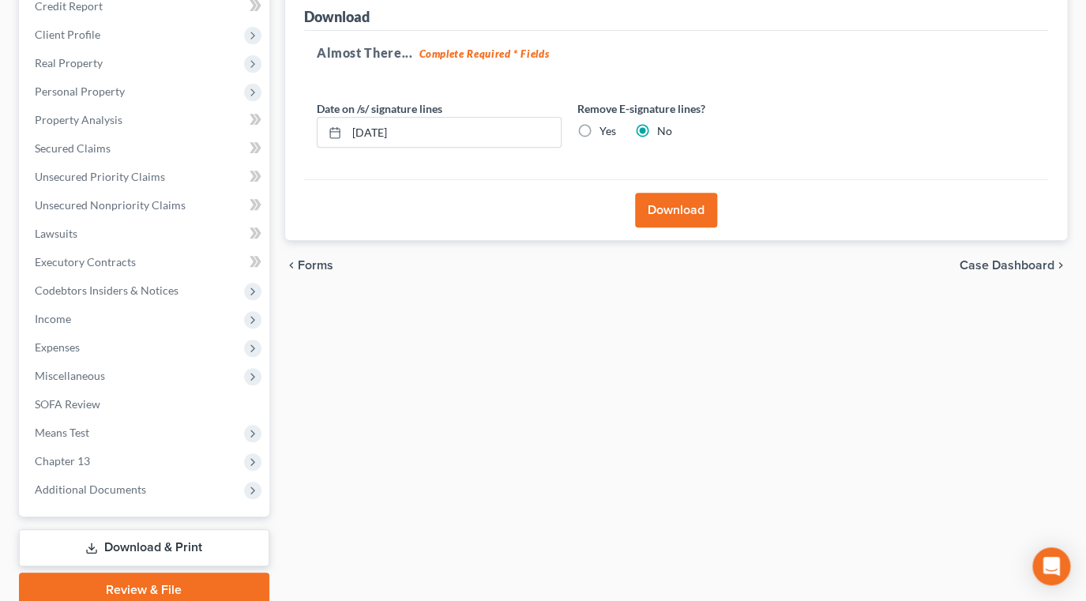
scroll to position [193, 0]
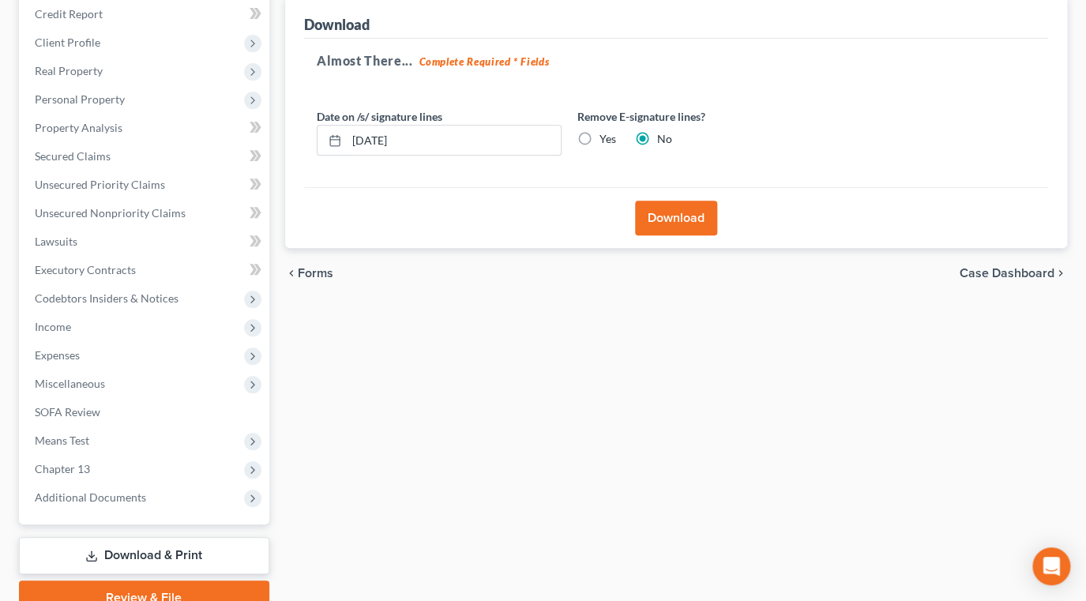
scroll to position [480, 0]
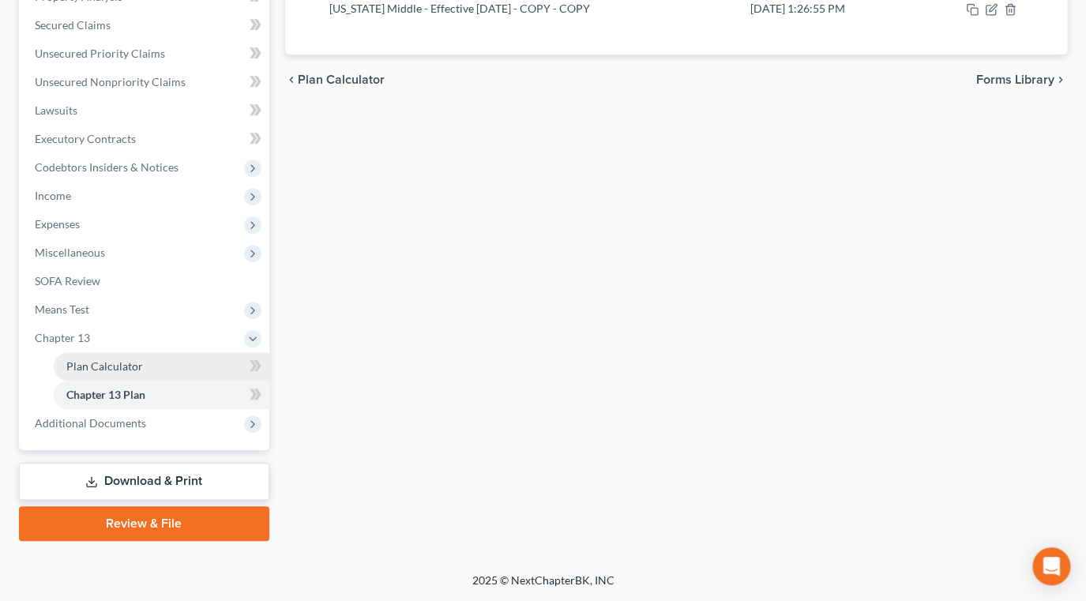
click at [143, 373] on span "Plan Calculator" at bounding box center [104, 365] width 77 height 13
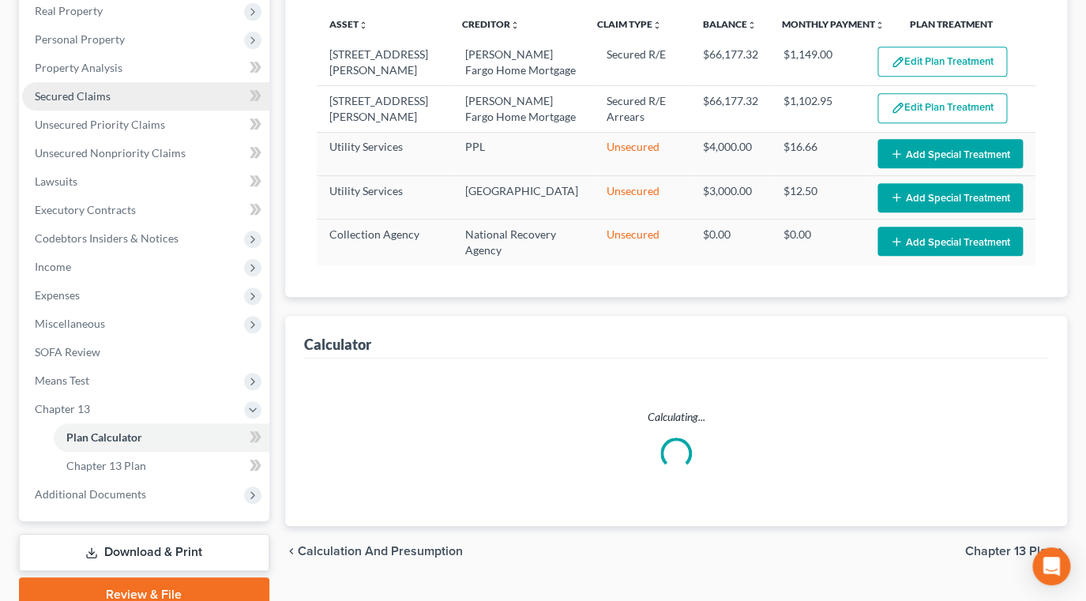
select select "59"
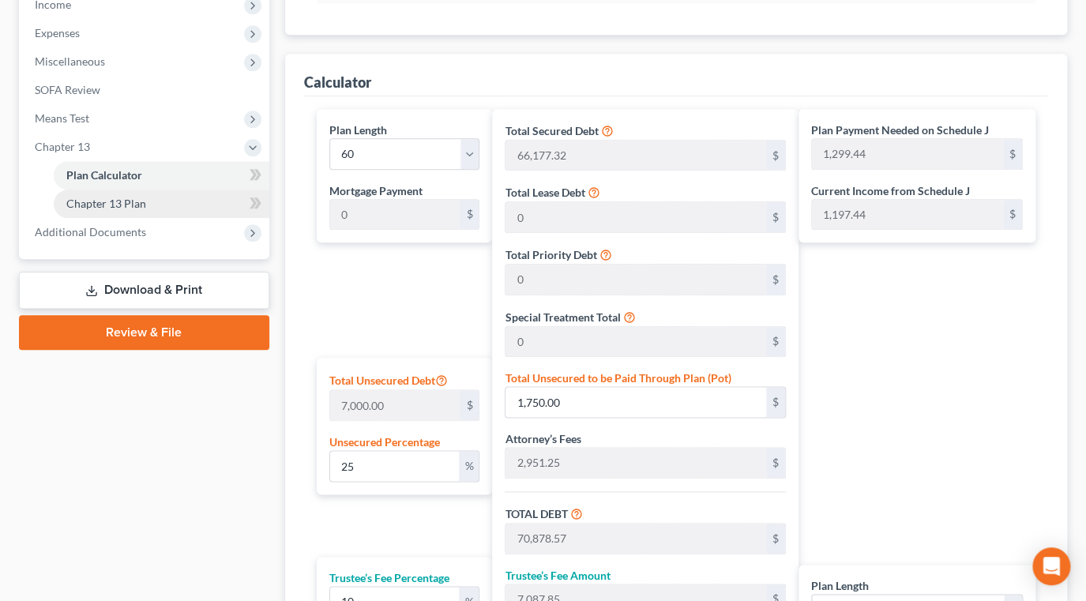
scroll to position [646, 0]
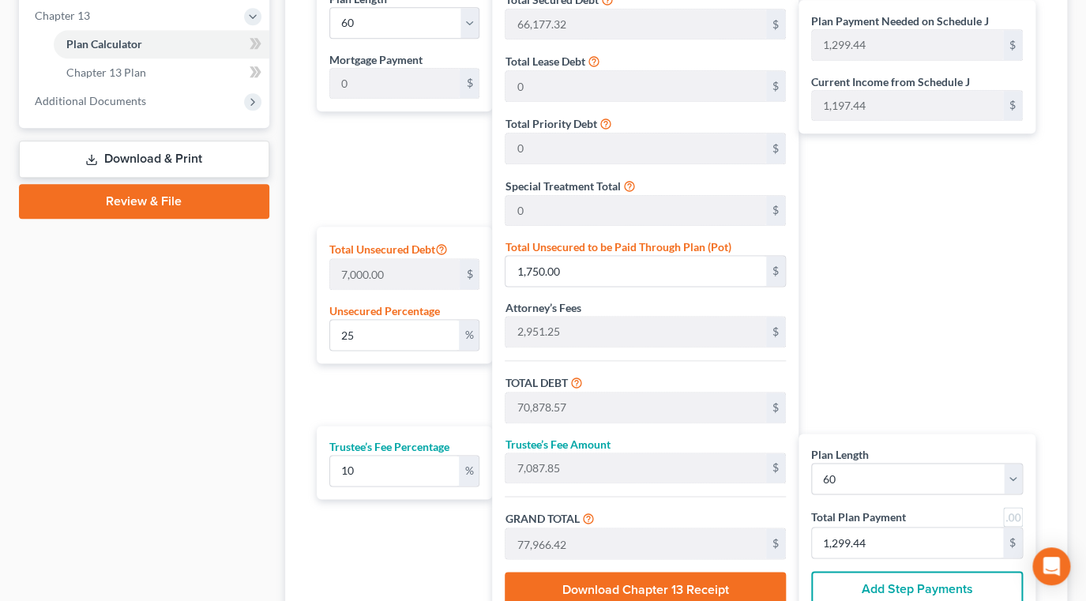
click at [167, 178] on link "Download & Print" at bounding box center [144, 159] width 250 height 37
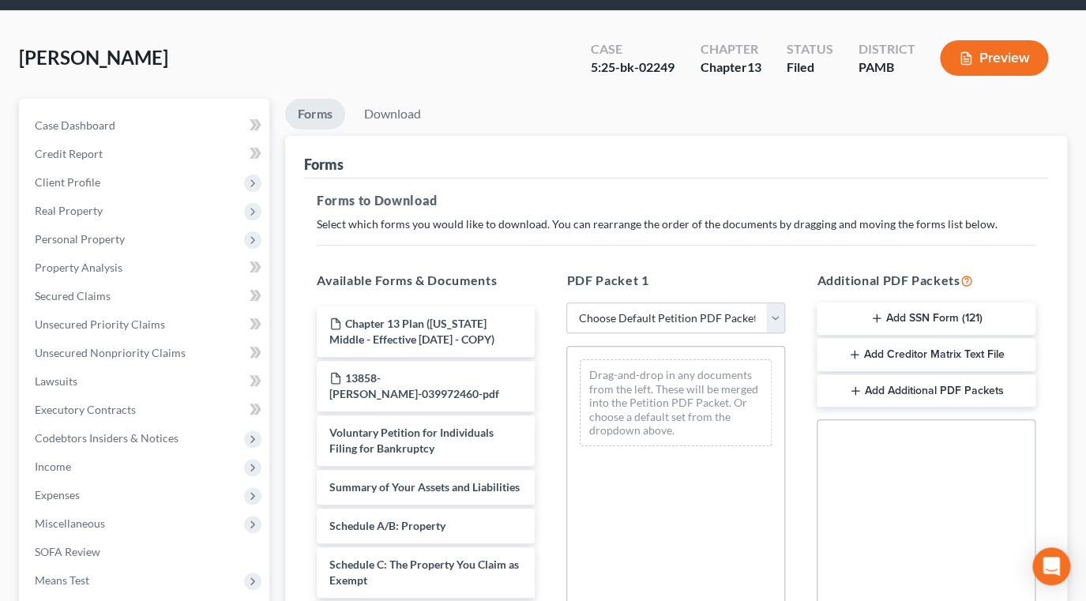
scroll to position [215, 0]
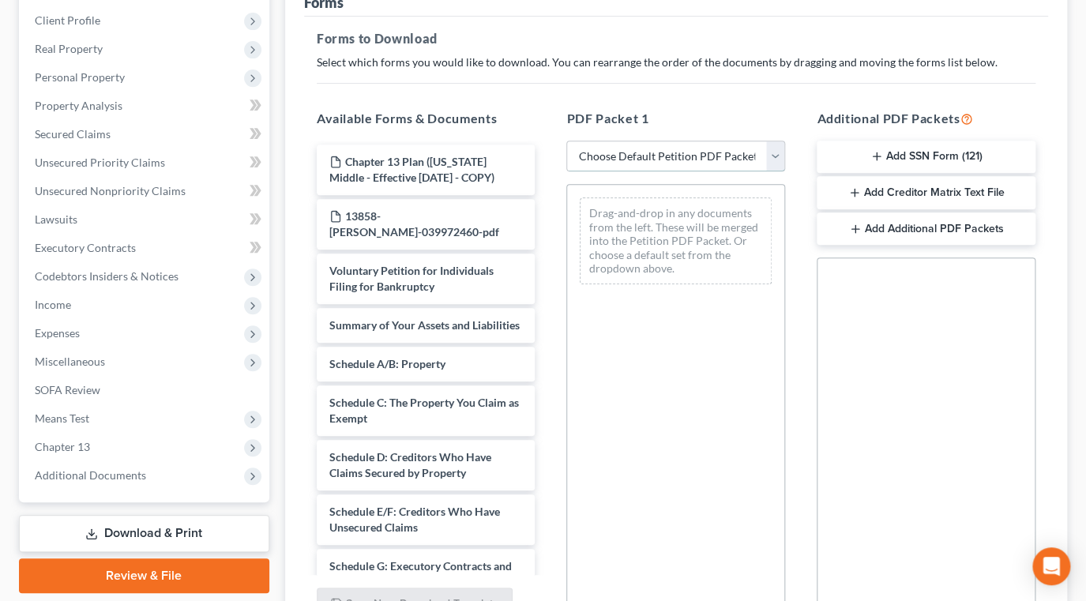
click at [770, 172] on select "Choose Default Petition PDF Packet Complete Bankruptcy Petition (all forms and …" at bounding box center [675, 157] width 219 height 32
select select "2"
click at [569, 172] on select "Choose Default Petition PDF Packet Complete Bankruptcy Petition (all forms and …" at bounding box center [675, 157] width 219 height 32
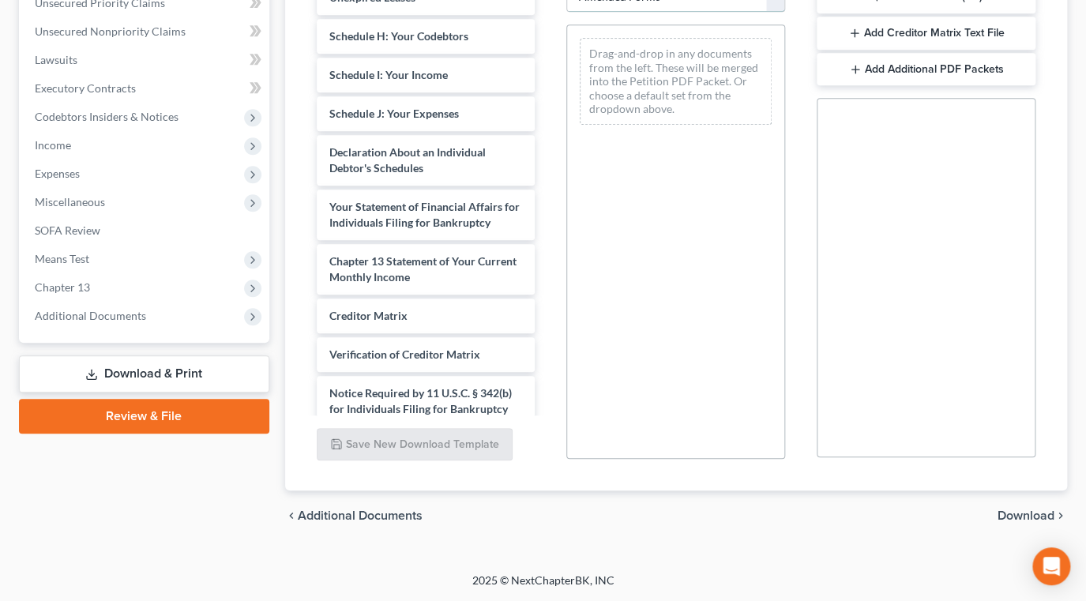
scroll to position [358, 0]
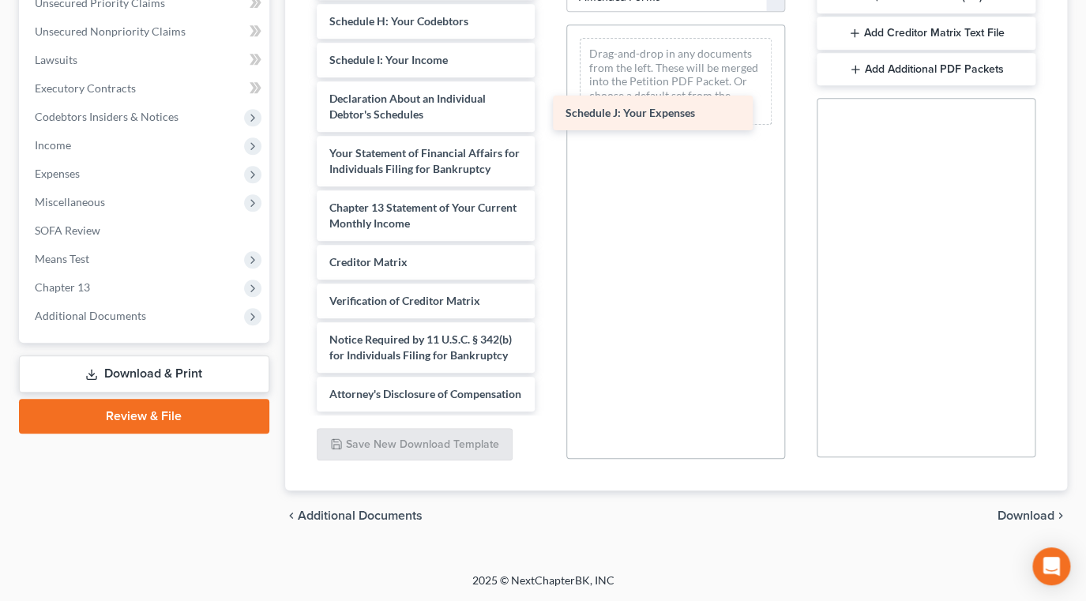
drag, startPoint x: 459, startPoint y: 289, endPoint x: 685, endPoint y: 115, distance: 284.9
click at [548, 115] on div "Schedule J: Your Expenses Voluntary Petition for Individuals Filing for Bankrup…" at bounding box center [426, 32] width 244 height 757
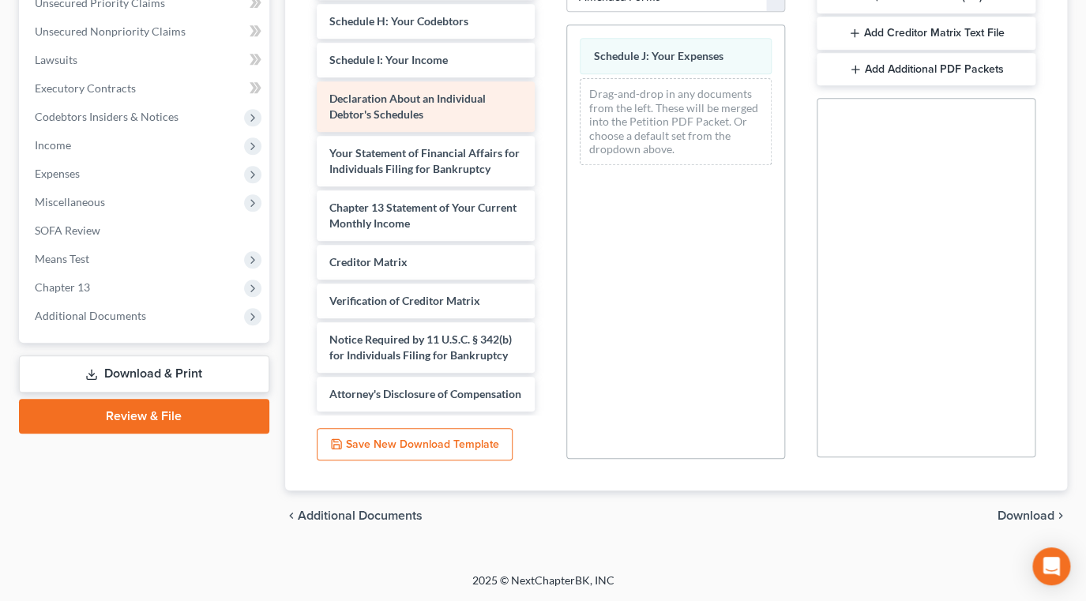
scroll to position [574, 0]
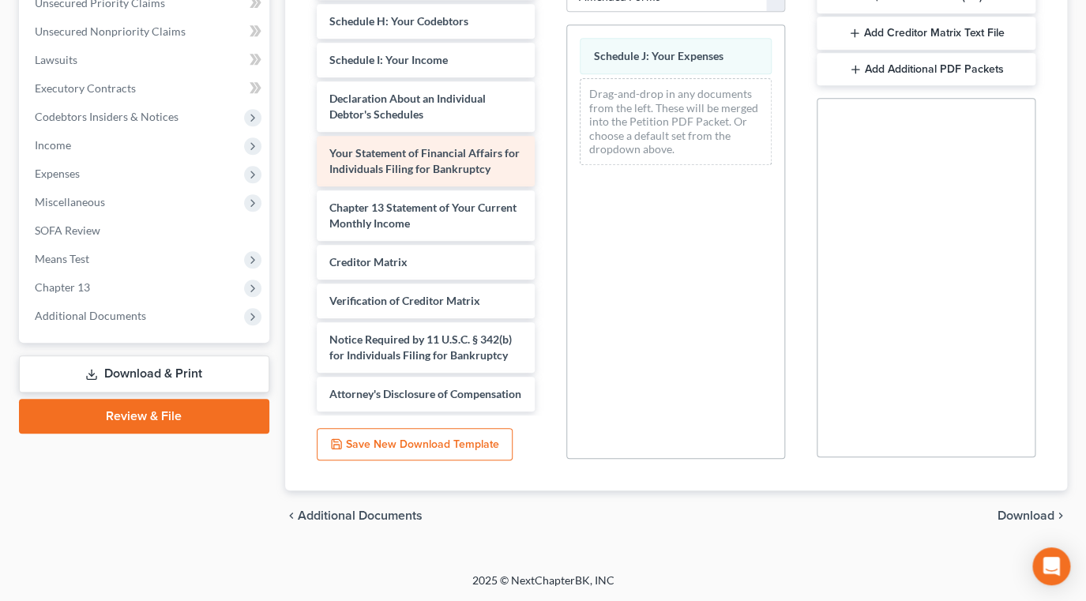
click at [420, 175] on span "Your Statement of Financial Affairs for Individuals Filing for Bankruptcy" at bounding box center [424, 160] width 190 height 29
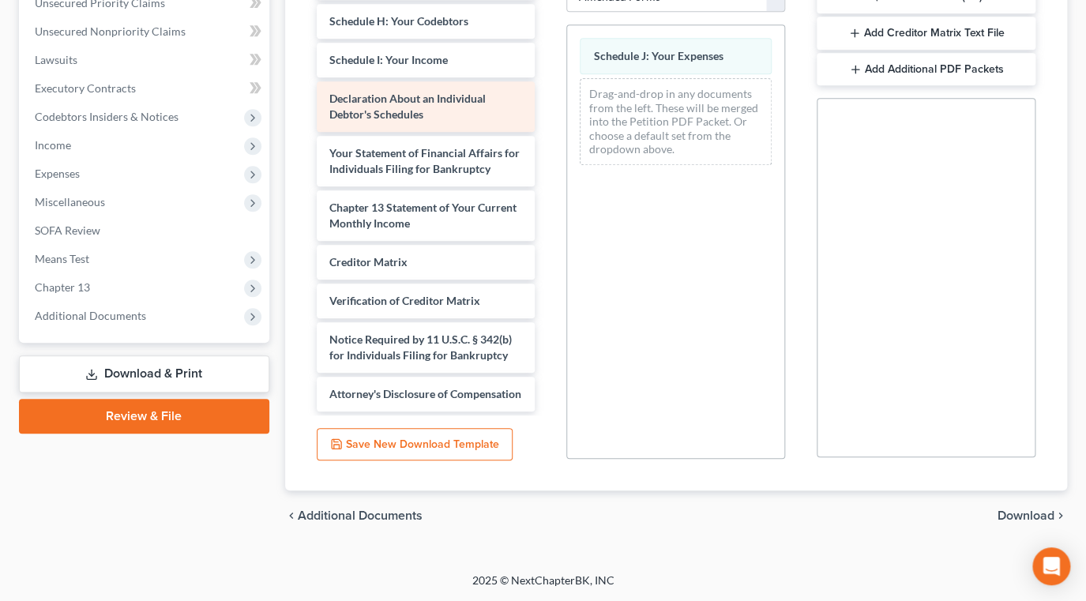
click at [423, 102] on span "Declaration About an Individual Debtor's Schedules" at bounding box center [407, 106] width 156 height 29
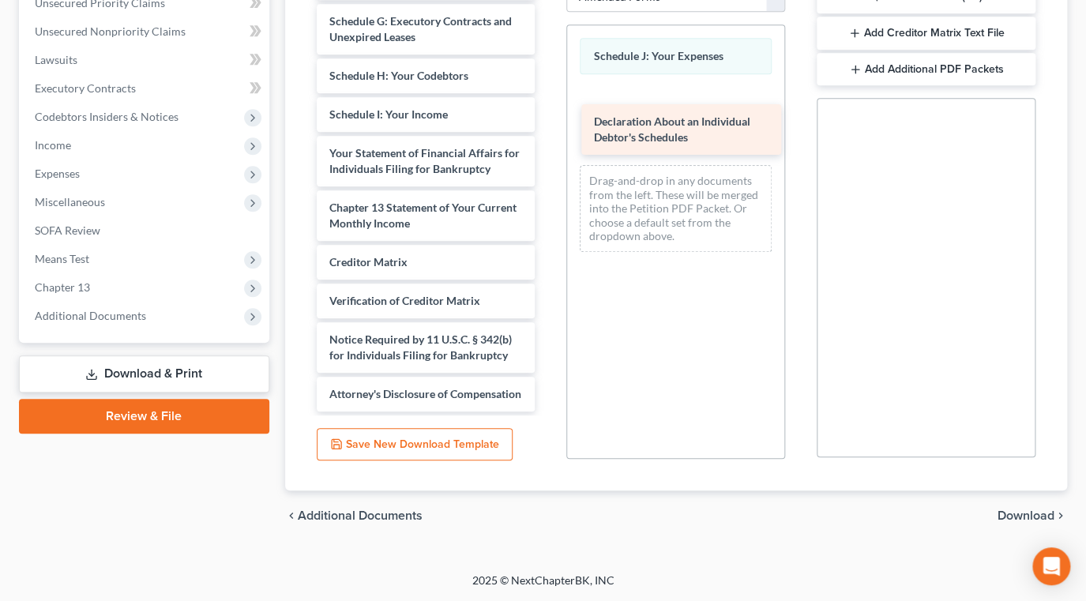
drag, startPoint x: 422, startPoint y: 100, endPoint x: 677, endPoint y: 151, distance: 259.2
click at [548, 151] on div "Declaration About an Individual Debtor's Schedules Voluntary Petition for Indiv…" at bounding box center [426, 60] width 244 height 703
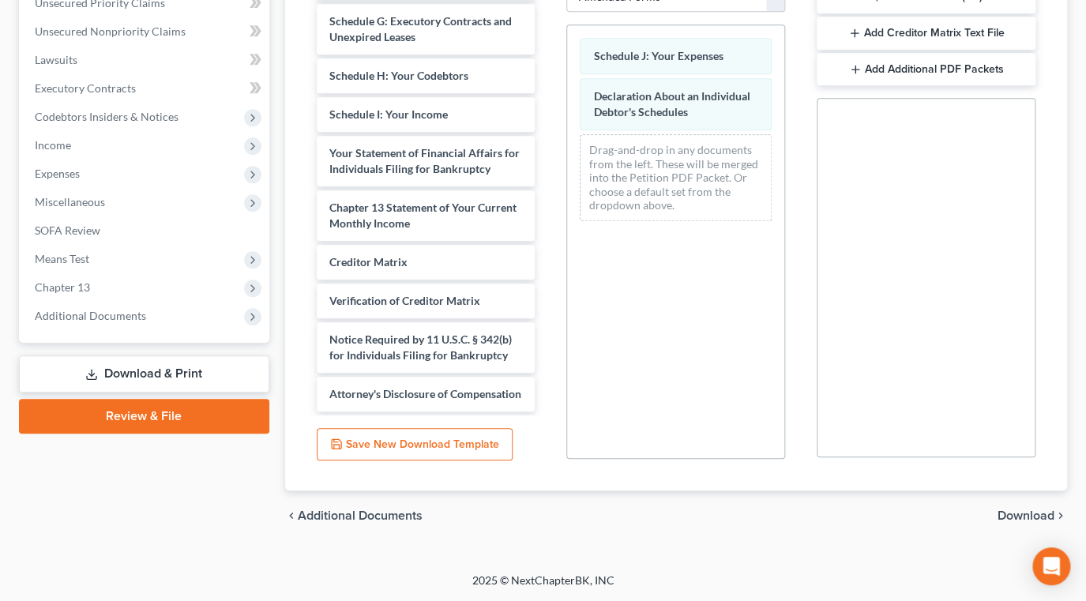
click at [1011, 509] on span "Download" at bounding box center [1025, 515] width 57 height 13
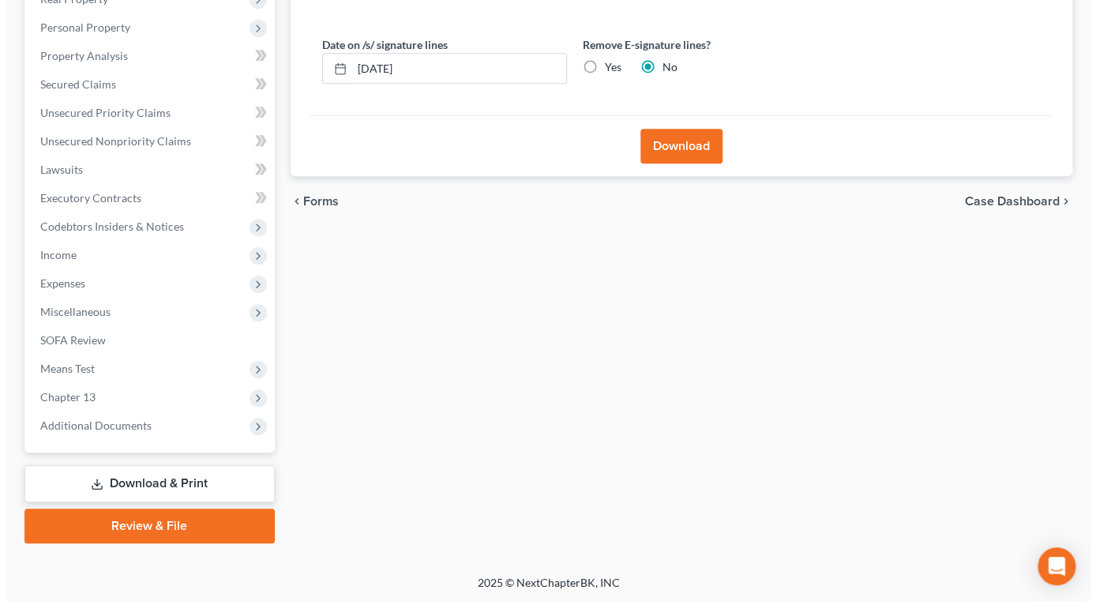
scroll to position [193, 0]
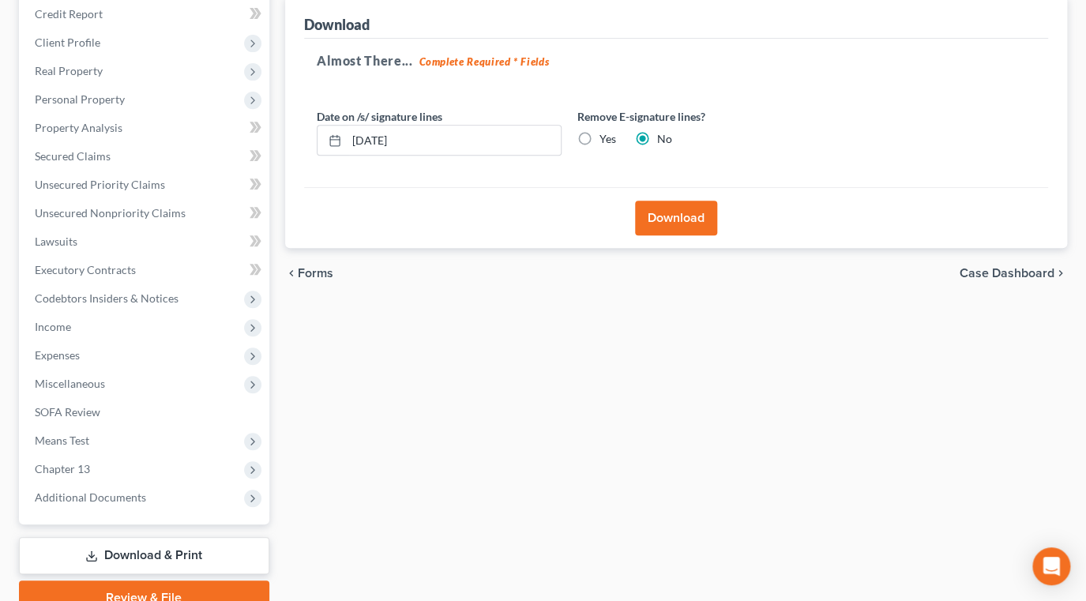
click at [685, 235] on button "Download" at bounding box center [676, 218] width 82 height 35
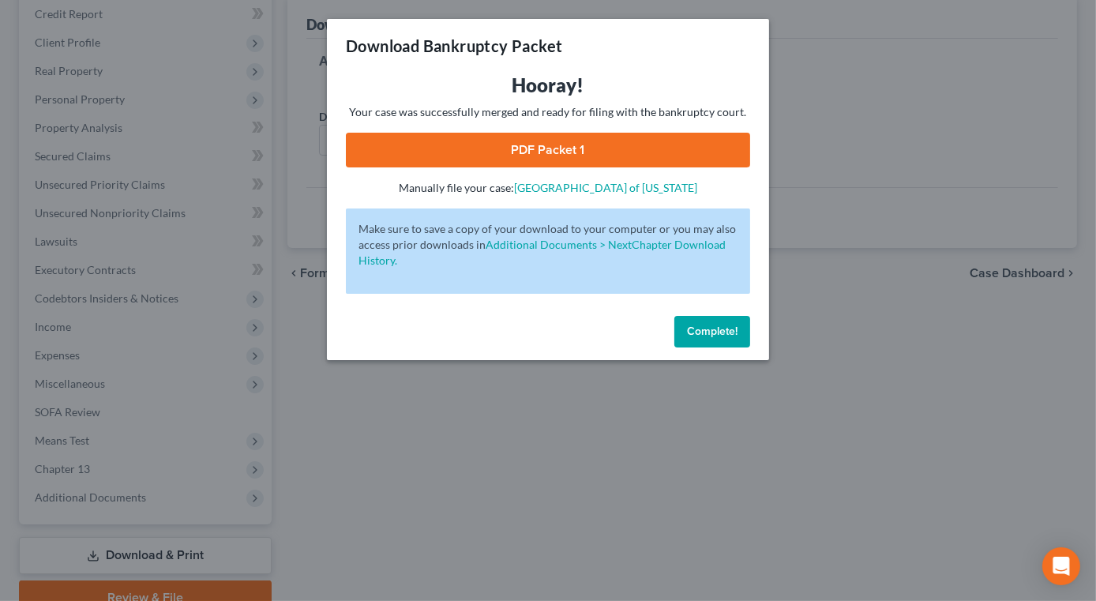
click at [630, 167] on link "PDF Packet 1" at bounding box center [548, 150] width 404 height 35
